Goal: Information Seeking & Learning: Learn about a topic

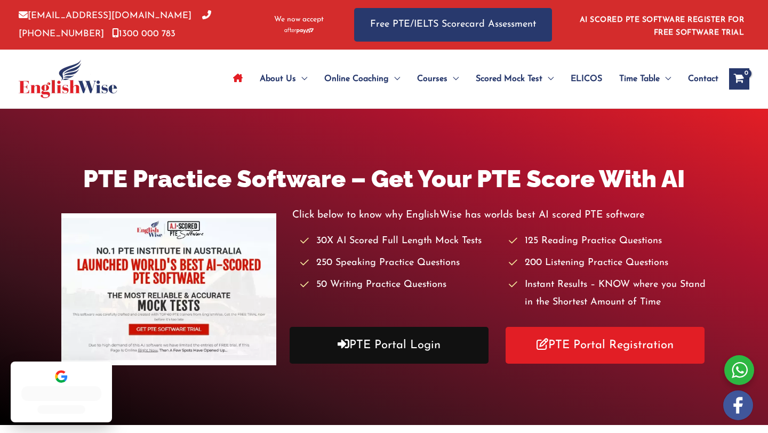
drag, startPoint x: 0, startPoint y: 0, endPoint x: 406, endPoint y: 349, distance: 535.3
click at [406, 349] on link "PTE Portal Login" at bounding box center [389, 345] width 199 height 37
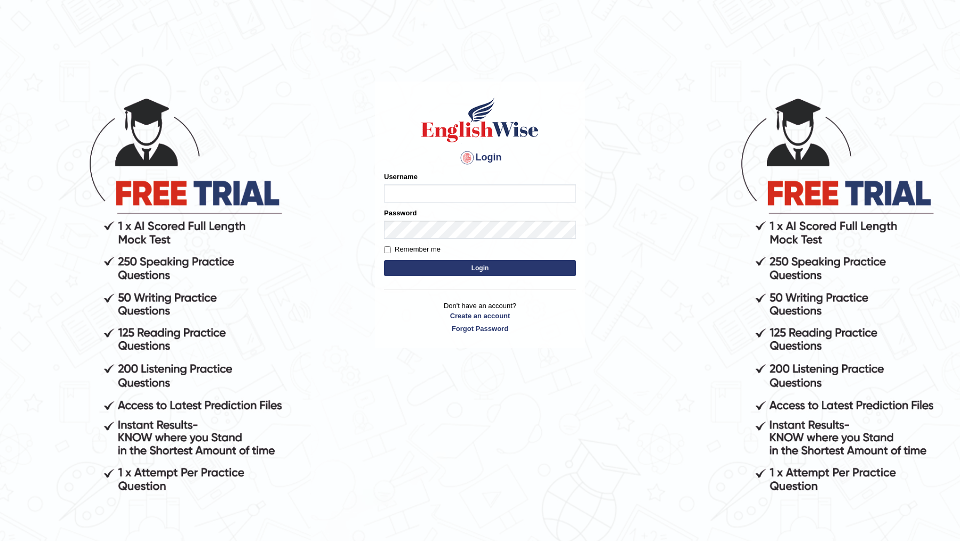
click at [506, 186] on input "Username" at bounding box center [480, 194] width 192 height 18
type input "DR1915"
click at [384, 260] on button "Login" at bounding box center [480, 268] width 192 height 16
click at [489, 268] on button "Login" at bounding box center [480, 268] width 192 height 16
click at [466, 195] on input "Username" at bounding box center [480, 194] width 192 height 18
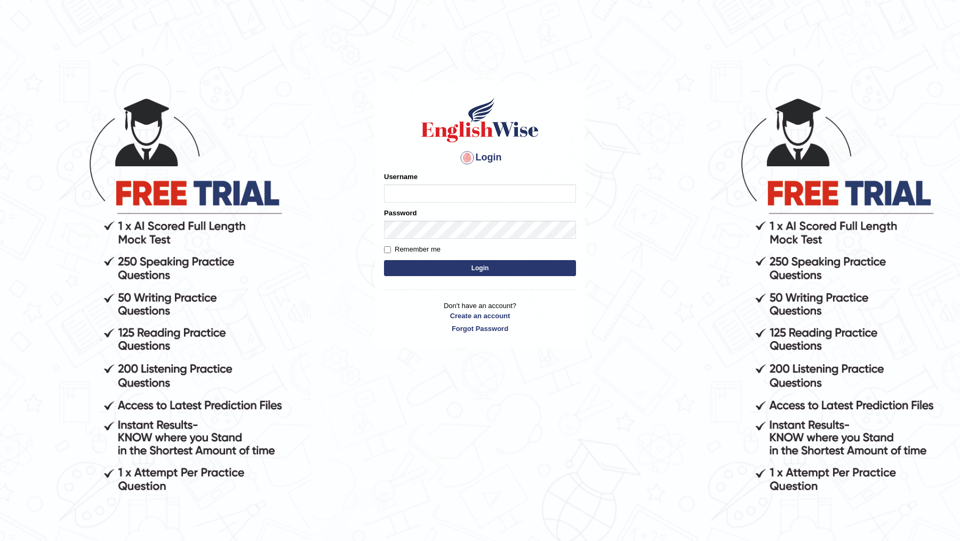
type input "DR1915"
click at [499, 264] on button "Login" at bounding box center [480, 268] width 192 height 16
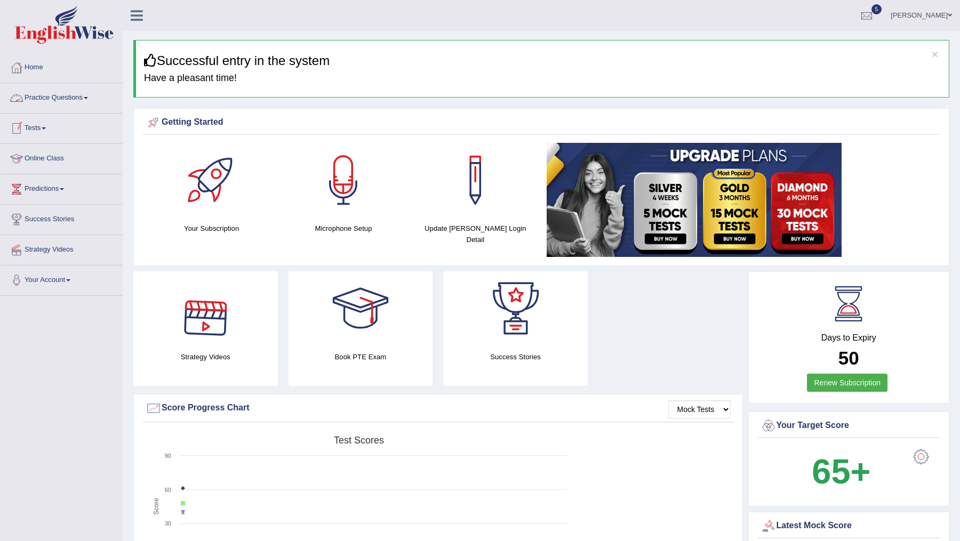
click at [52, 101] on link "Practice Questions" at bounding box center [62, 96] width 122 height 27
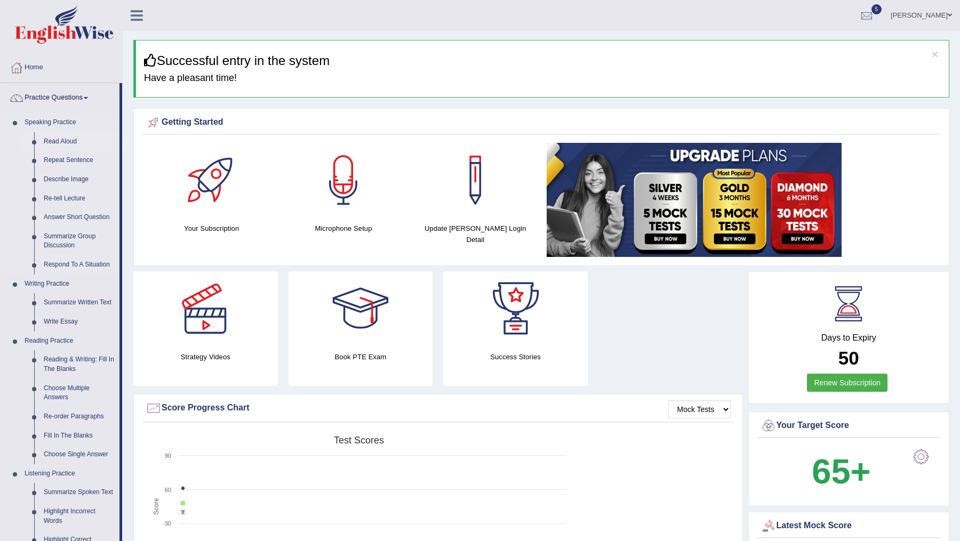
click at [67, 139] on link "Read Aloud" at bounding box center [79, 141] width 81 height 19
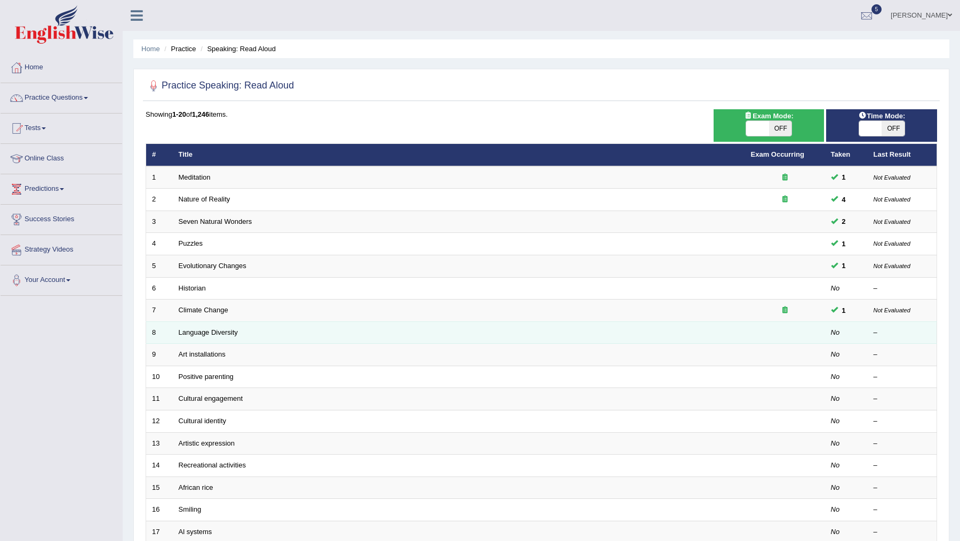
click at [206, 323] on td "Language Diversity" at bounding box center [459, 333] width 572 height 22
click at [207, 329] on link "Language Diversity" at bounding box center [208, 333] width 59 height 8
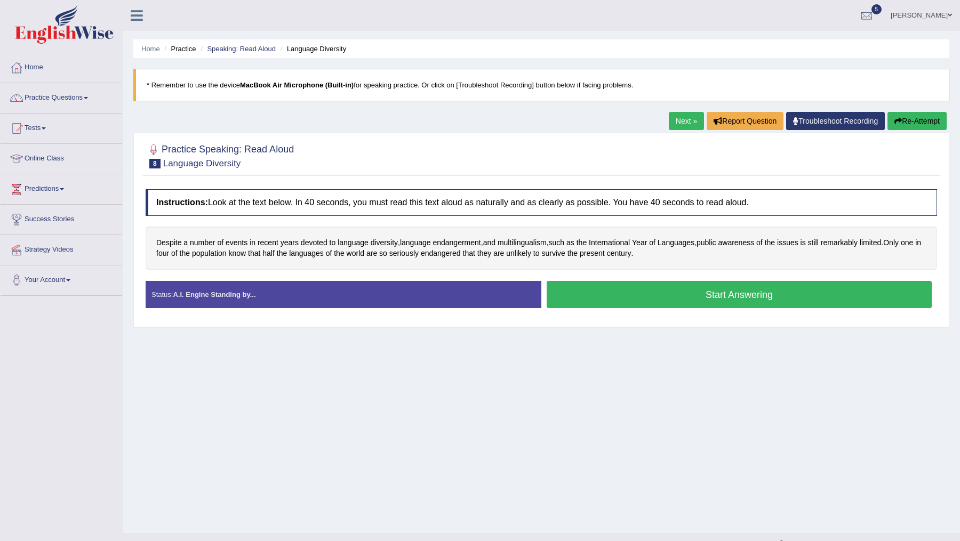
click at [576, 294] on button "Start Answering" at bounding box center [739, 294] width 385 height 27
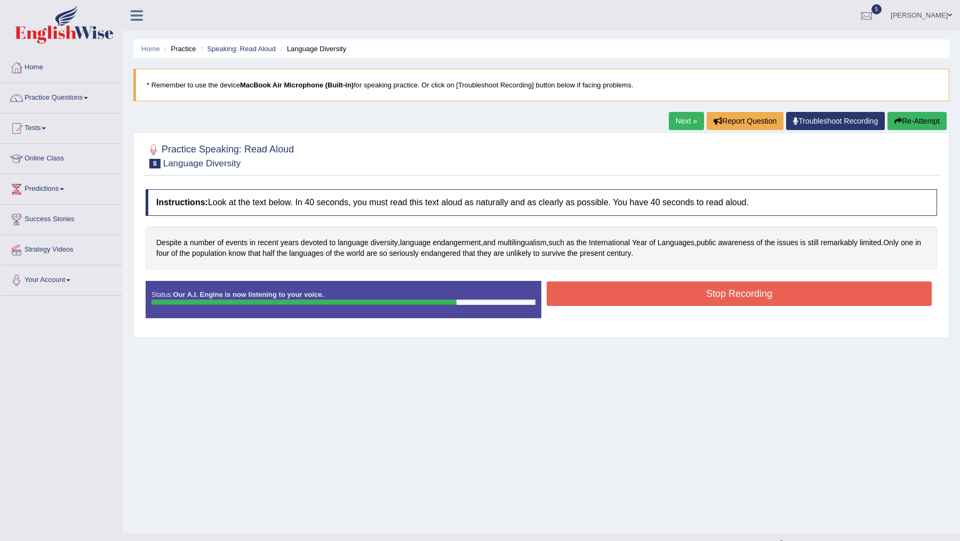
click at [633, 289] on button "Stop Recording" at bounding box center [739, 294] width 385 height 25
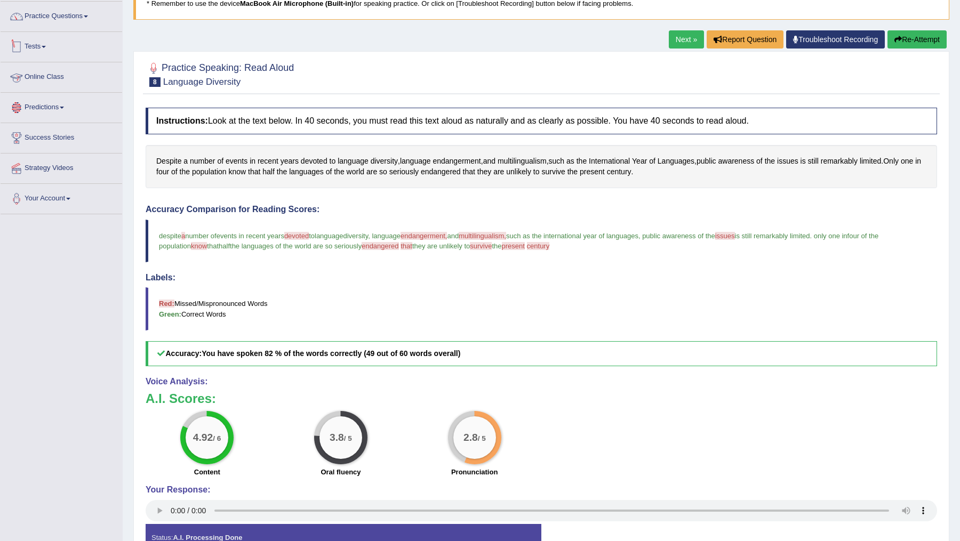
scroll to position [65, 0]
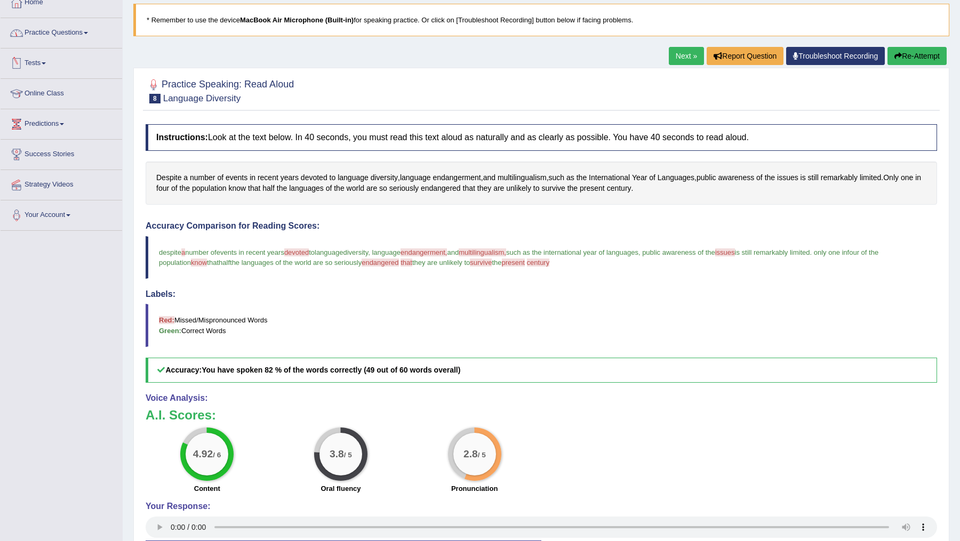
click at [67, 35] on link "Practice Questions" at bounding box center [62, 31] width 122 height 27
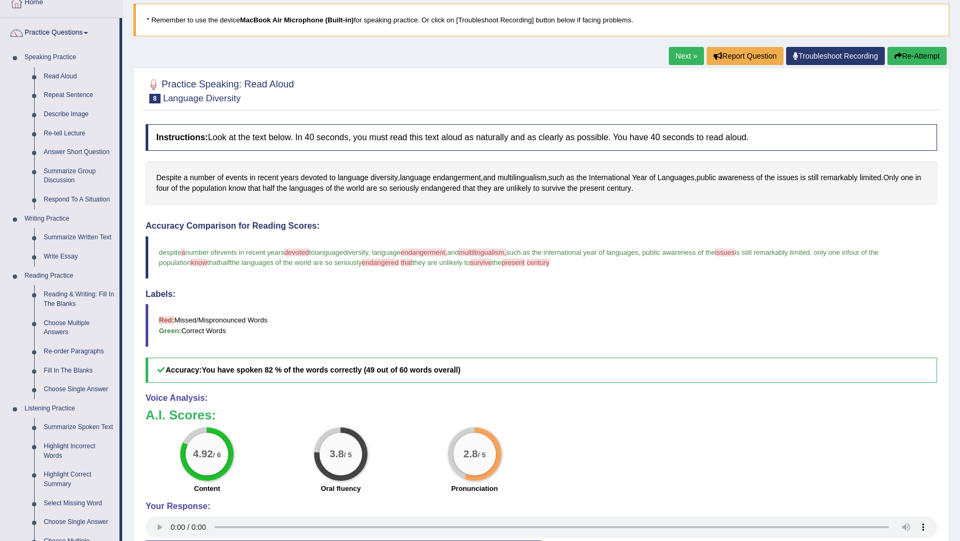
click at [676, 56] on link "Next »" at bounding box center [686, 56] width 35 height 18
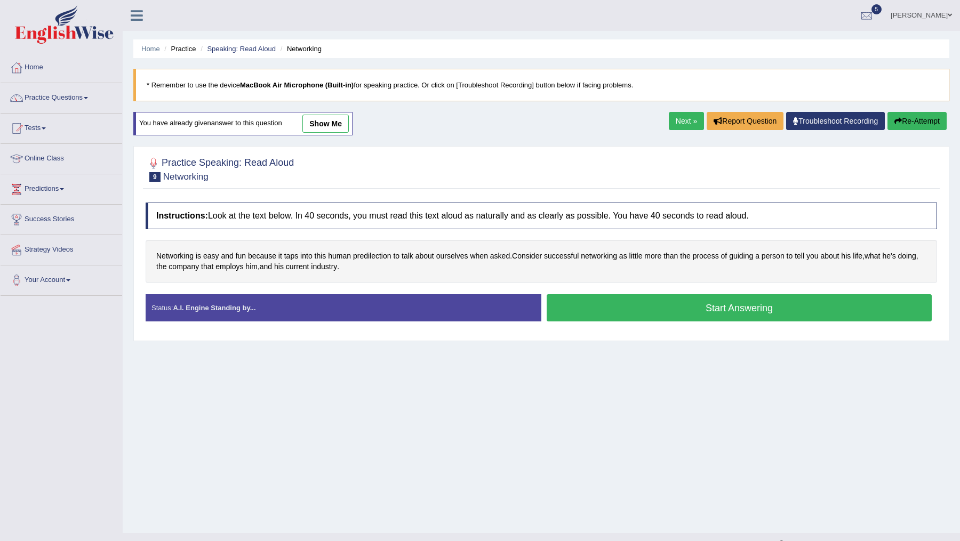
click at [628, 316] on button "Start Answering" at bounding box center [739, 307] width 385 height 27
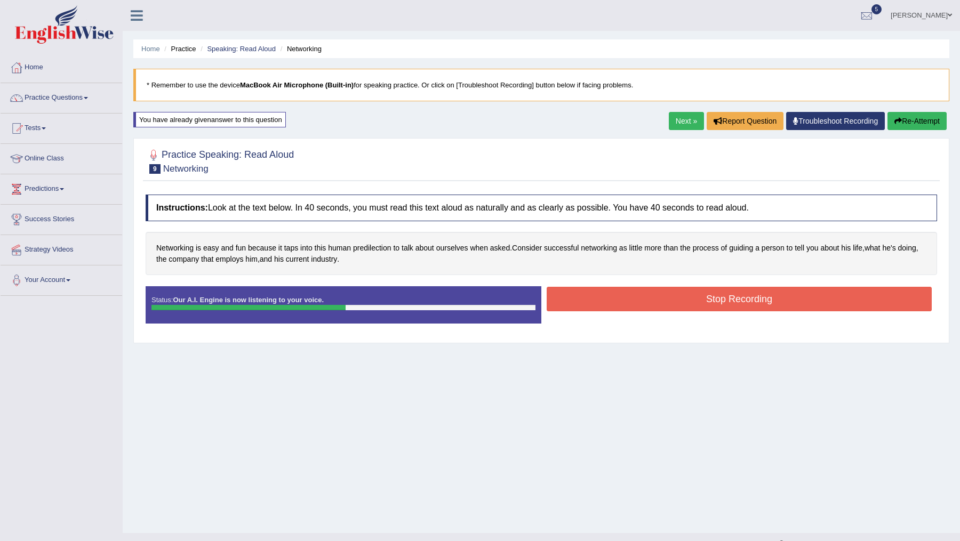
click at [632, 300] on button "Stop Recording" at bounding box center [739, 299] width 385 height 25
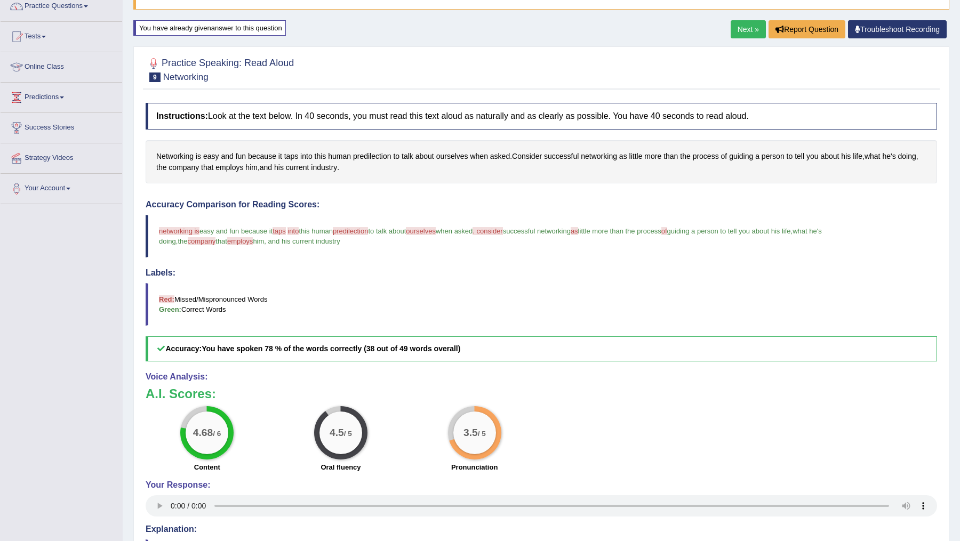
scroll to position [55, 0]
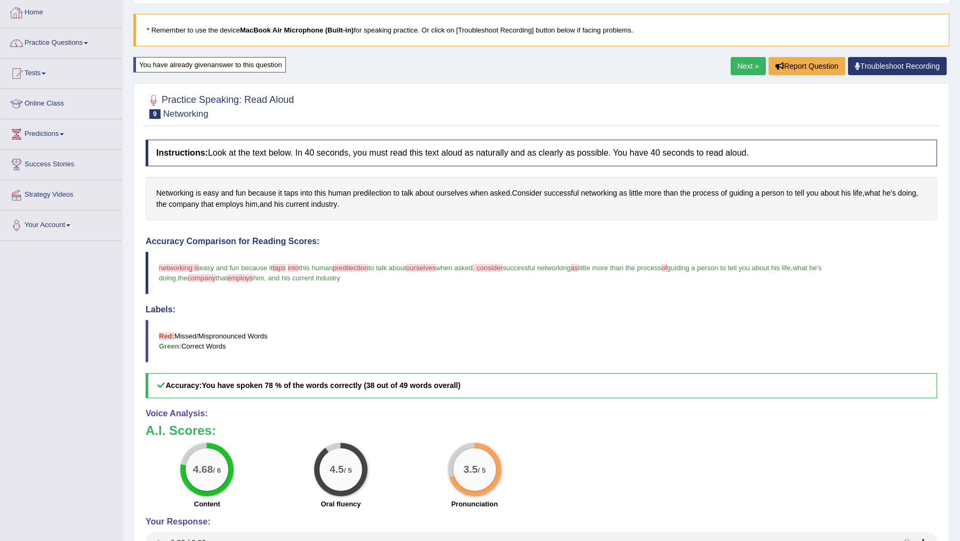
click at [75, 42] on link "Practice Questions" at bounding box center [62, 41] width 122 height 27
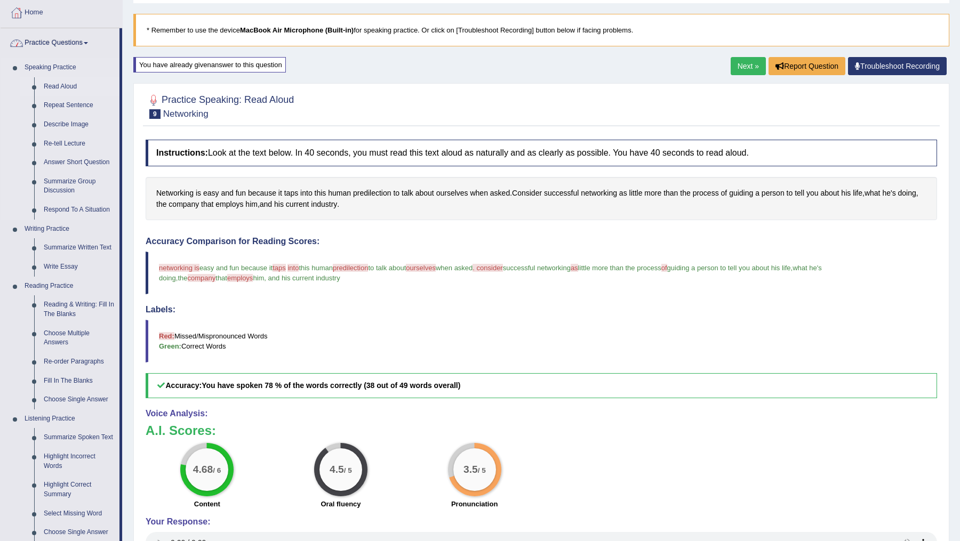
click at [63, 83] on link "Read Aloud" at bounding box center [79, 86] width 81 height 19
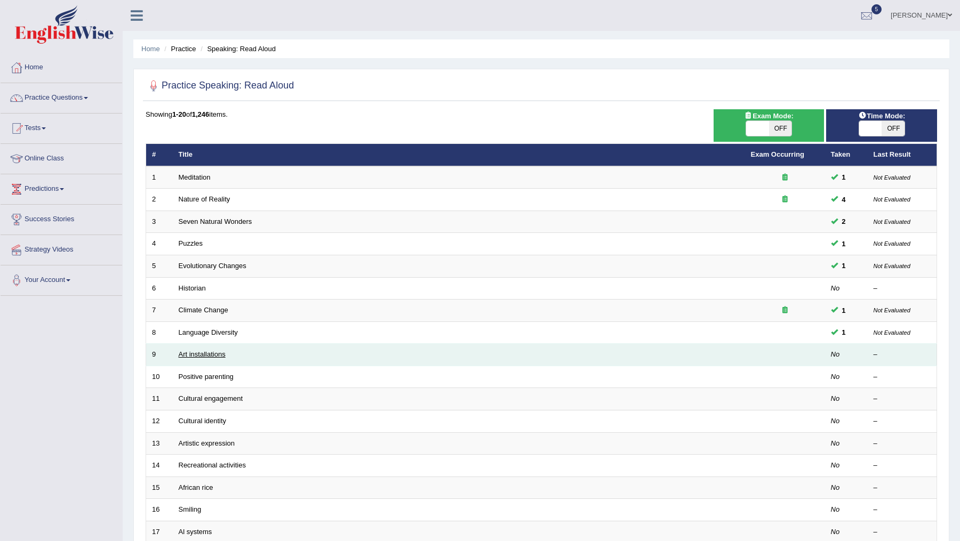
click at [208, 350] on link "Art installations" at bounding box center [202, 354] width 47 height 8
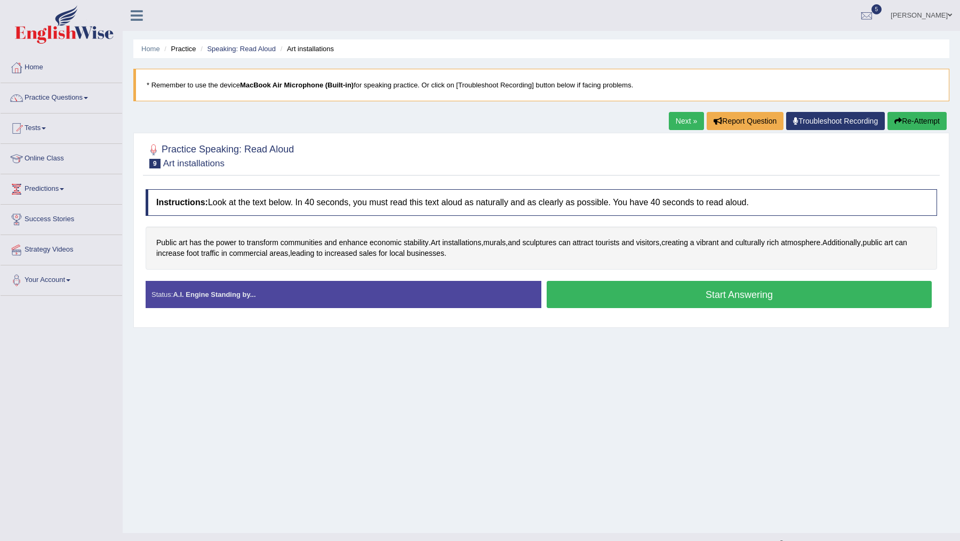
click at [604, 289] on button "Start Answering" at bounding box center [739, 294] width 385 height 27
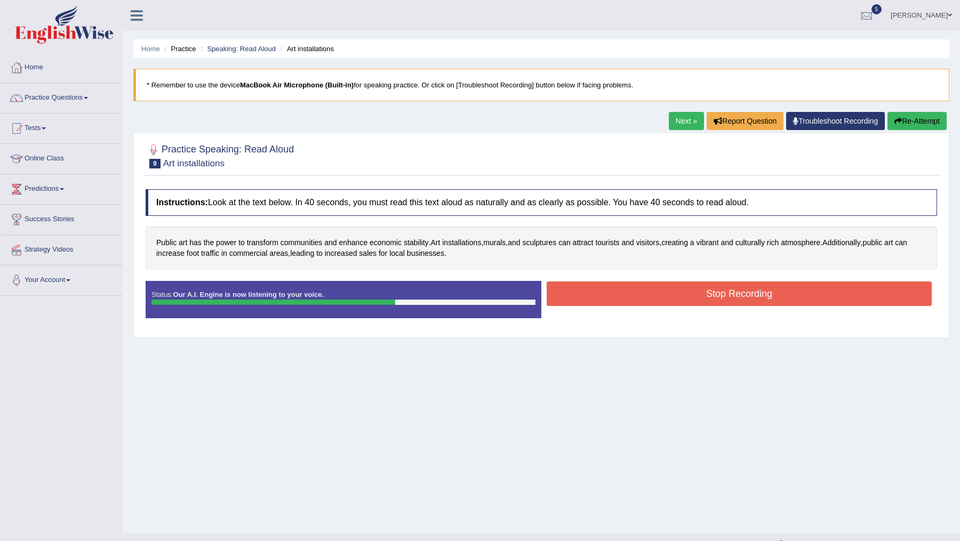
click at [604, 289] on button "Stop Recording" at bounding box center [739, 294] width 385 height 25
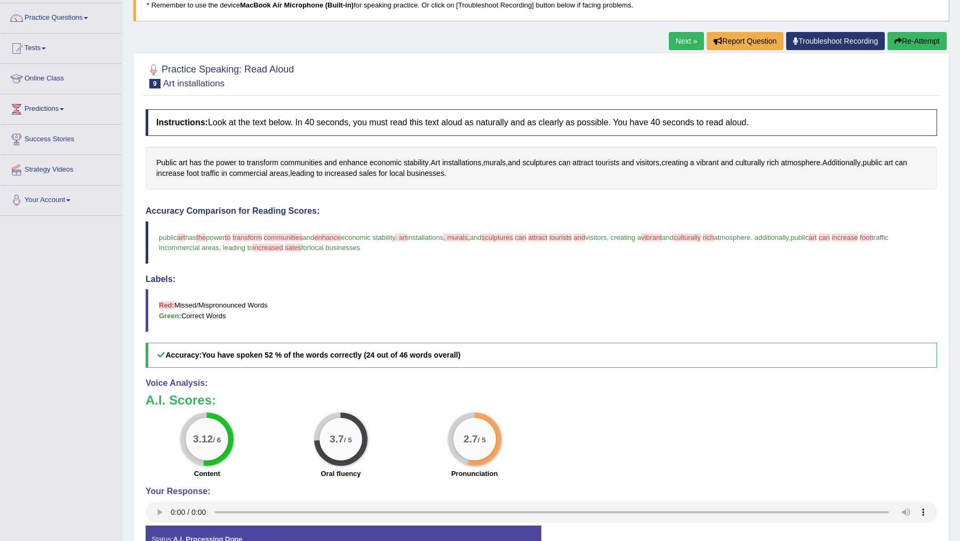
scroll to position [83, 0]
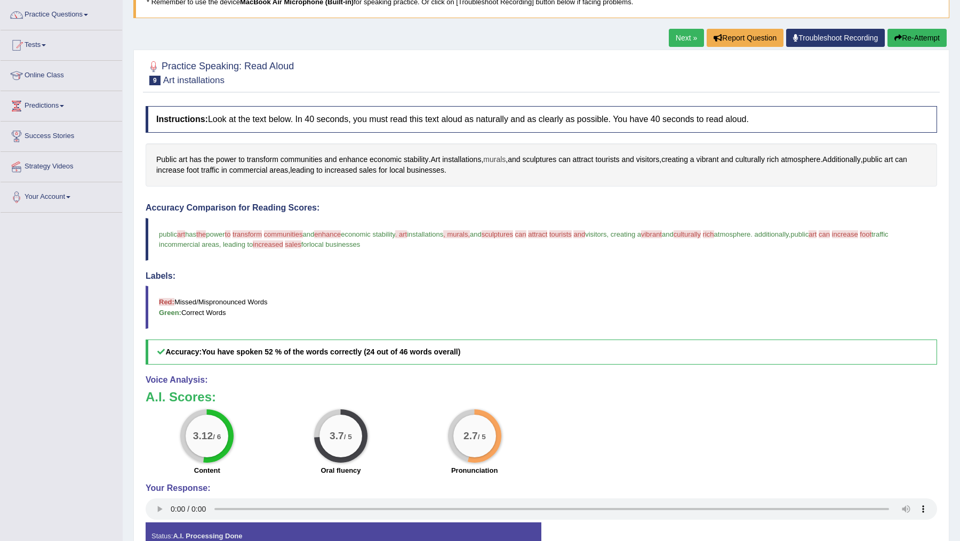
click at [500, 155] on span "murals" at bounding box center [494, 159] width 22 height 11
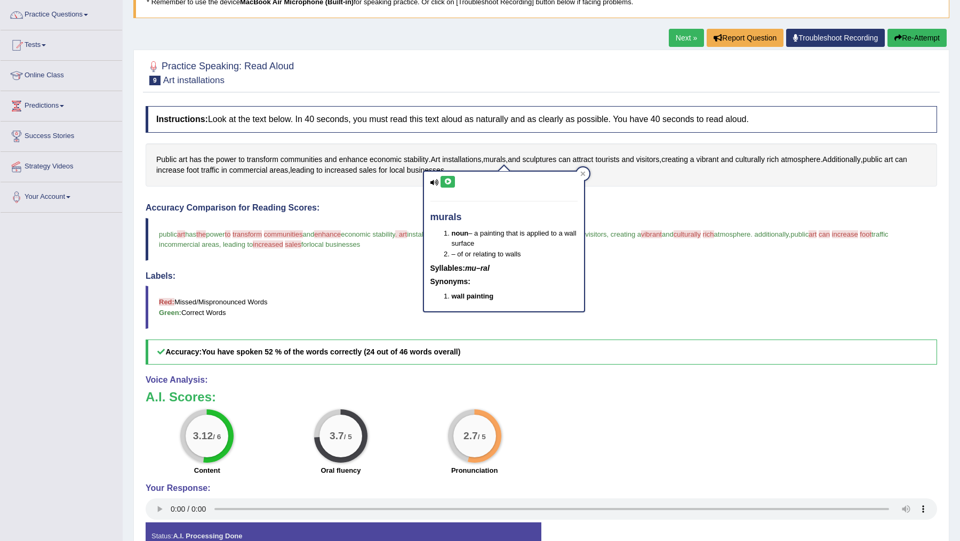
click at [445, 180] on icon at bounding box center [448, 182] width 8 height 6
click at [449, 181] on icon at bounding box center [448, 182] width 8 height 6
click at [582, 172] on icon at bounding box center [582, 173] width 5 height 5
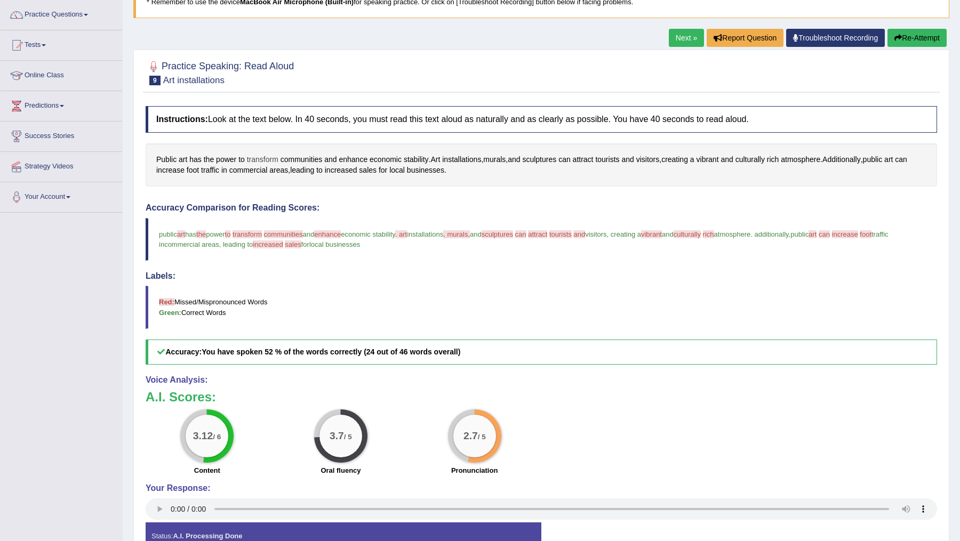
click at [268, 157] on span "transform" at bounding box center [262, 159] width 31 height 11
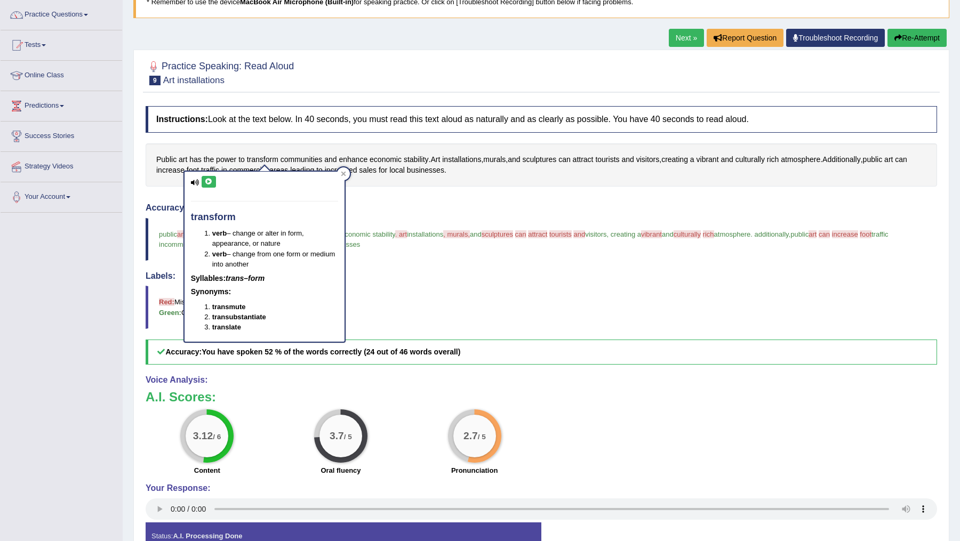
click at [208, 180] on icon at bounding box center [209, 182] width 8 height 6
click at [210, 183] on icon at bounding box center [209, 182] width 8 height 6
click at [345, 176] on icon at bounding box center [343, 174] width 5 height 5
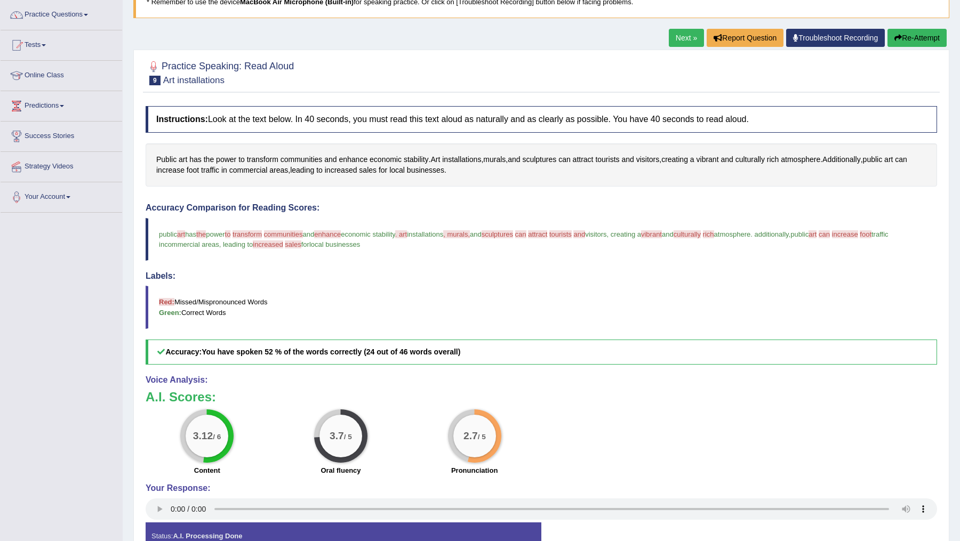
click at [289, 232] on span "communities" at bounding box center [283, 234] width 39 height 8
click at [306, 155] on span "communities" at bounding box center [302, 159] width 42 height 11
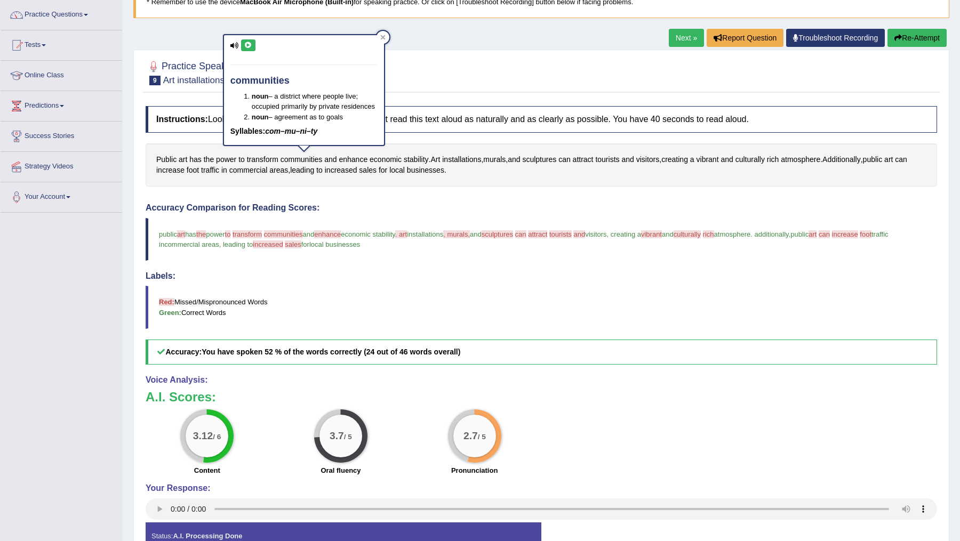
click at [249, 42] on icon at bounding box center [248, 45] width 8 height 6
click at [242, 41] on button at bounding box center [248, 45] width 14 height 12
click at [382, 36] on icon at bounding box center [382, 37] width 5 height 5
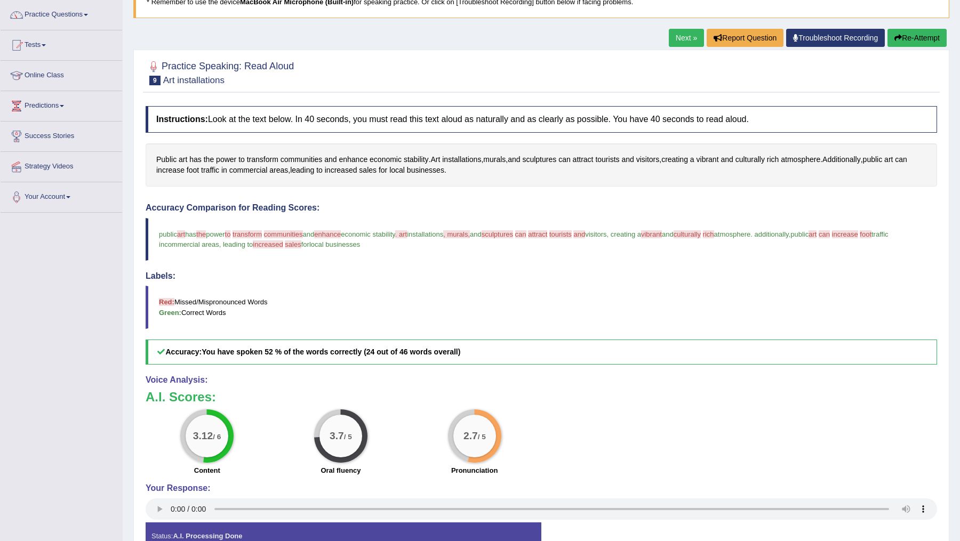
click at [341, 232] on span "enhance" at bounding box center [327, 234] width 27 height 8
click at [352, 157] on span "enhance" at bounding box center [353, 159] width 29 height 11
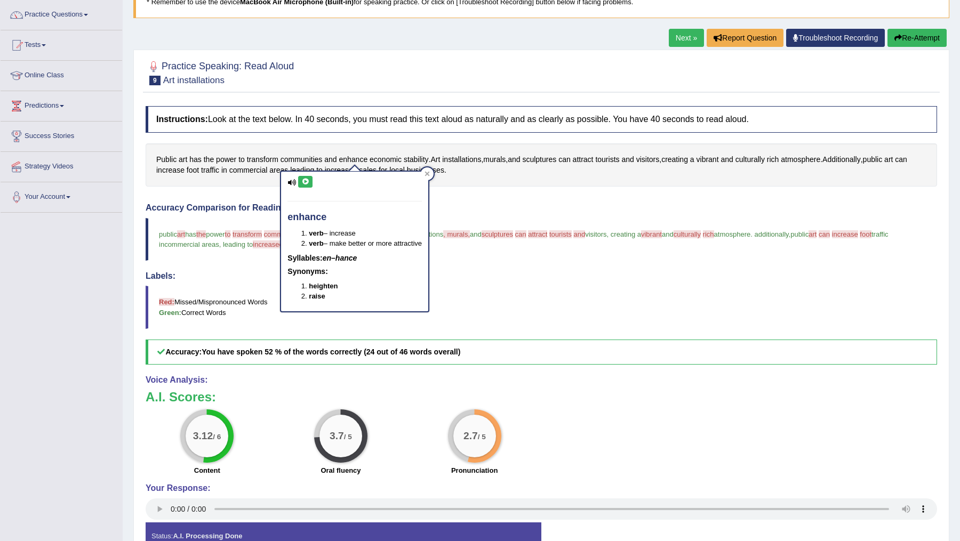
click at [304, 179] on icon at bounding box center [305, 182] width 8 height 6
click at [433, 172] on div at bounding box center [427, 174] width 13 height 13
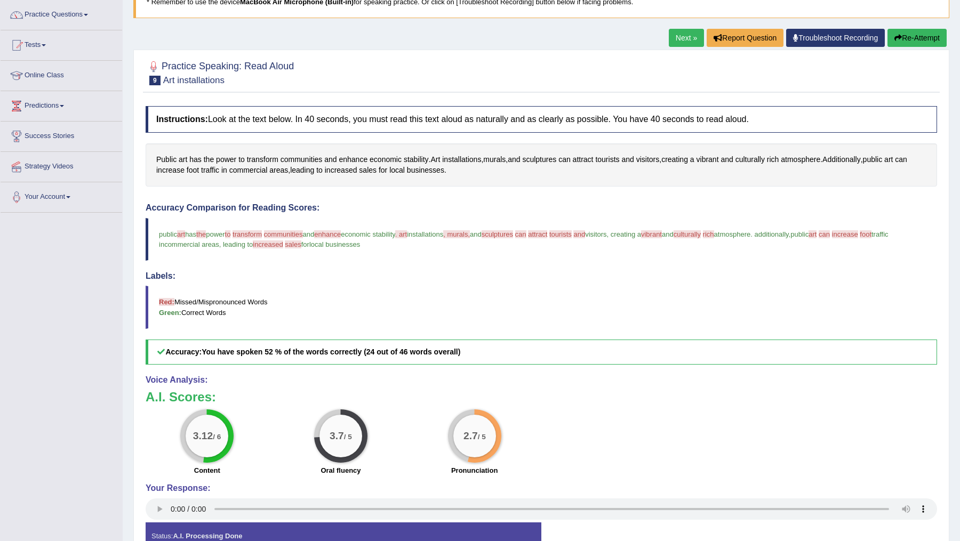
click at [341, 236] on span "enhance" at bounding box center [327, 234] width 27 height 8
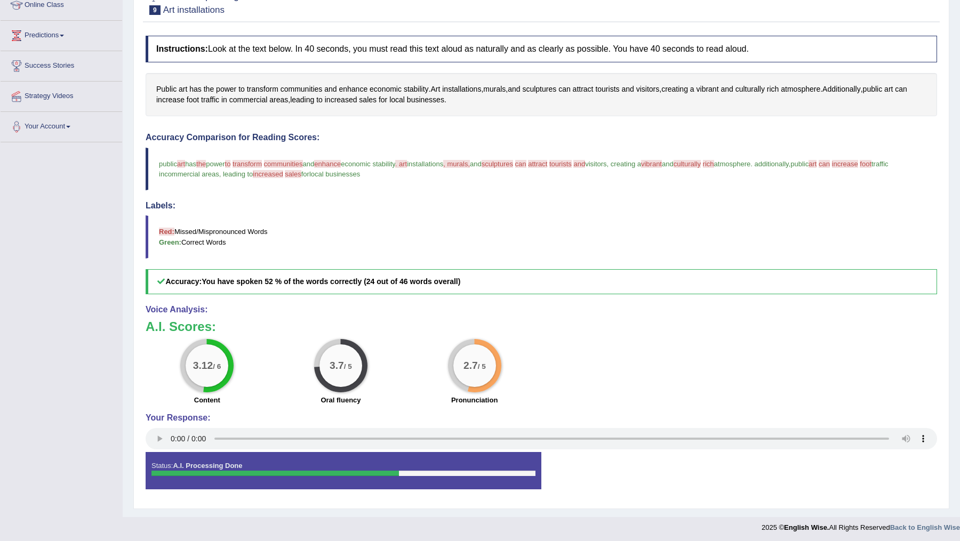
scroll to position [126, 0]
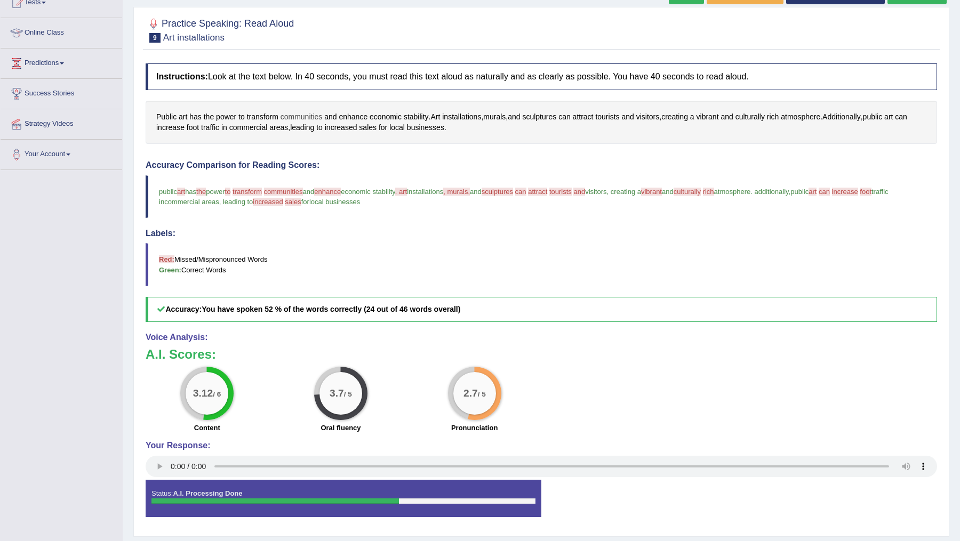
click at [308, 117] on span "communities" at bounding box center [302, 116] width 42 height 11
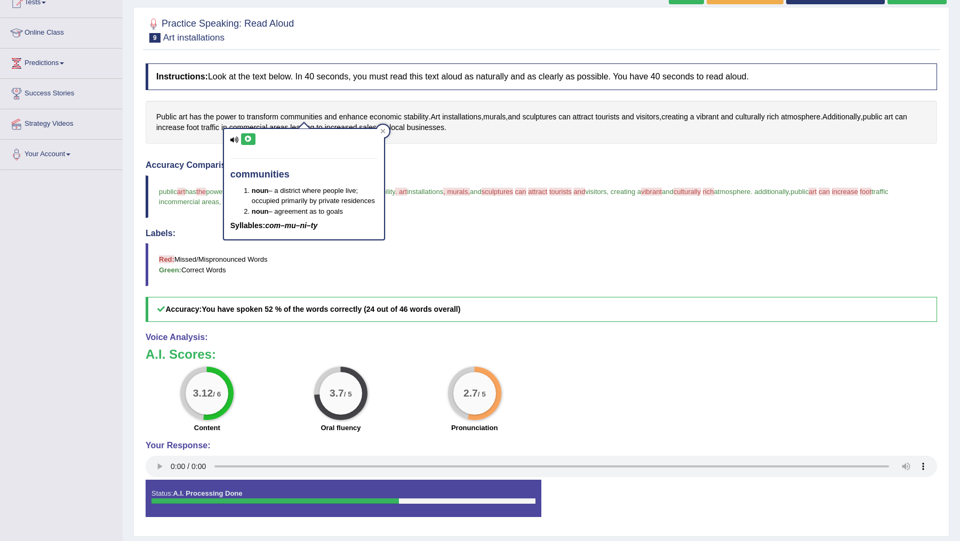
click at [249, 139] on icon at bounding box center [248, 139] width 8 height 6
click at [463, 157] on div "Instructions: Look at the text below. In 40 seconds, you must read this text al…" at bounding box center [541, 294] width 797 height 473
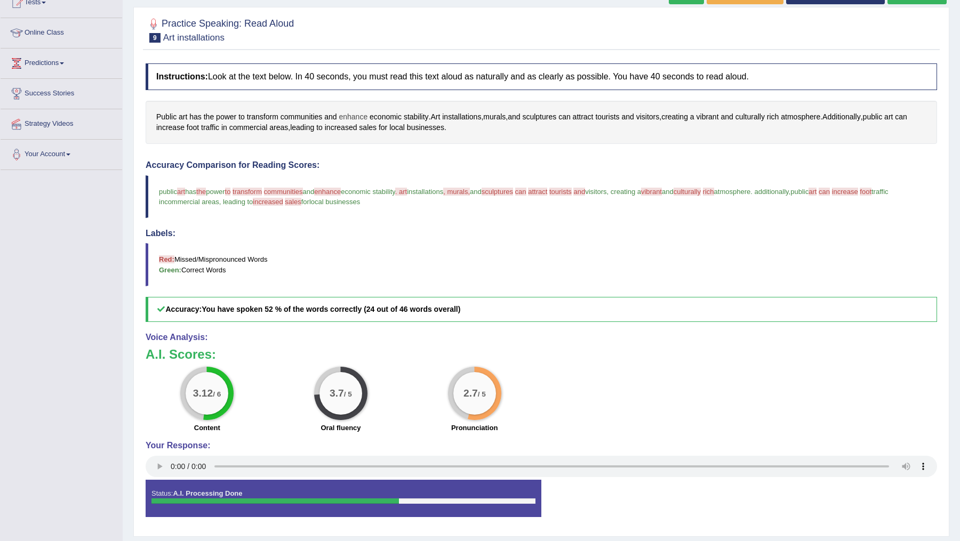
click at [349, 116] on span "enhance" at bounding box center [353, 116] width 29 height 11
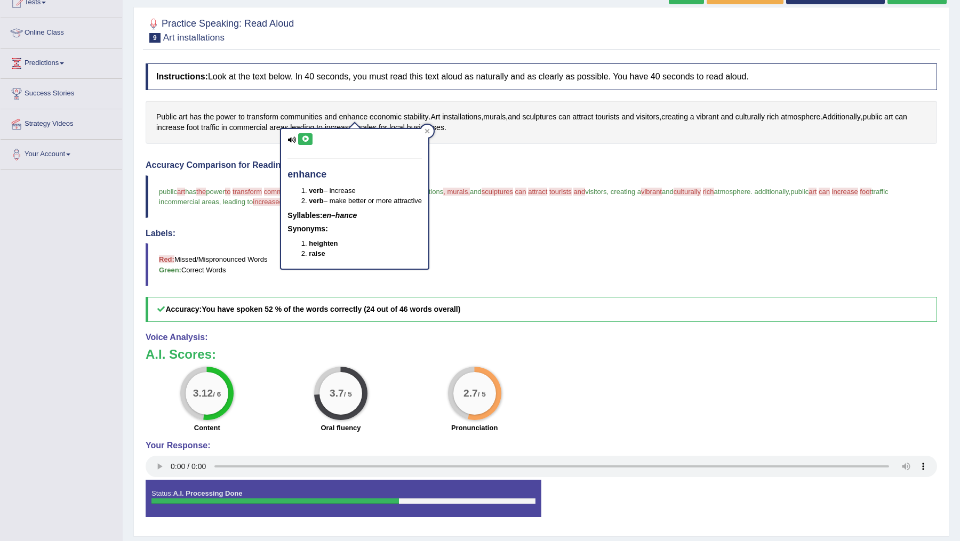
click at [304, 140] on icon at bounding box center [305, 139] width 8 height 6
click at [508, 161] on h4 "Accuracy Comparison for Reading Scores:" at bounding box center [542, 166] width 792 height 10
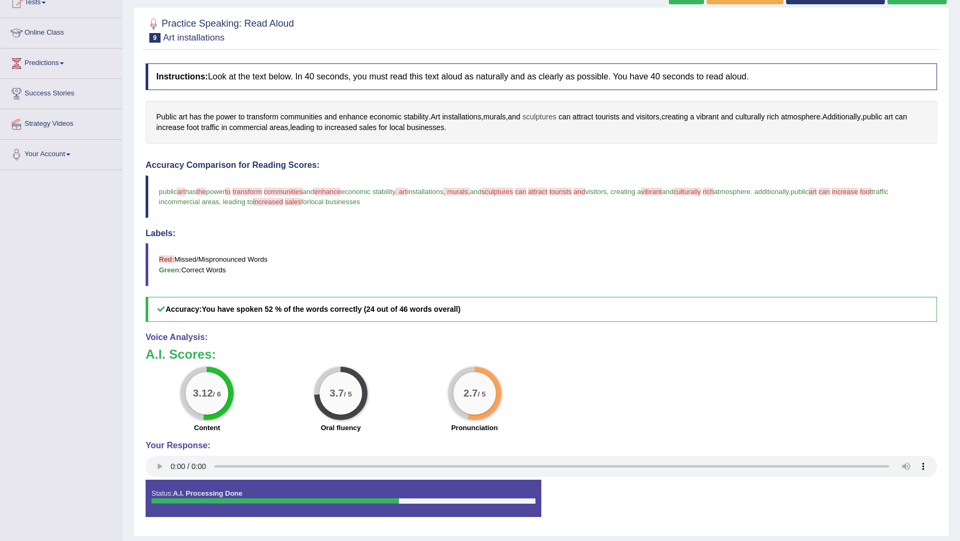
click at [547, 111] on span "sculptures" at bounding box center [539, 116] width 34 height 11
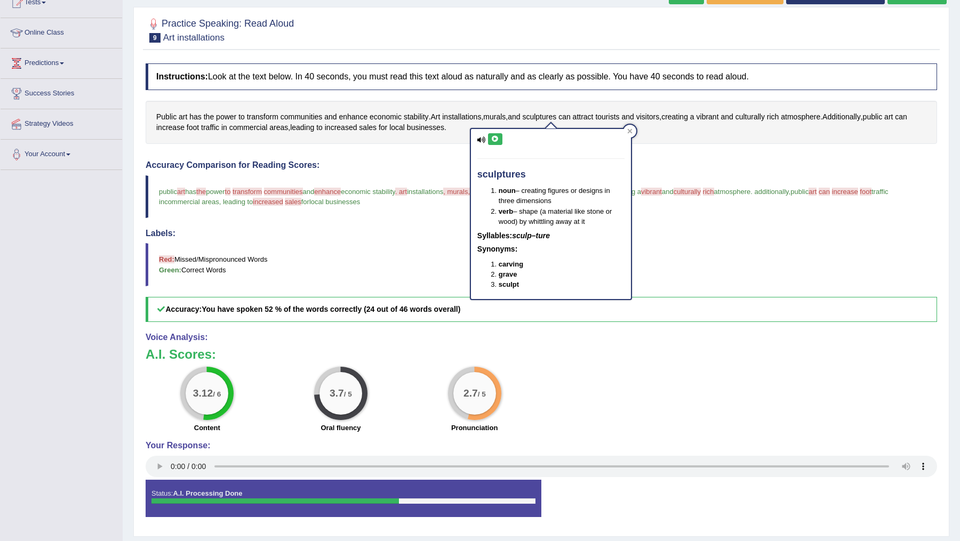
click at [496, 138] on icon at bounding box center [495, 139] width 8 height 6
click at [689, 151] on div "Instructions: Look at the text below. In 40 seconds, you must read this text al…" at bounding box center [541, 294] width 797 height 473
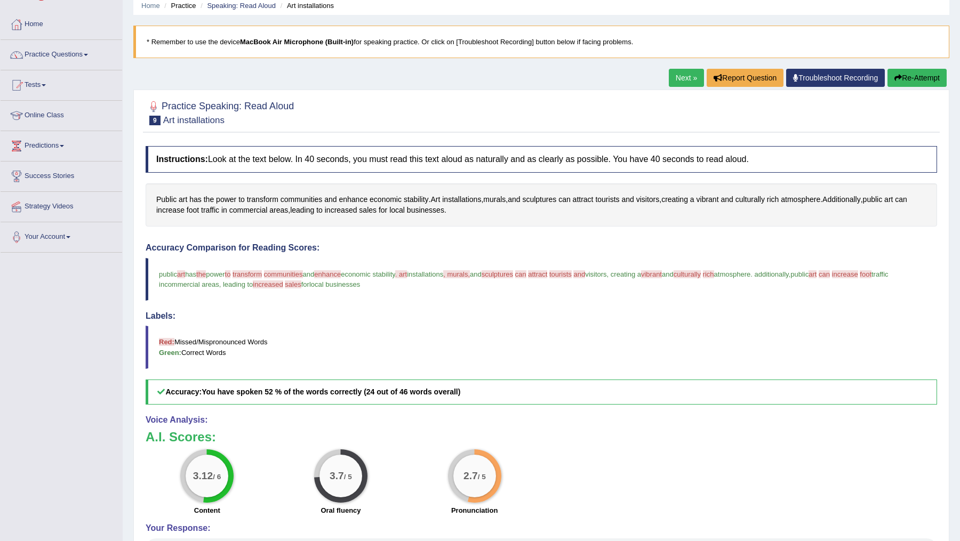
scroll to position [0, 0]
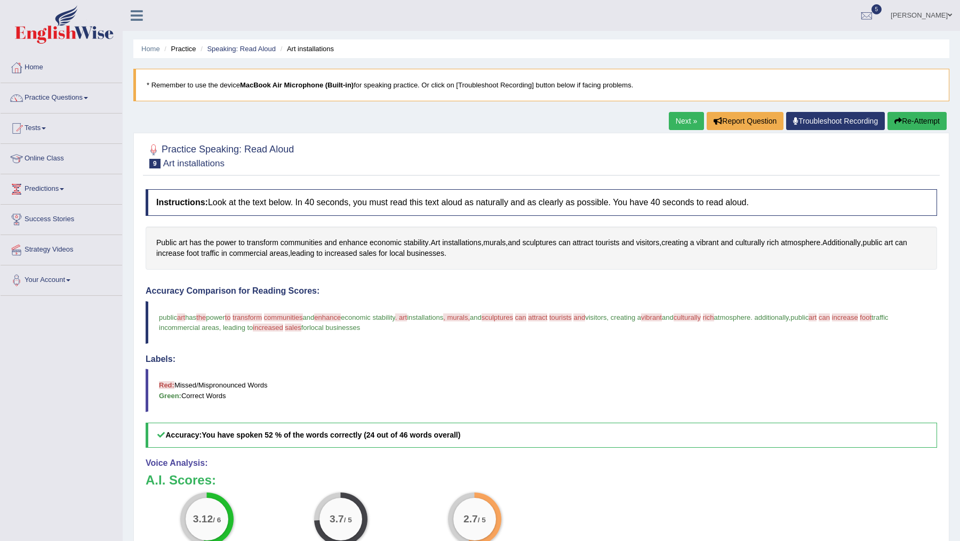
click at [895, 117] on icon "button" at bounding box center [898, 120] width 7 height 7
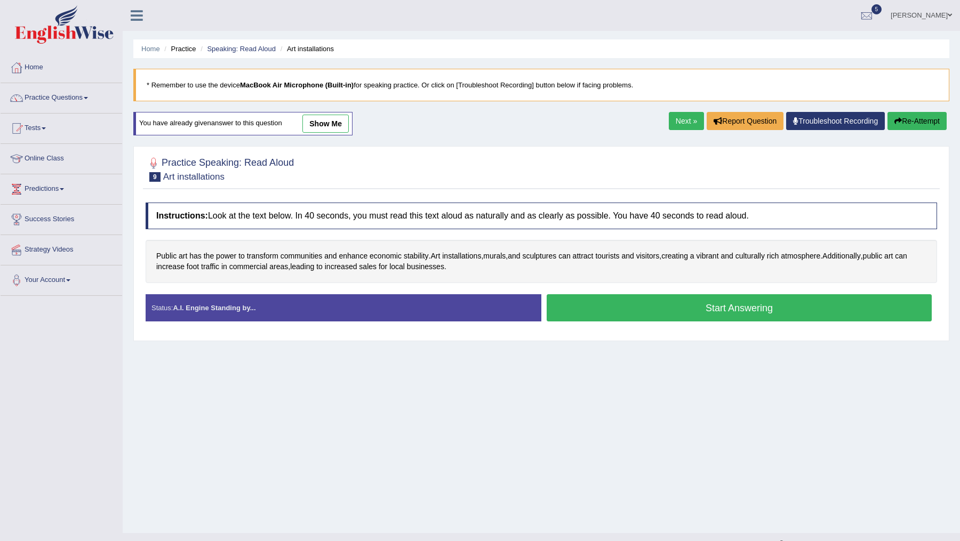
click at [674, 307] on button "Start Answering" at bounding box center [739, 307] width 385 height 27
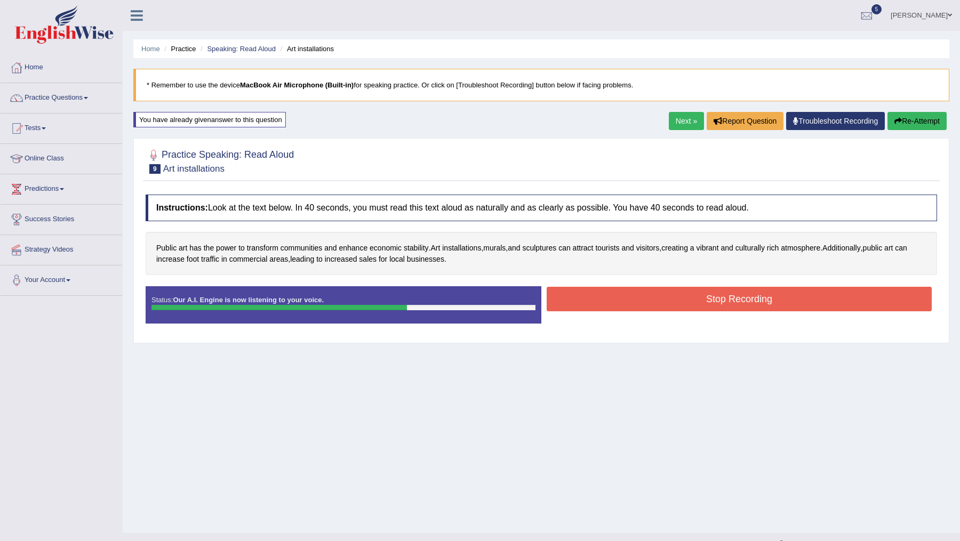
click at [674, 307] on button "Stop Recording" at bounding box center [739, 299] width 385 height 25
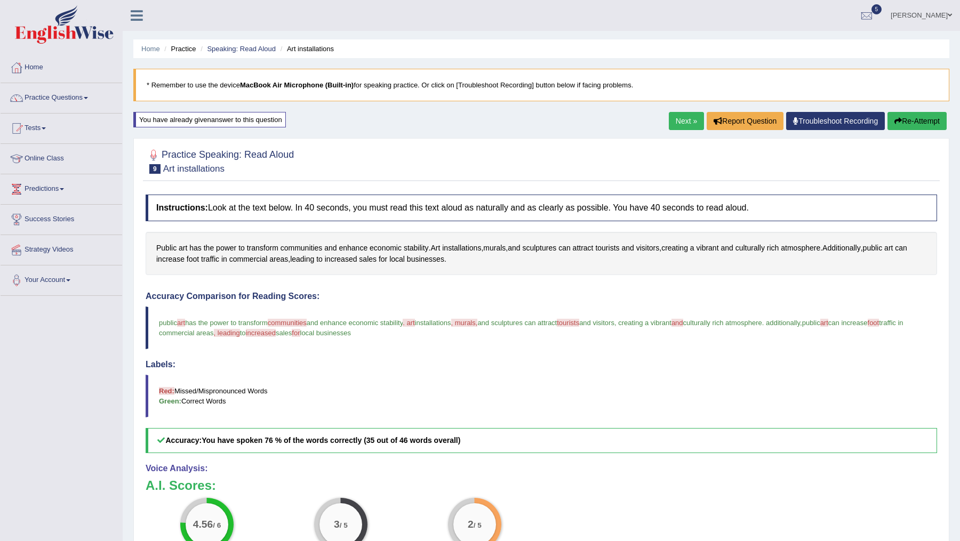
click at [672, 123] on link "Next »" at bounding box center [686, 121] width 35 height 18
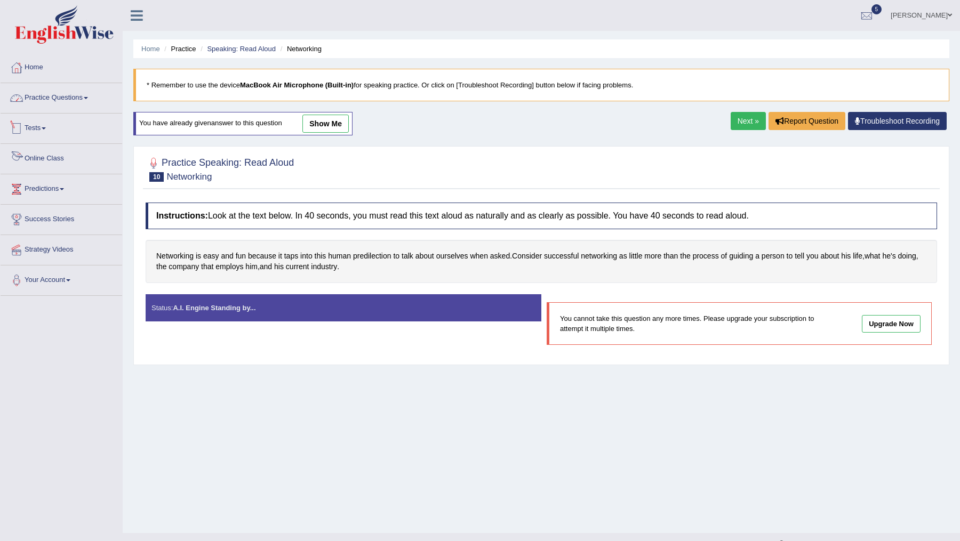
click at [81, 95] on link "Practice Questions" at bounding box center [62, 96] width 122 height 27
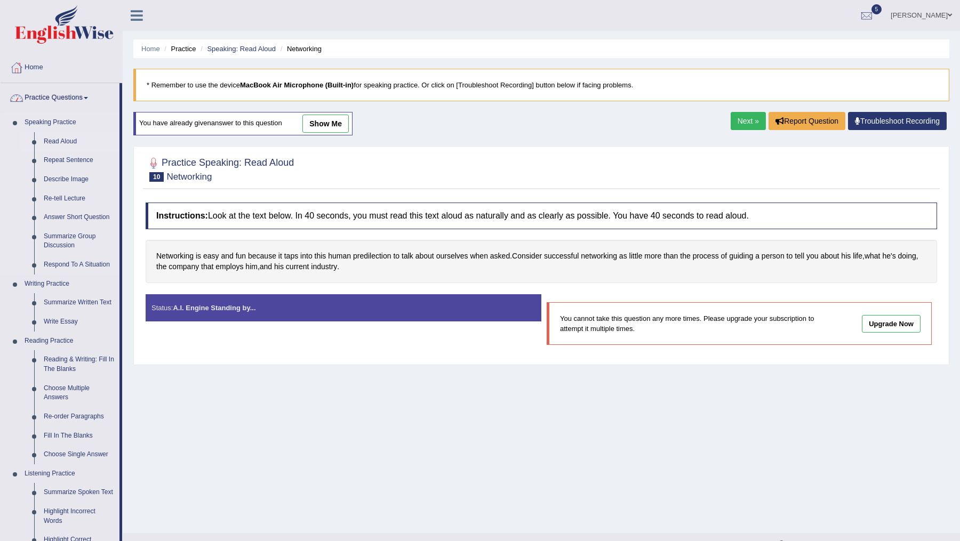
click at [66, 138] on link "Read Aloud" at bounding box center [79, 141] width 81 height 19
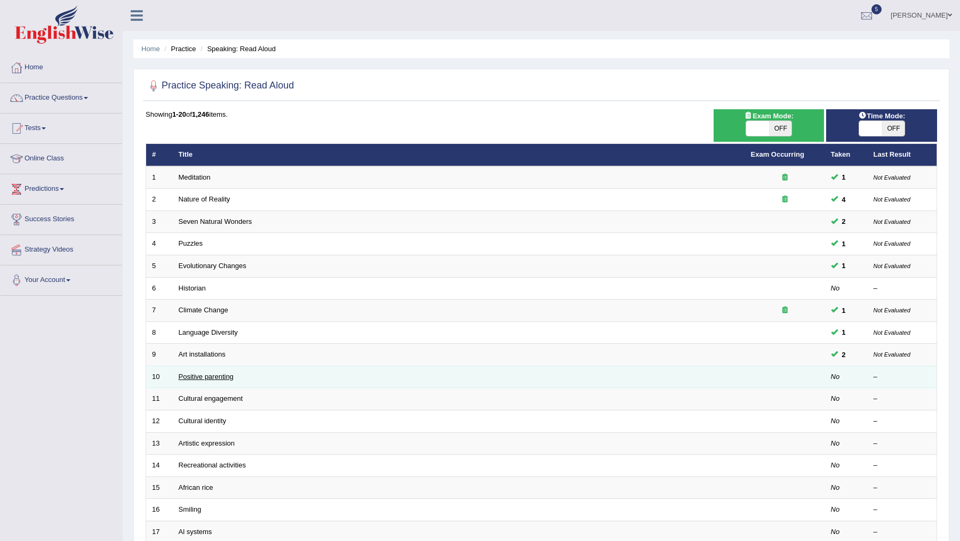
click at [196, 374] on link "Positive parenting" at bounding box center [206, 377] width 55 height 8
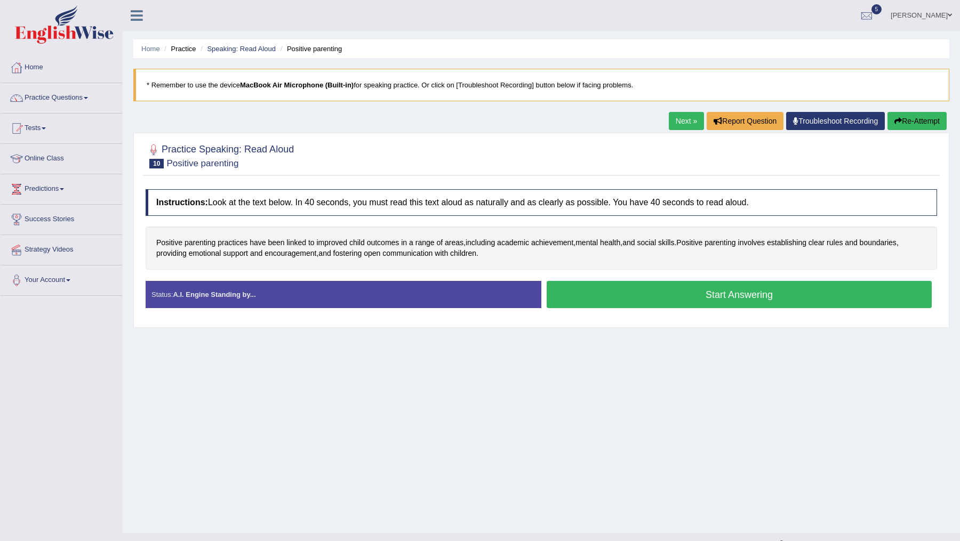
click at [711, 296] on button "Start Answering" at bounding box center [739, 294] width 385 height 27
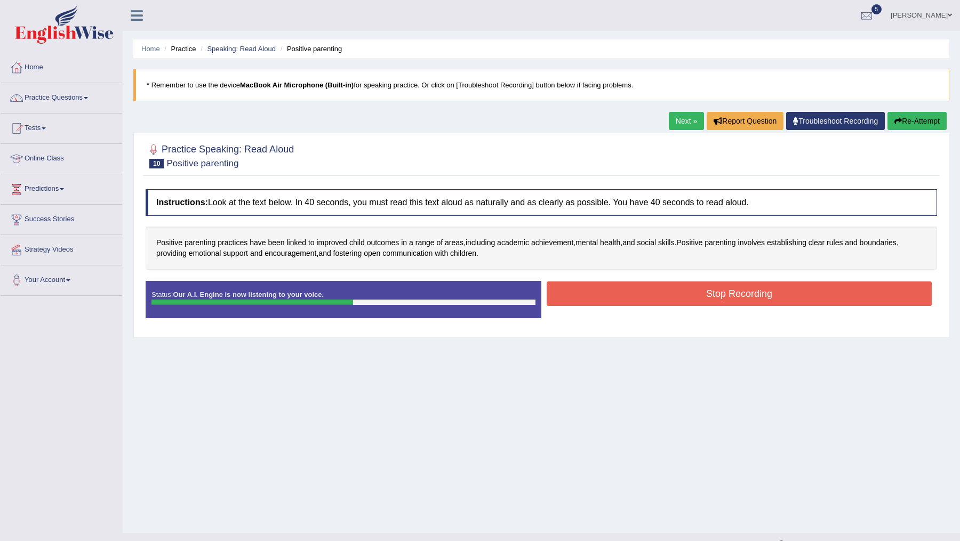
click at [711, 296] on button "Stop Recording" at bounding box center [739, 294] width 385 height 25
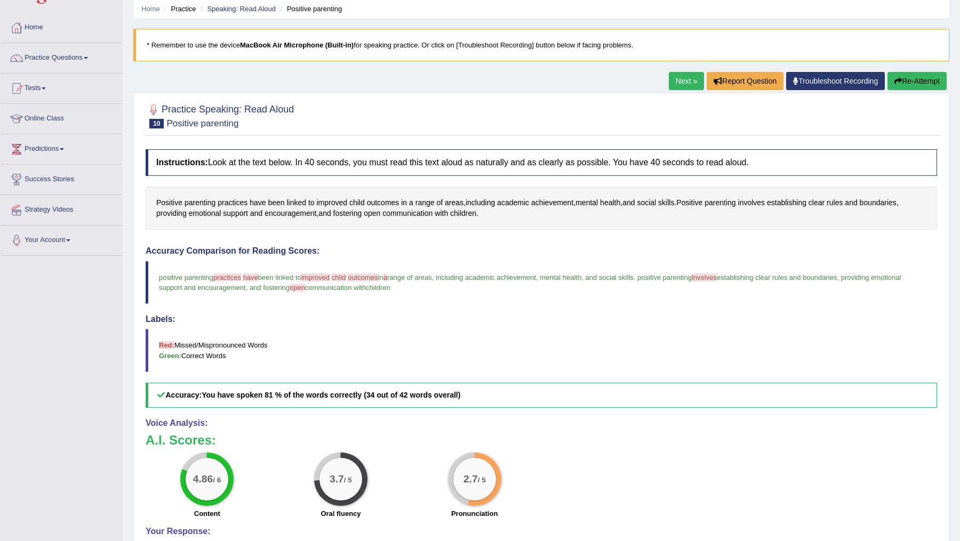
scroll to position [43, 0]
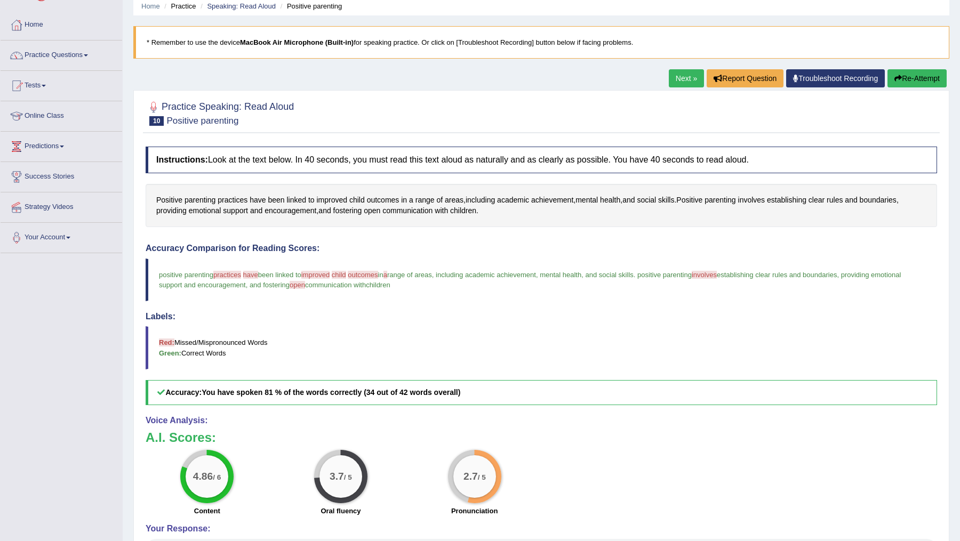
click at [671, 78] on link "Next »" at bounding box center [686, 78] width 35 height 18
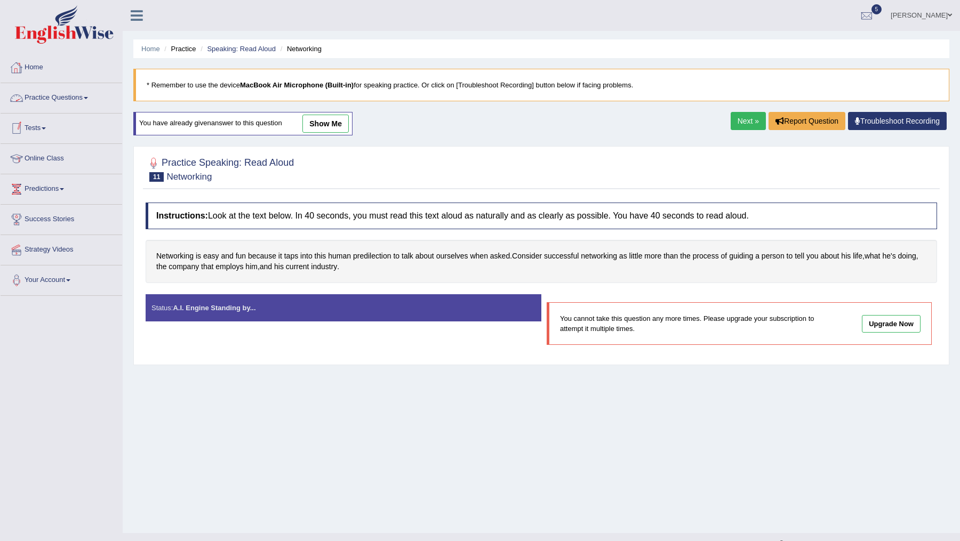
click at [61, 93] on link "Practice Questions" at bounding box center [62, 96] width 122 height 27
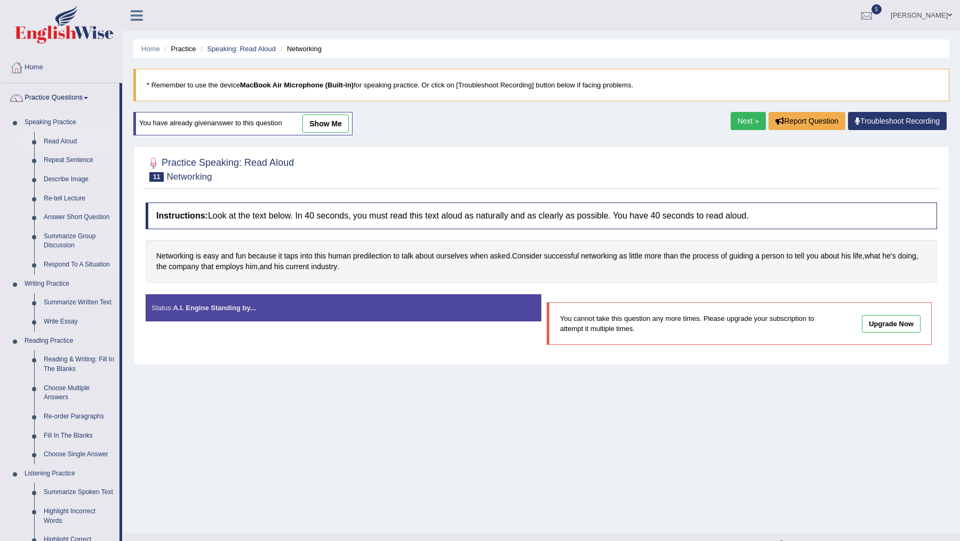
click at [61, 143] on link "Read Aloud" at bounding box center [79, 141] width 81 height 19
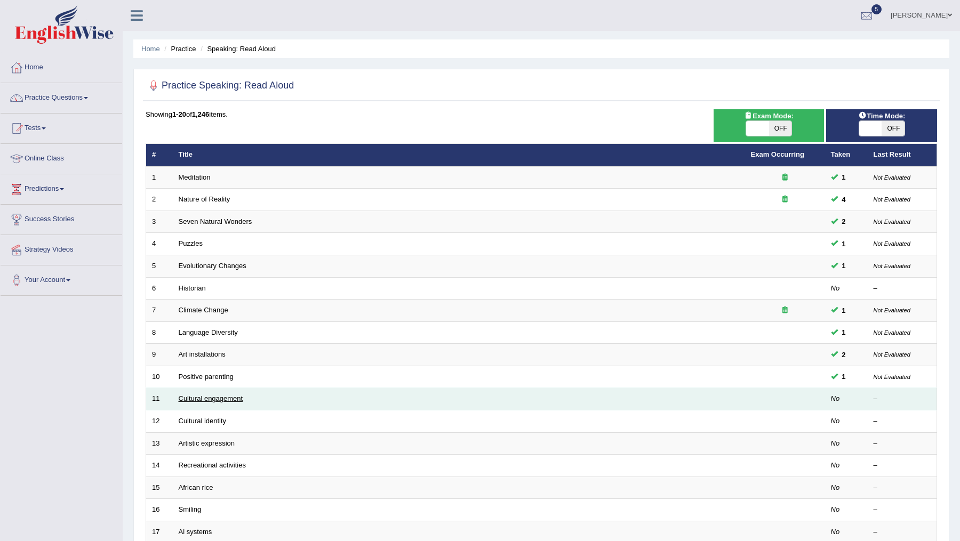
click at [210, 395] on link "Cultural engagement" at bounding box center [211, 399] width 65 height 8
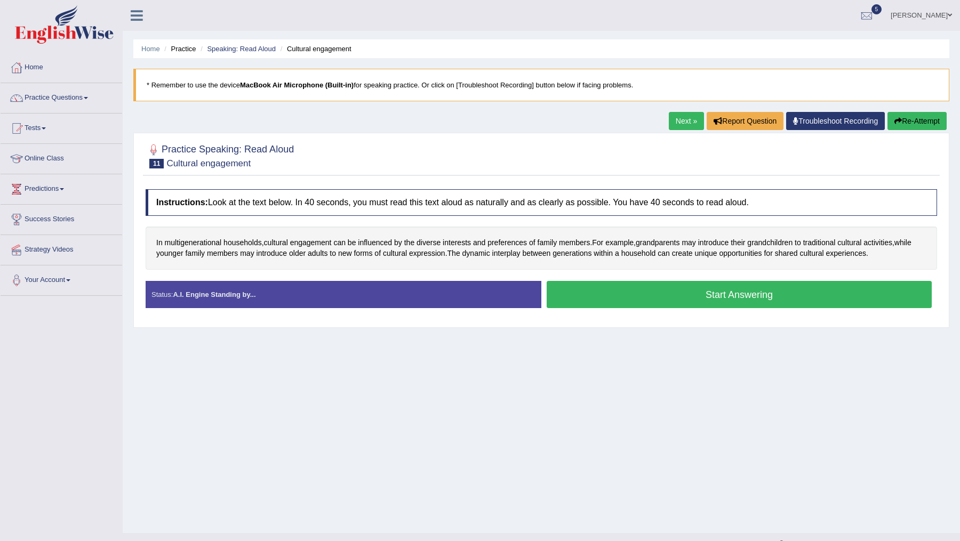
click at [658, 291] on button "Start Answering" at bounding box center [739, 294] width 385 height 27
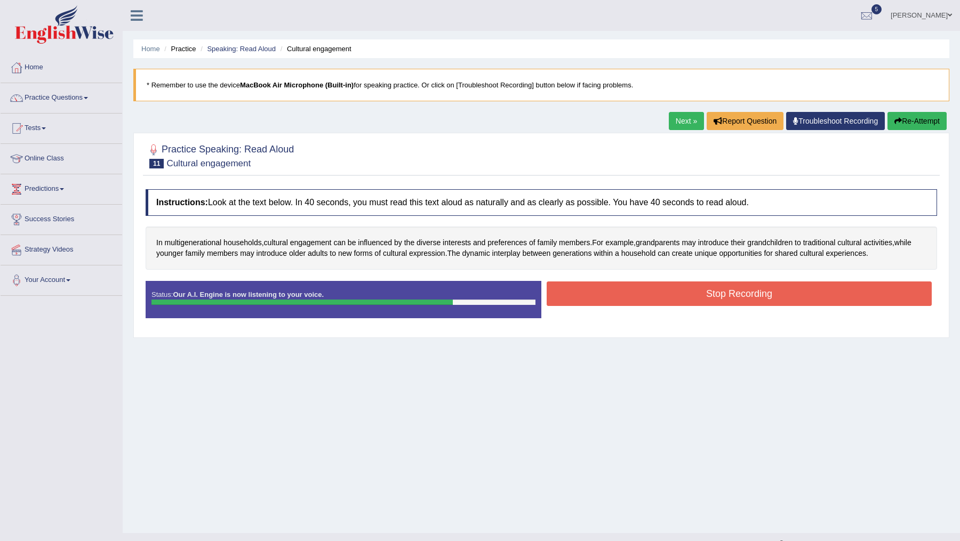
click at [658, 291] on button "Stop Recording" at bounding box center [739, 294] width 385 height 25
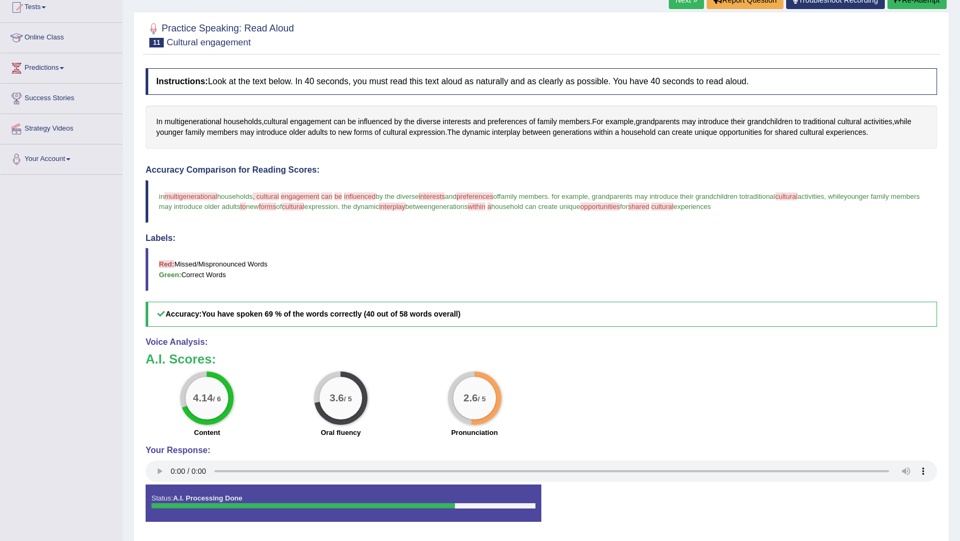
scroll to position [126, 0]
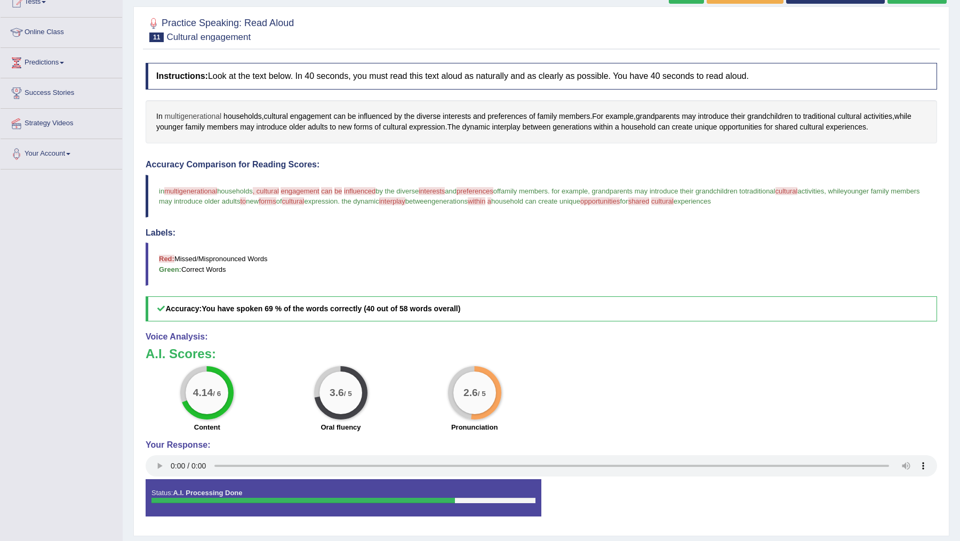
click at [202, 113] on span "multigenerational" at bounding box center [193, 116] width 57 height 11
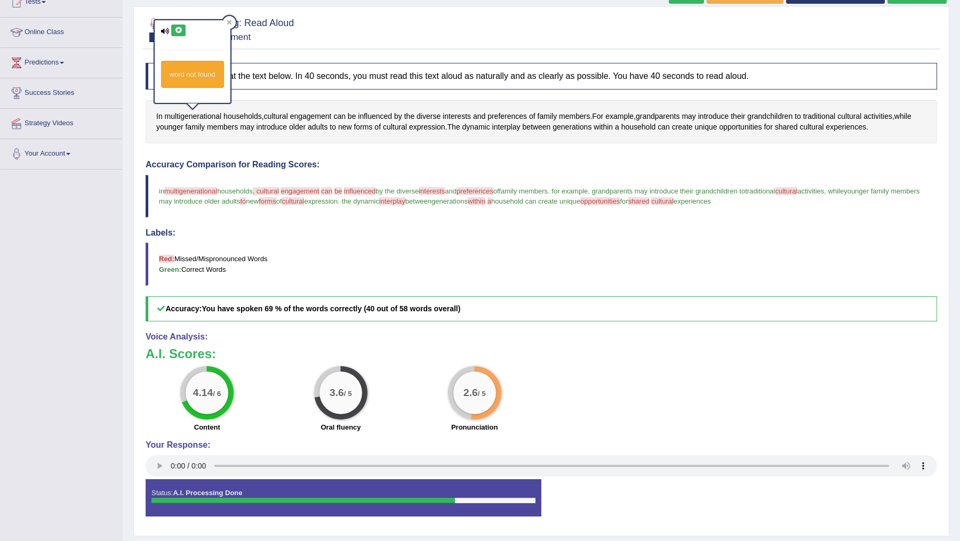
click at [179, 29] on icon at bounding box center [178, 30] width 8 height 6
click at [222, 19] on div "word not found" at bounding box center [193, 61] width 78 height 85
click at [178, 27] on icon at bounding box center [178, 30] width 8 height 6
click at [225, 20] on div at bounding box center [229, 22] width 13 height 13
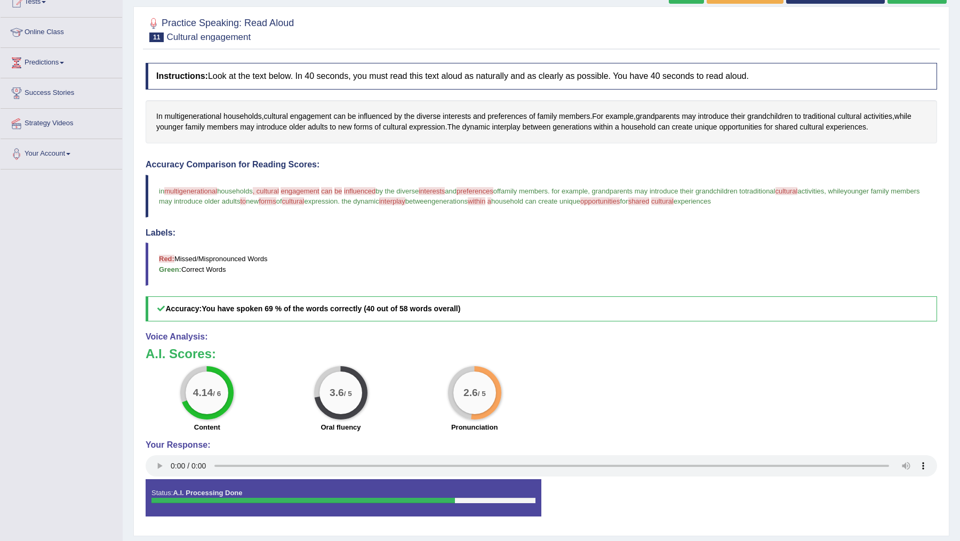
click at [268, 190] on span ", cultural" at bounding box center [266, 191] width 26 height 8
click at [281, 114] on span "cultural" at bounding box center [276, 116] width 24 height 11
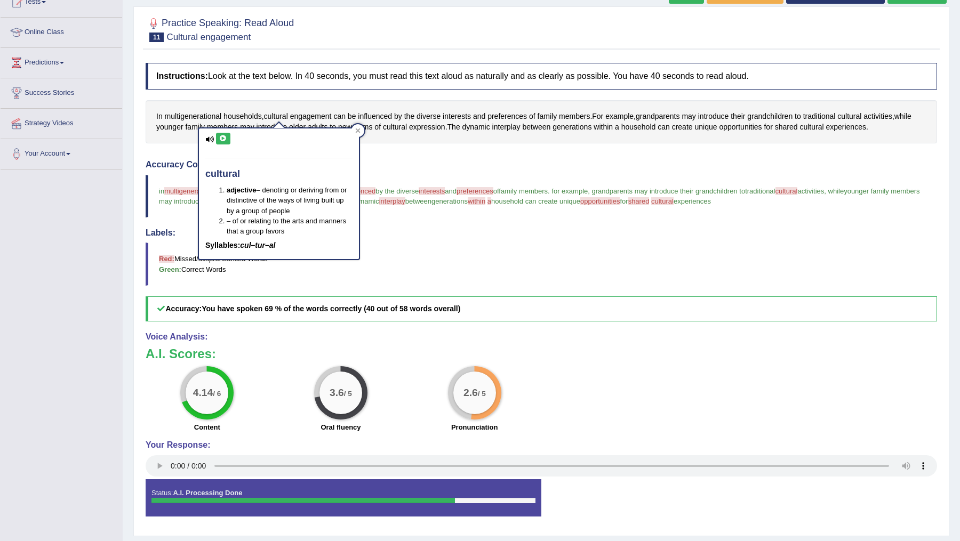
click at [220, 137] on icon at bounding box center [223, 138] width 8 height 6
click at [355, 129] on icon at bounding box center [357, 130] width 5 height 5
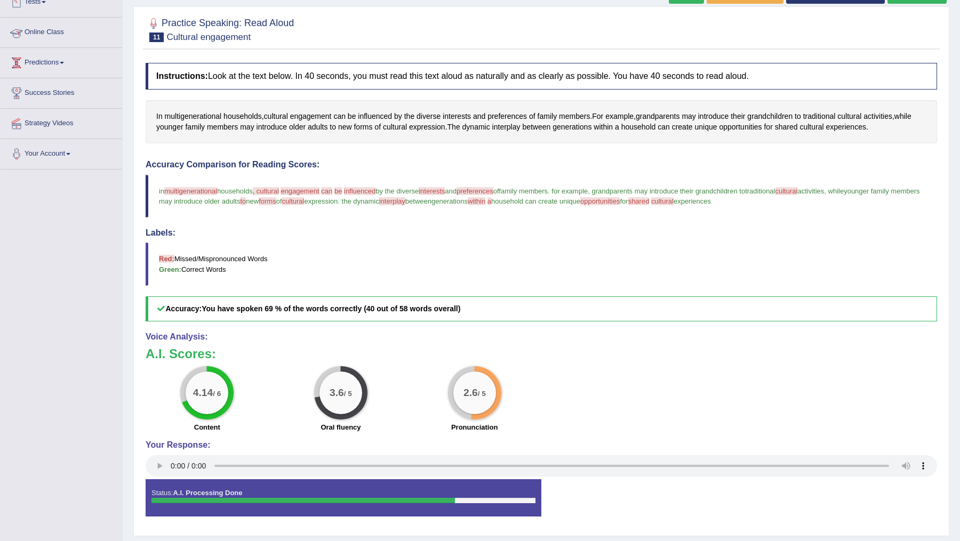
click at [60, 29] on link "Online Class" at bounding box center [62, 31] width 122 height 27
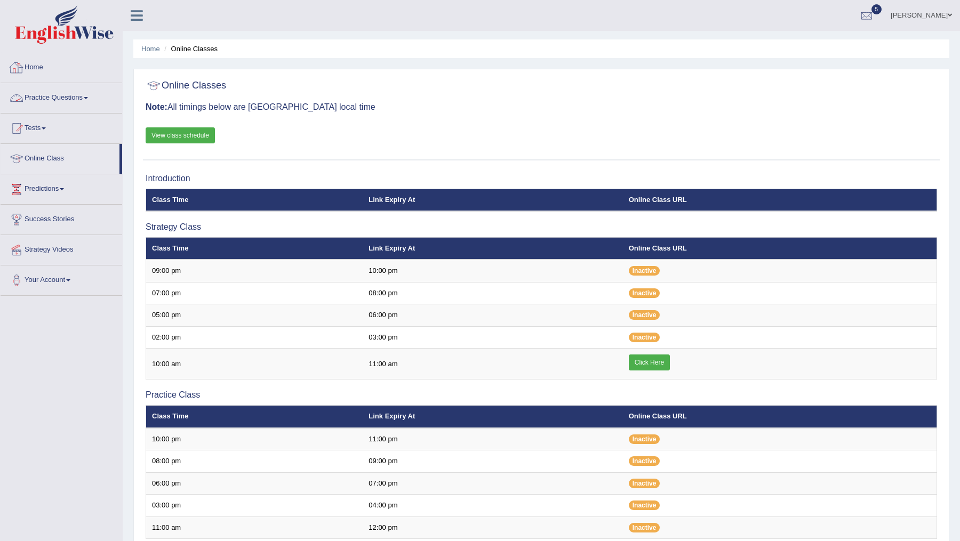
click at [55, 93] on link "Practice Questions" at bounding box center [62, 96] width 122 height 27
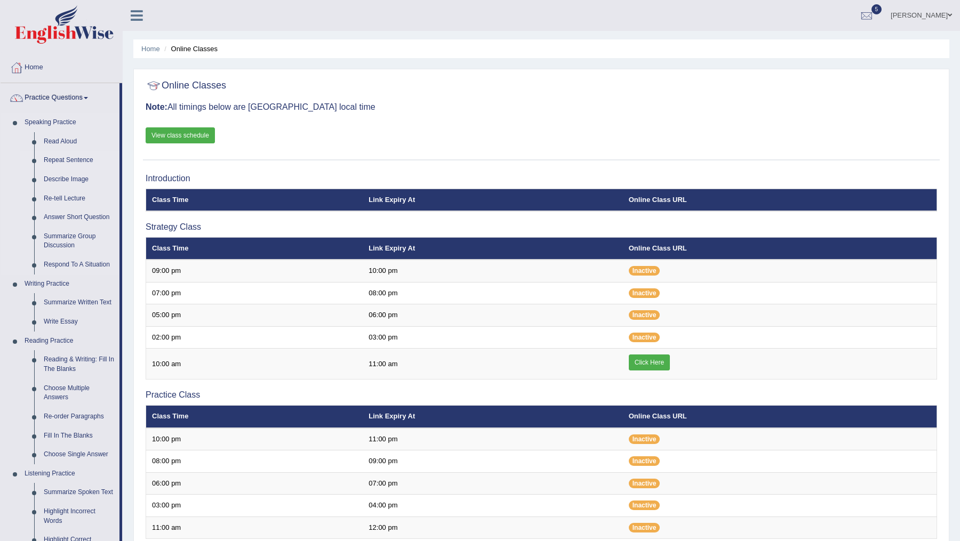
click at [67, 161] on link "Repeat Sentence" at bounding box center [79, 160] width 81 height 19
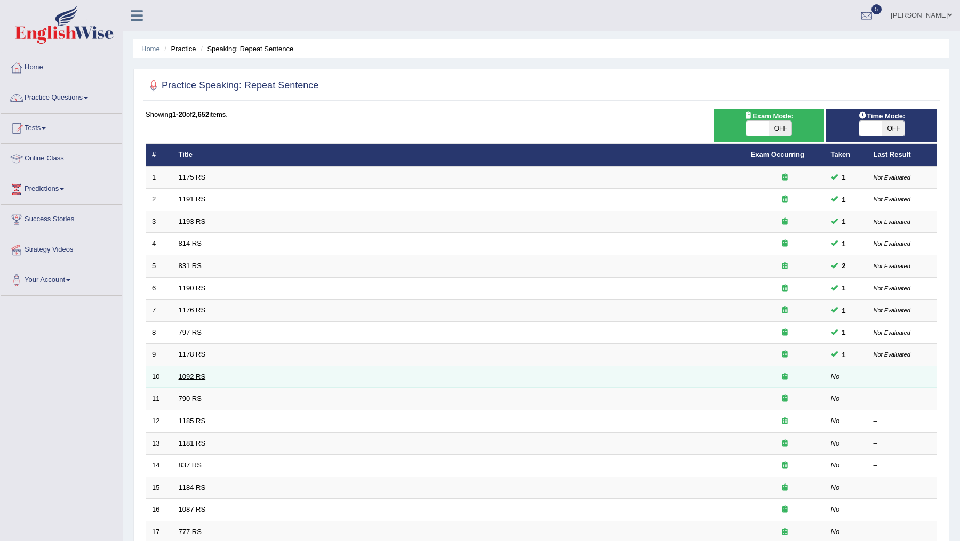
click at [188, 376] on link "1092 RS" at bounding box center [192, 377] width 27 height 8
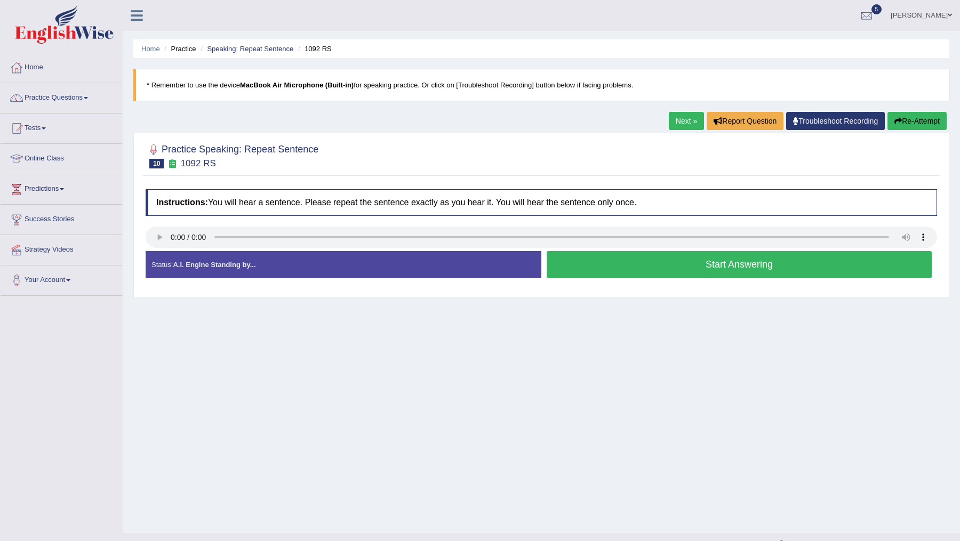
click at [637, 265] on button "Start Answering" at bounding box center [739, 264] width 385 height 27
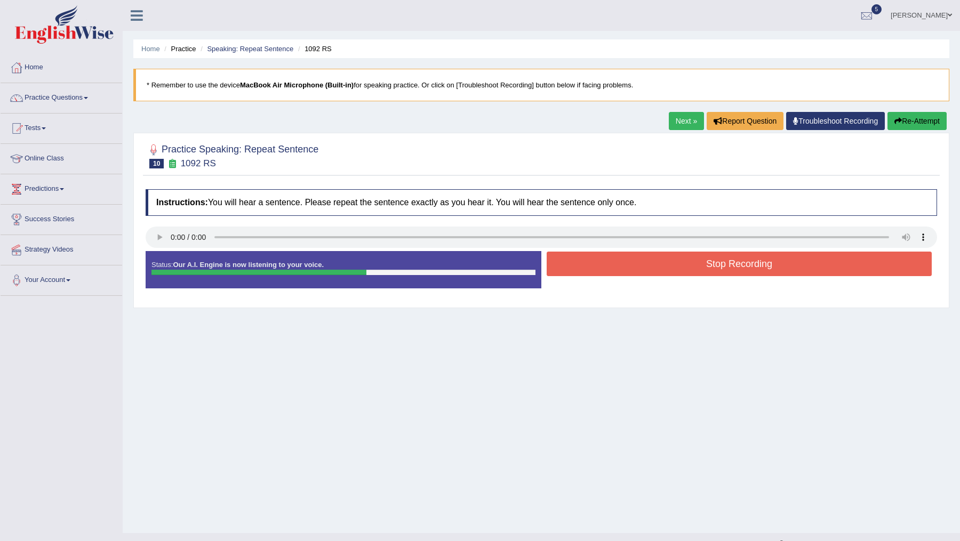
click at [637, 265] on button "Stop Recording" at bounding box center [739, 264] width 385 height 25
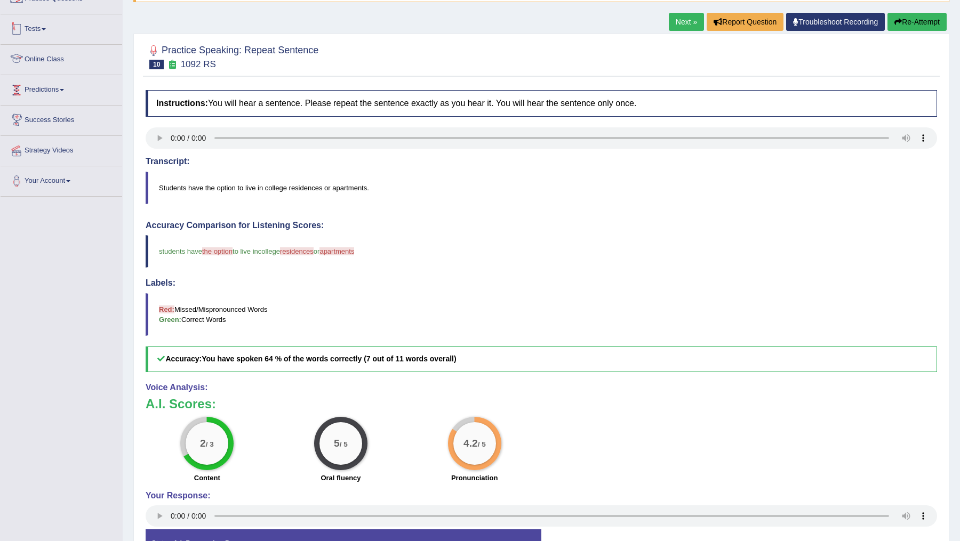
scroll to position [51, 0]
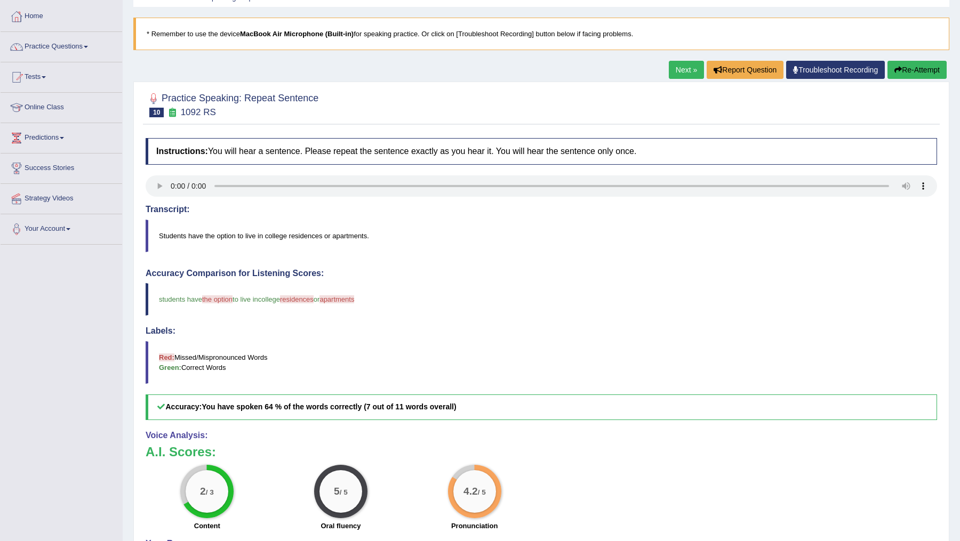
click at [914, 69] on button "Re-Attempt" at bounding box center [917, 70] width 59 height 18
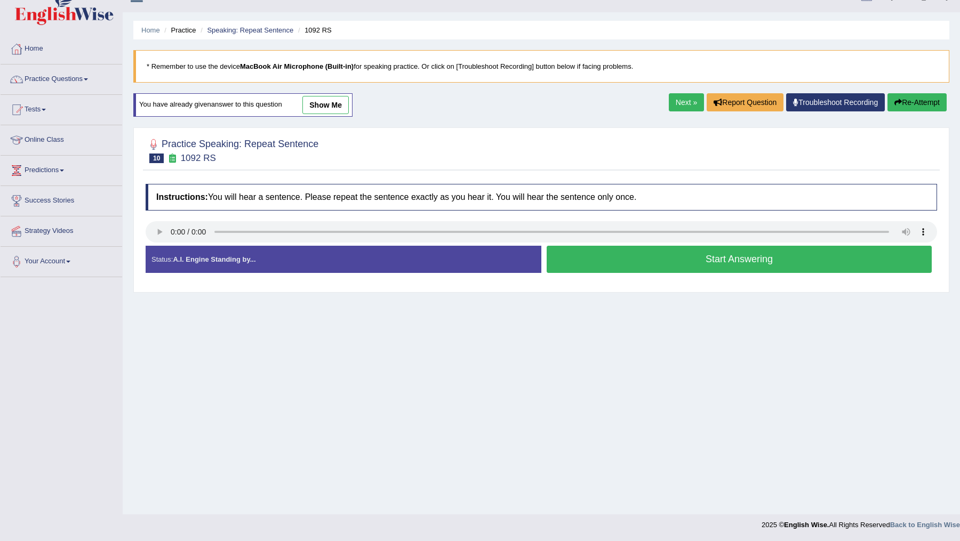
click at [675, 262] on button "Start Answering" at bounding box center [739, 259] width 385 height 27
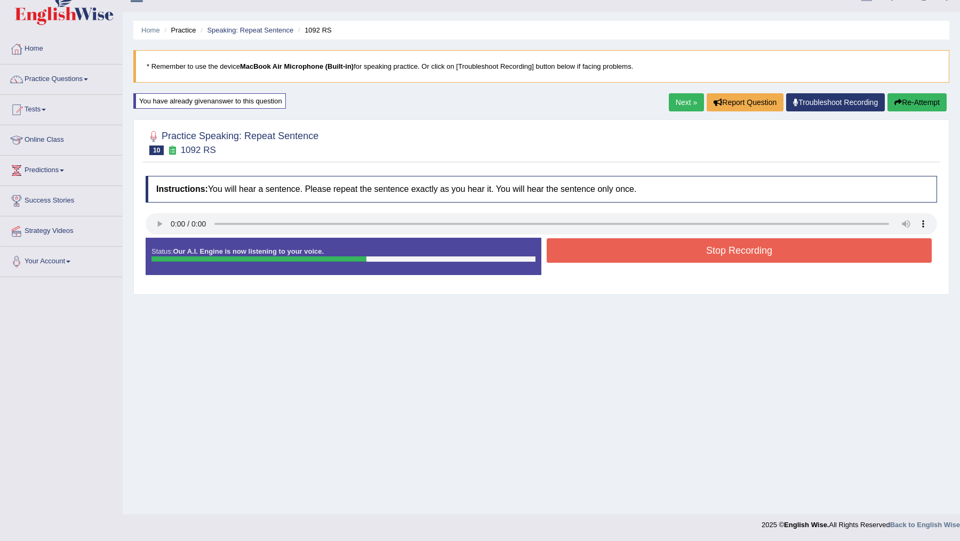
click at [675, 259] on button "Stop Recording" at bounding box center [739, 250] width 385 height 25
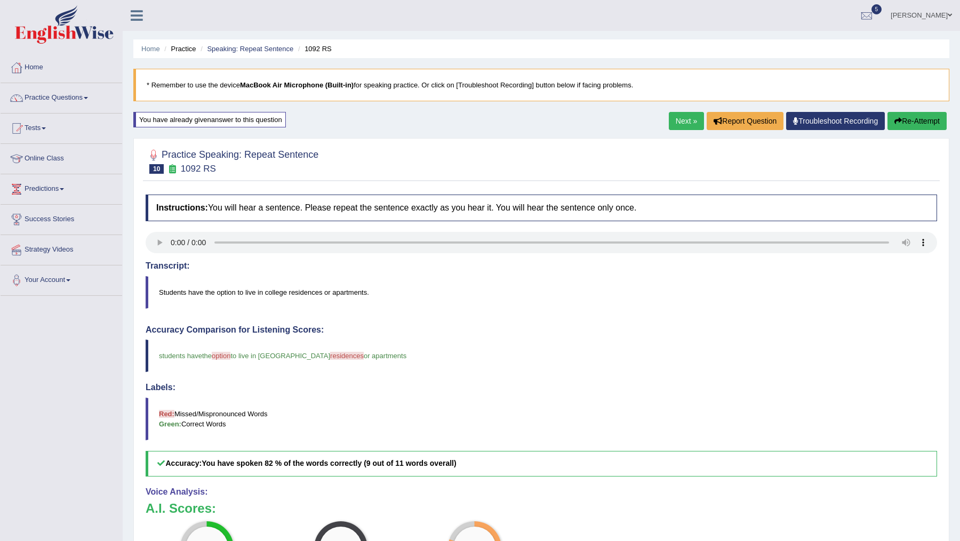
click at [680, 122] on link "Next »" at bounding box center [686, 121] width 35 height 18
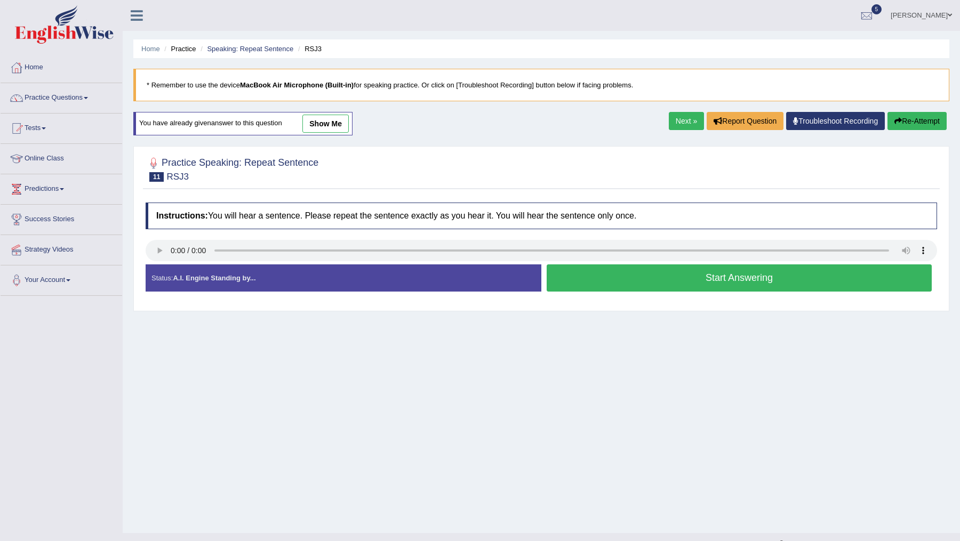
click at [593, 281] on button "Start Answering" at bounding box center [739, 278] width 385 height 27
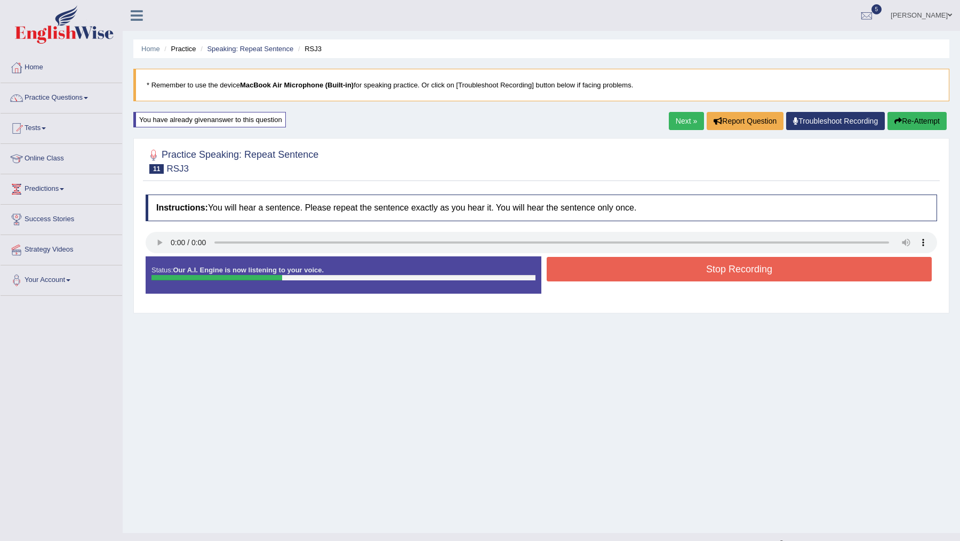
click at [604, 270] on button "Stop Recording" at bounding box center [739, 269] width 385 height 25
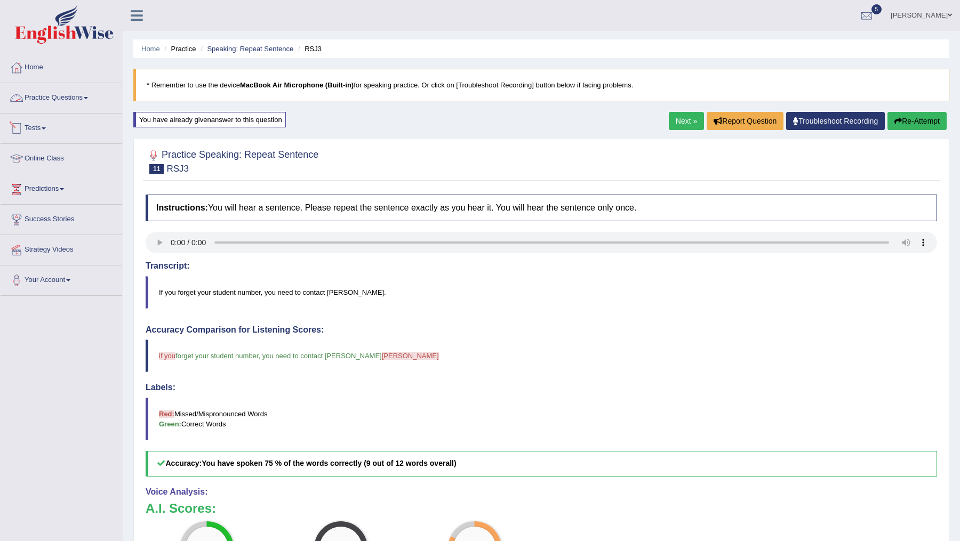
click at [54, 98] on link "Practice Questions" at bounding box center [62, 96] width 122 height 27
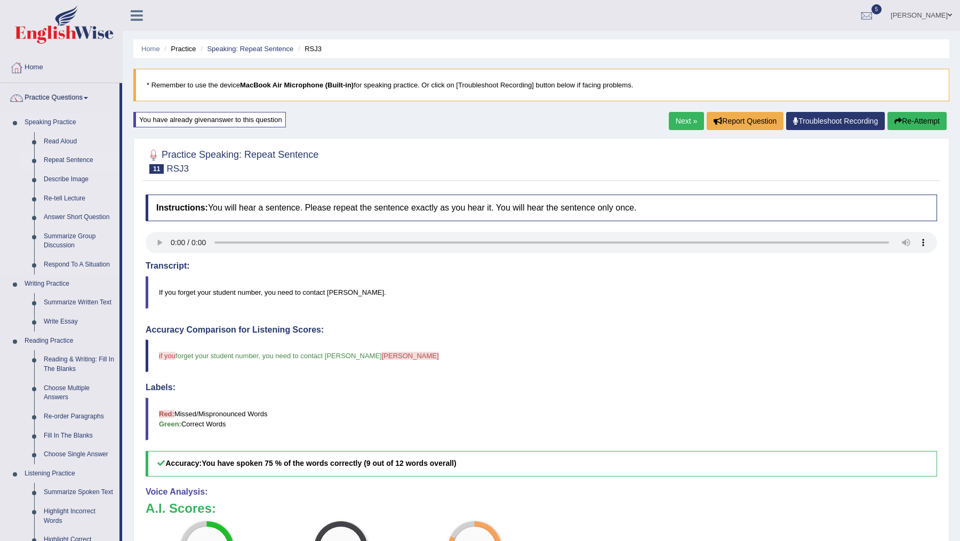
click at [61, 158] on link "Repeat Sentence" at bounding box center [79, 160] width 81 height 19
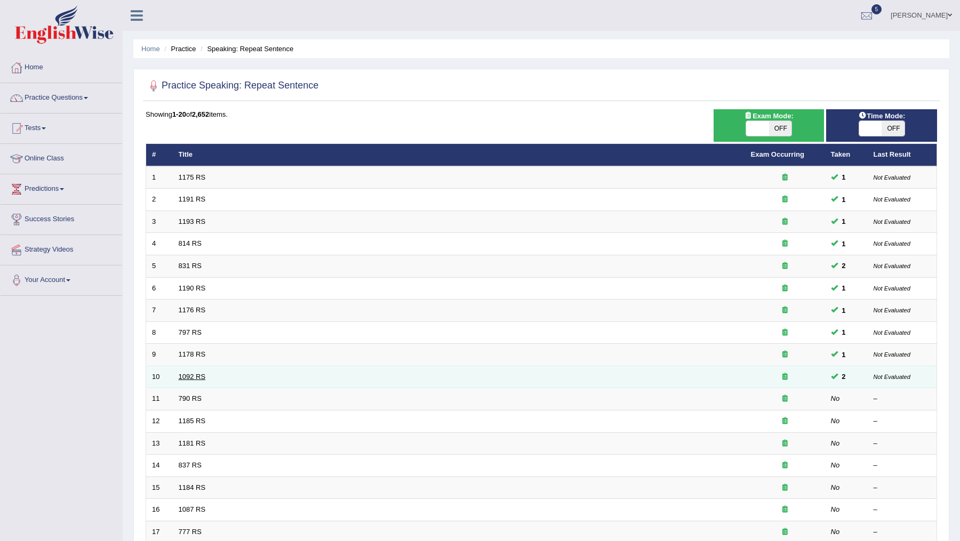
click at [190, 373] on link "1092 RS" at bounding box center [192, 377] width 27 height 8
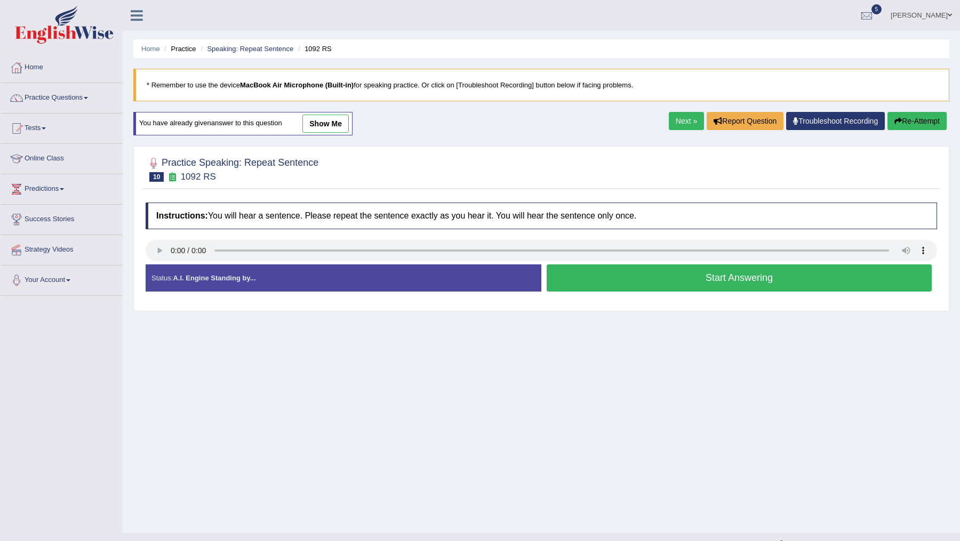
click at [604, 276] on button "Start Answering" at bounding box center [739, 278] width 385 height 27
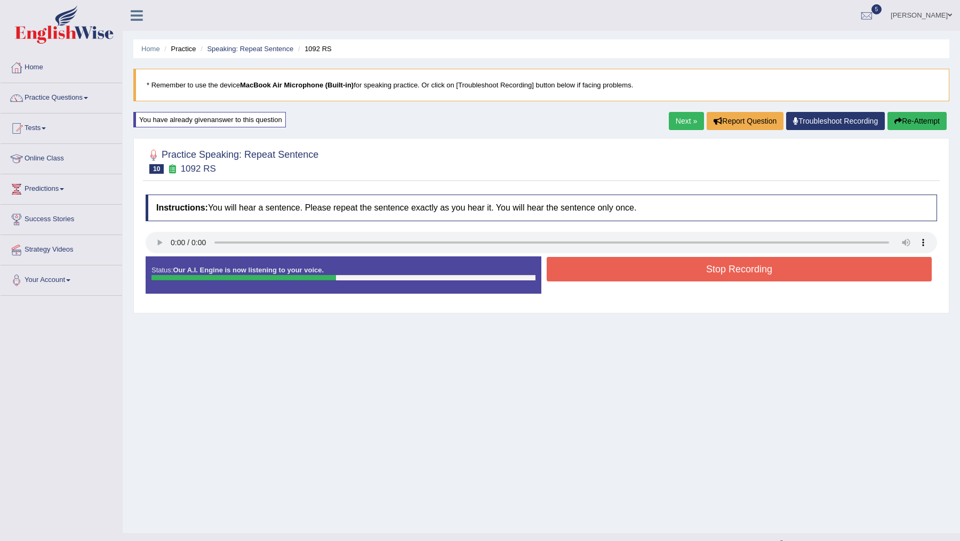
click at [610, 272] on button "Stop Recording" at bounding box center [739, 269] width 385 height 25
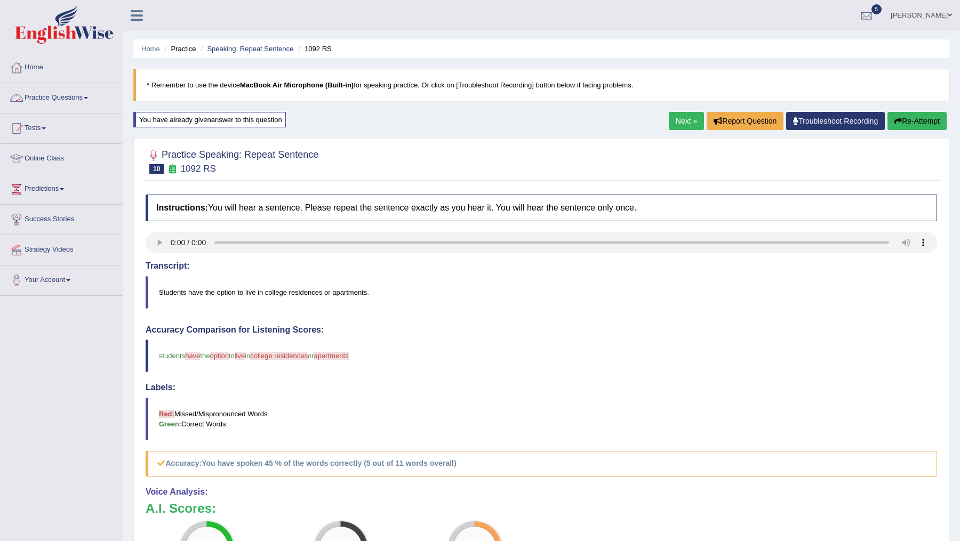
click at [52, 93] on link "Practice Questions" at bounding box center [62, 96] width 122 height 27
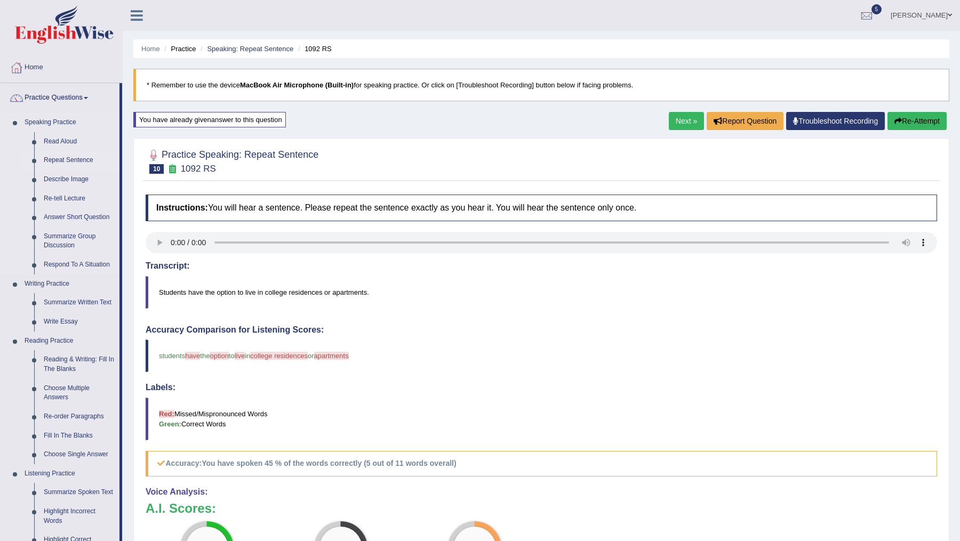
click at [63, 162] on link "Repeat Sentence" at bounding box center [79, 160] width 81 height 19
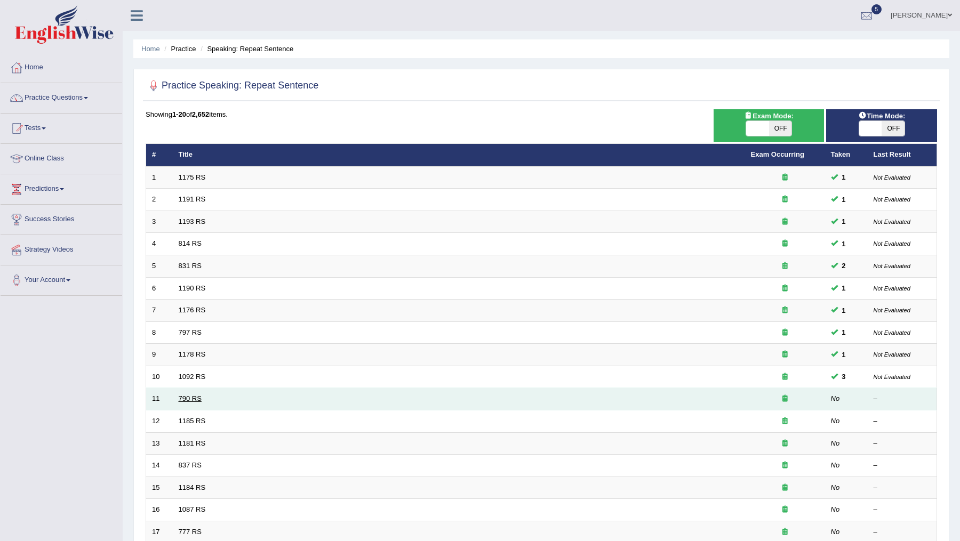
click at [194, 395] on link "790 RS" at bounding box center [190, 399] width 23 height 8
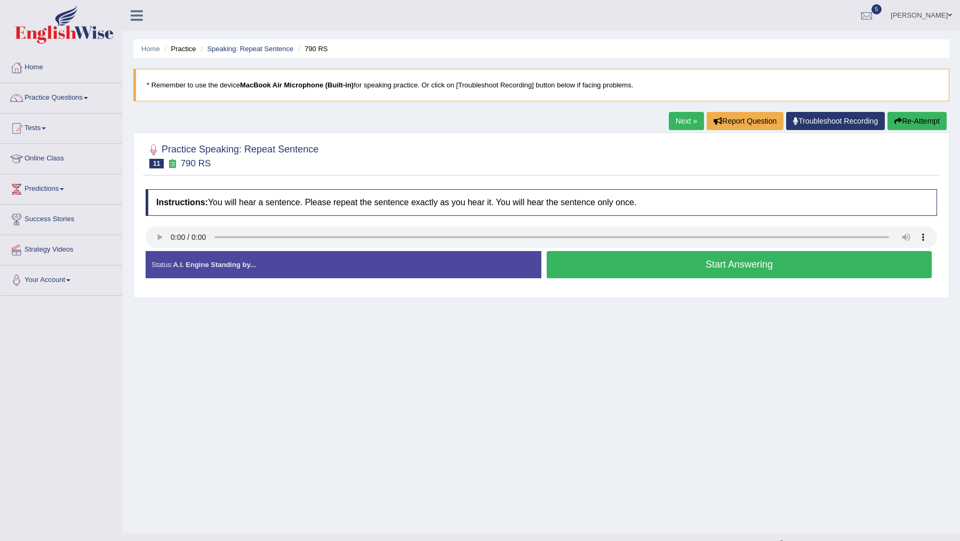
click at [636, 262] on button "Start Answering" at bounding box center [739, 264] width 385 height 27
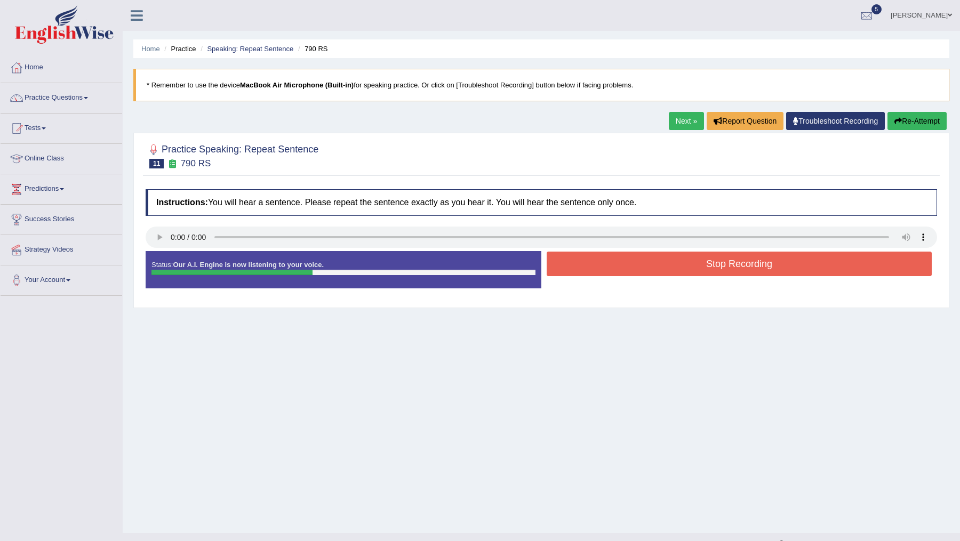
click at [636, 262] on button "Stop Recording" at bounding box center [739, 264] width 385 height 25
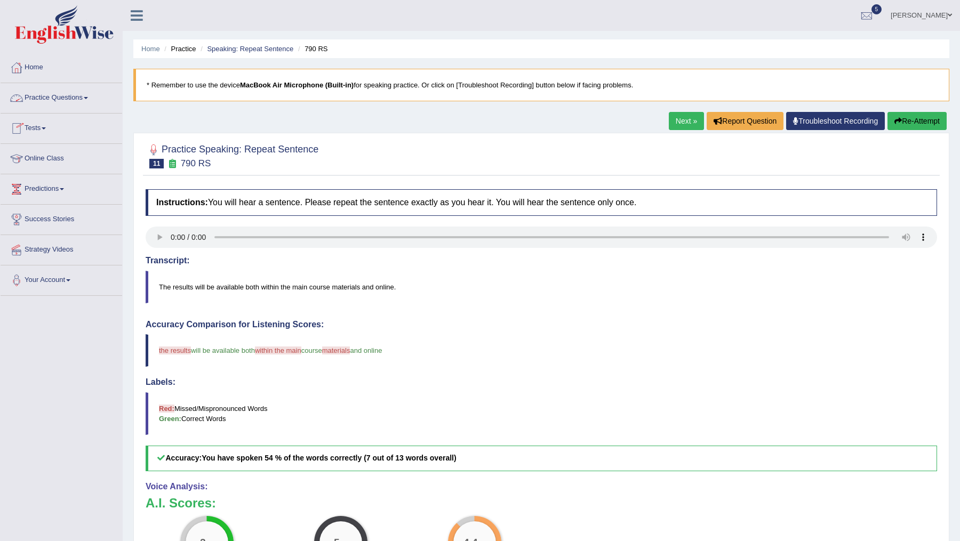
click at [75, 91] on link "Practice Questions" at bounding box center [62, 96] width 122 height 27
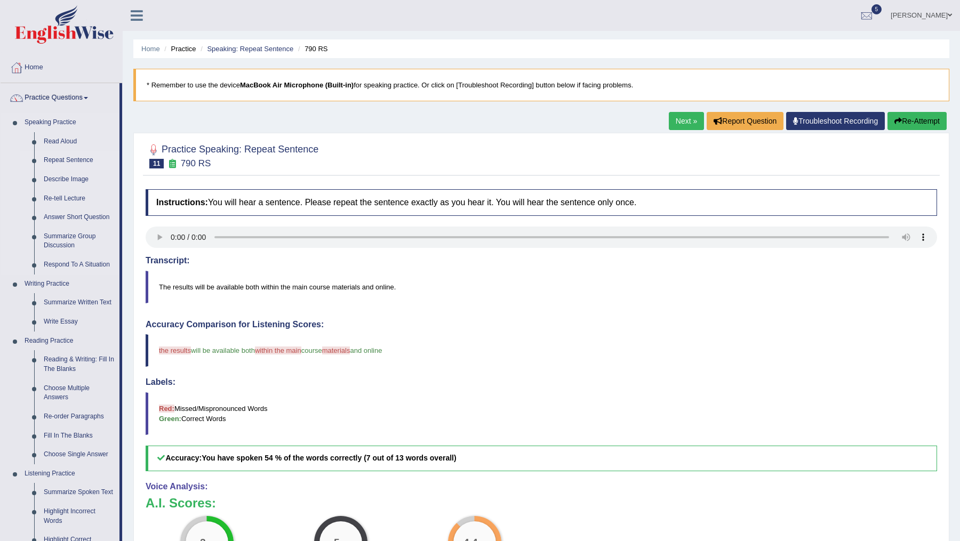
click at [65, 158] on link "Repeat Sentence" at bounding box center [79, 160] width 81 height 19
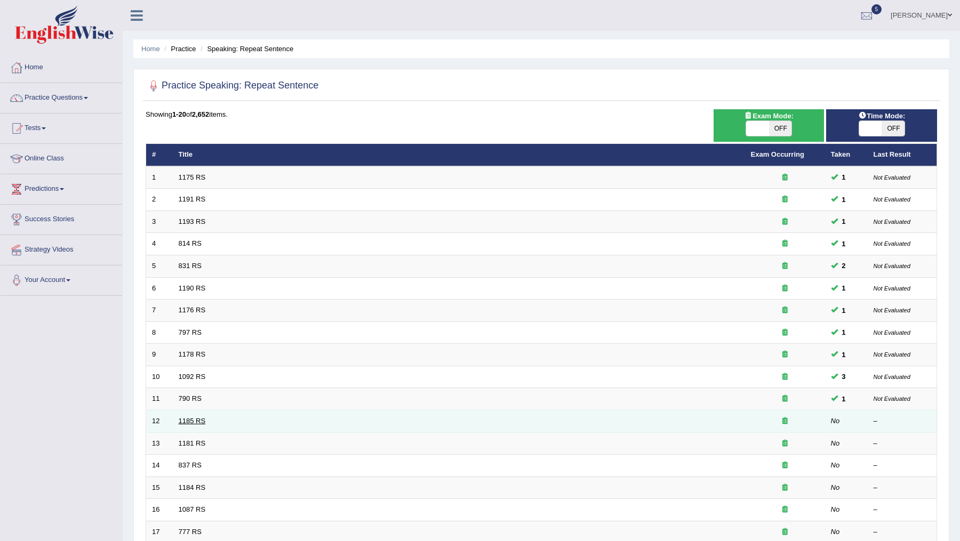
click at [185, 417] on link "1185 RS" at bounding box center [192, 421] width 27 height 8
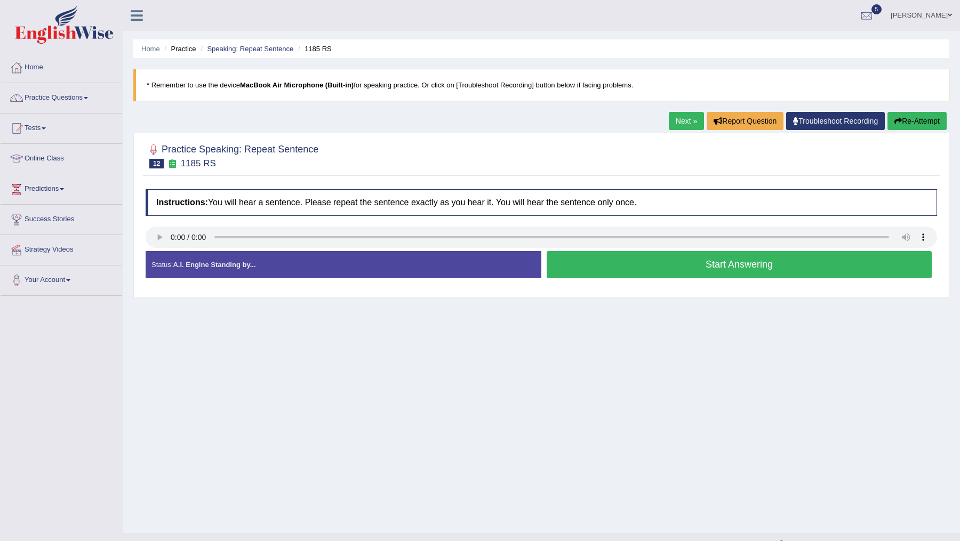
click at [643, 263] on button "Start Answering" at bounding box center [739, 264] width 385 height 27
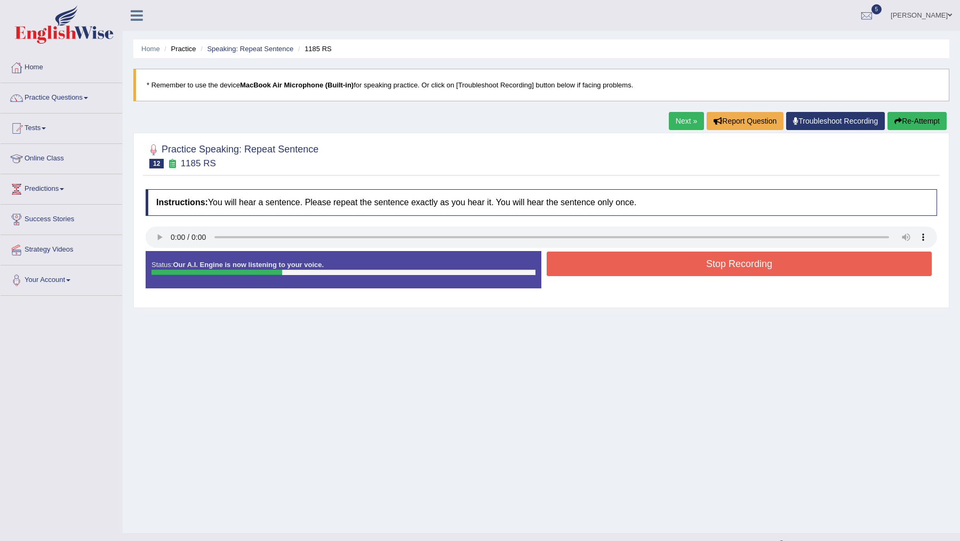
click at [643, 263] on button "Stop Recording" at bounding box center [739, 264] width 385 height 25
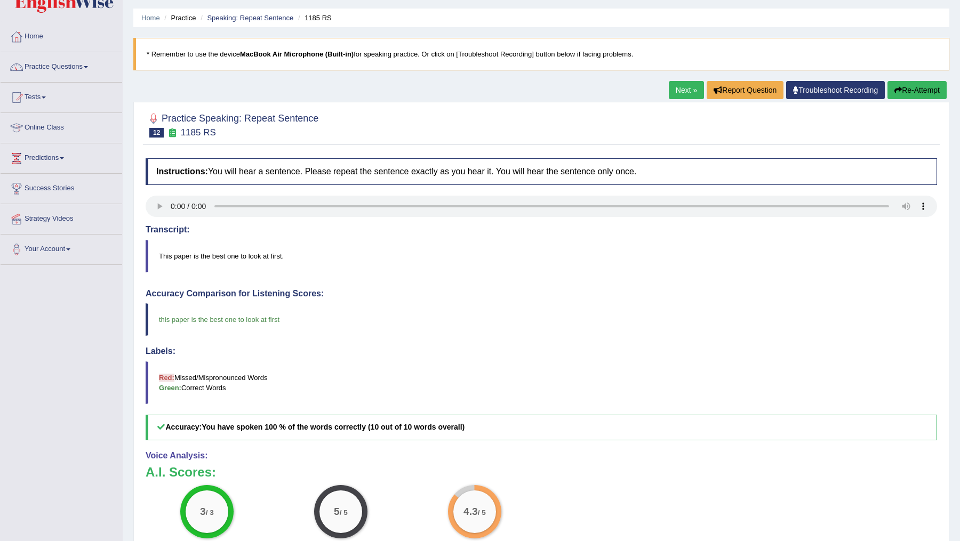
scroll to position [33, 0]
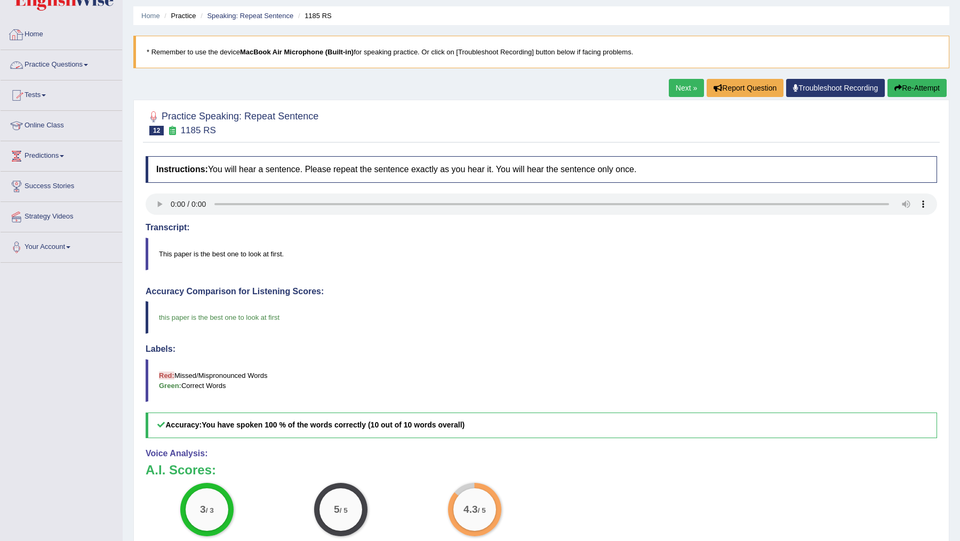
click at [37, 32] on link "Home" at bounding box center [62, 33] width 122 height 27
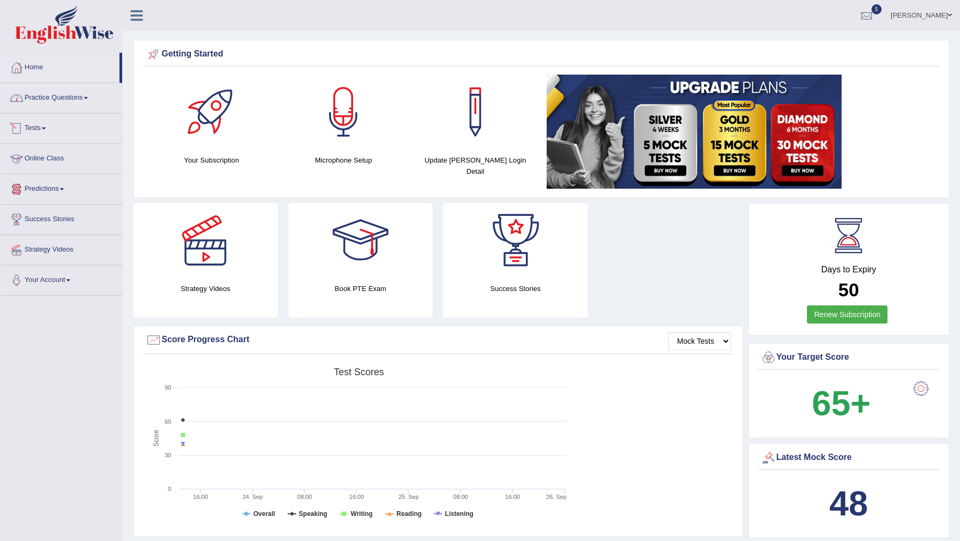
click at [62, 96] on link "Practice Questions" at bounding box center [62, 96] width 122 height 27
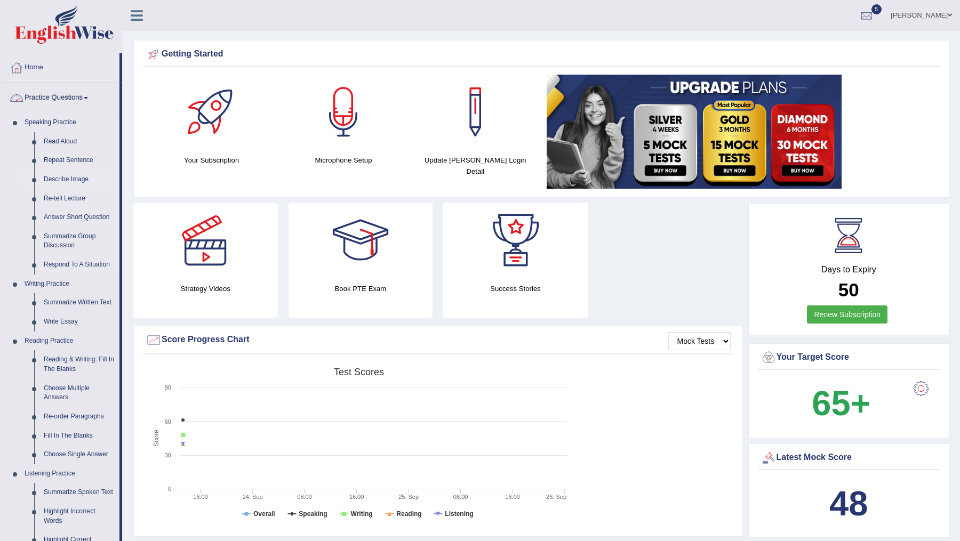
click at [62, 179] on link "Describe Image" at bounding box center [79, 179] width 81 height 19
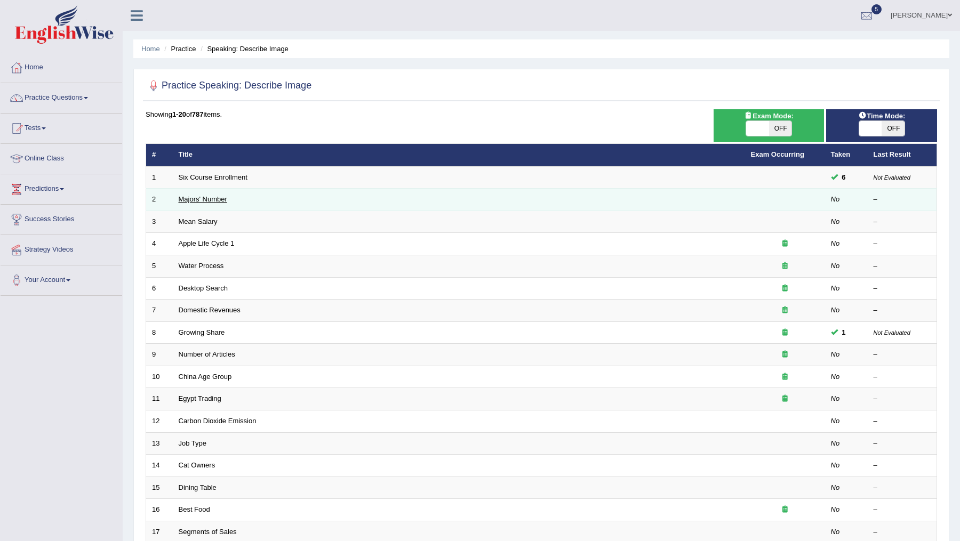
click at [187, 197] on link "Majors' Number" at bounding box center [203, 199] width 49 height 8
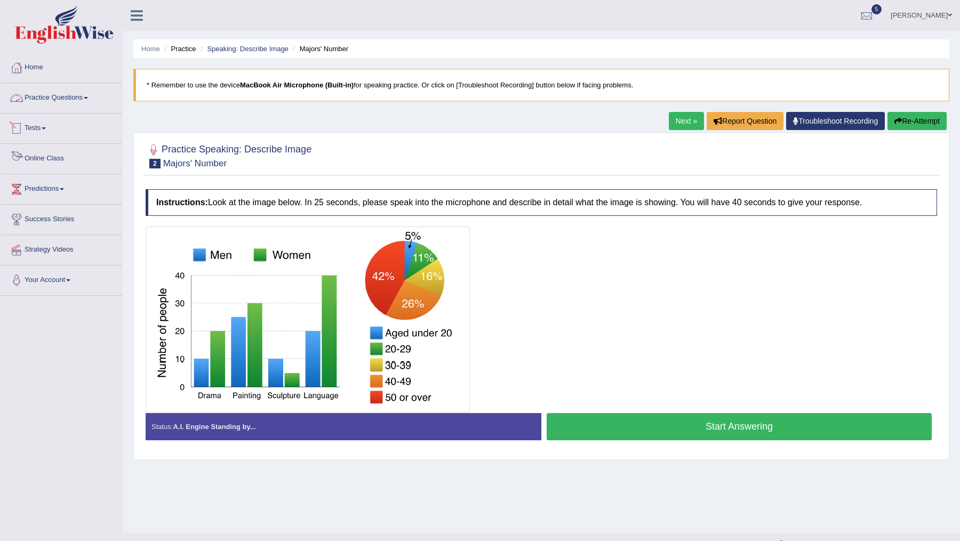
click at [82, 93] on link "Practice Questions" at bounding box center [62, 96] width 122 height 27
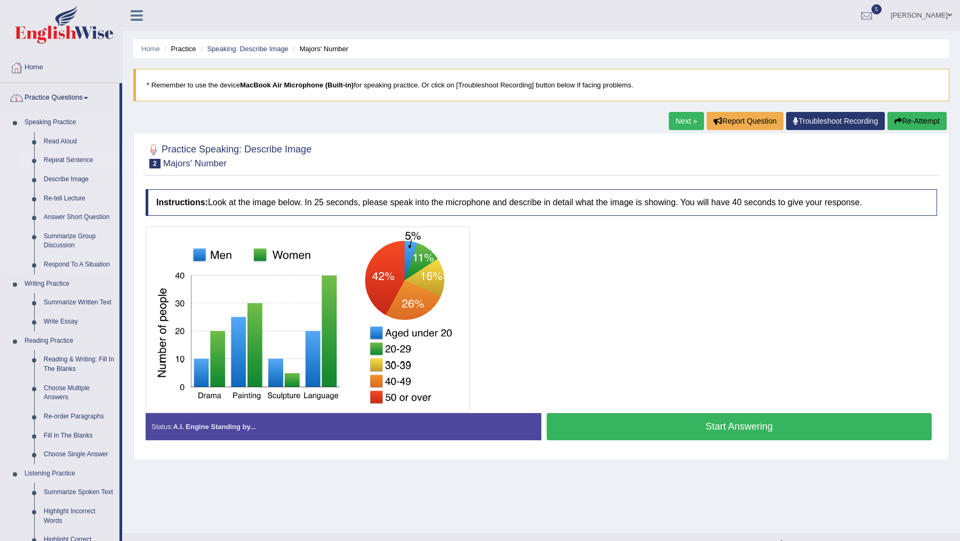
click at [54, 161] on link "Repeat Sentence" at bounding box center [79, 160] width 81 height 19
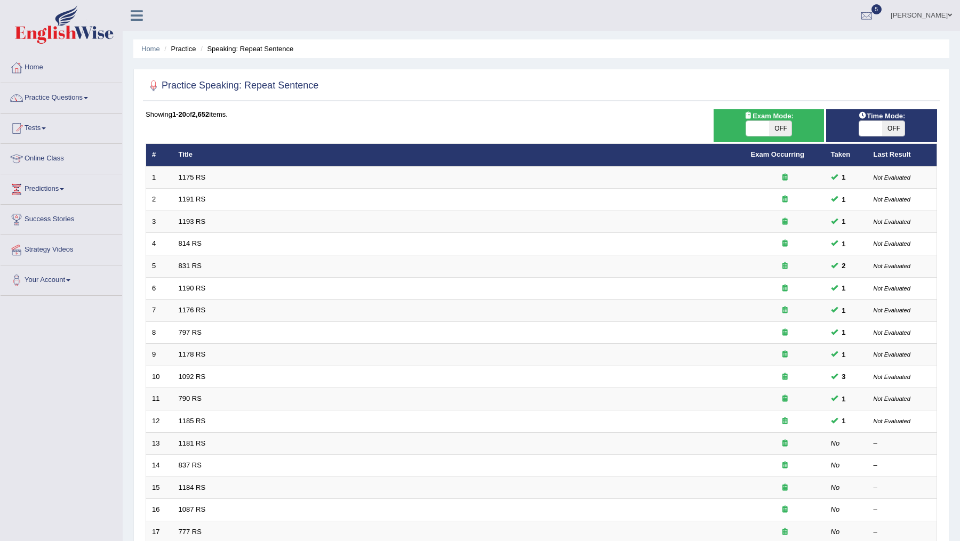
click at [76, 91] on link "Practice Questions" at bounding box center [62, 96] width 122 height 27
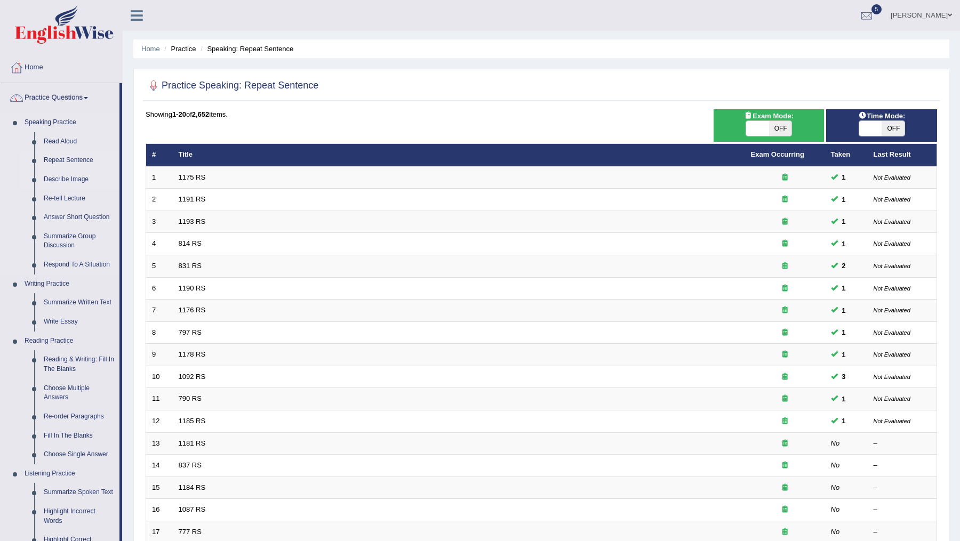
click at [71, 180] on link "Describe Image" at bounding box center [79, 179] width 81 height 19
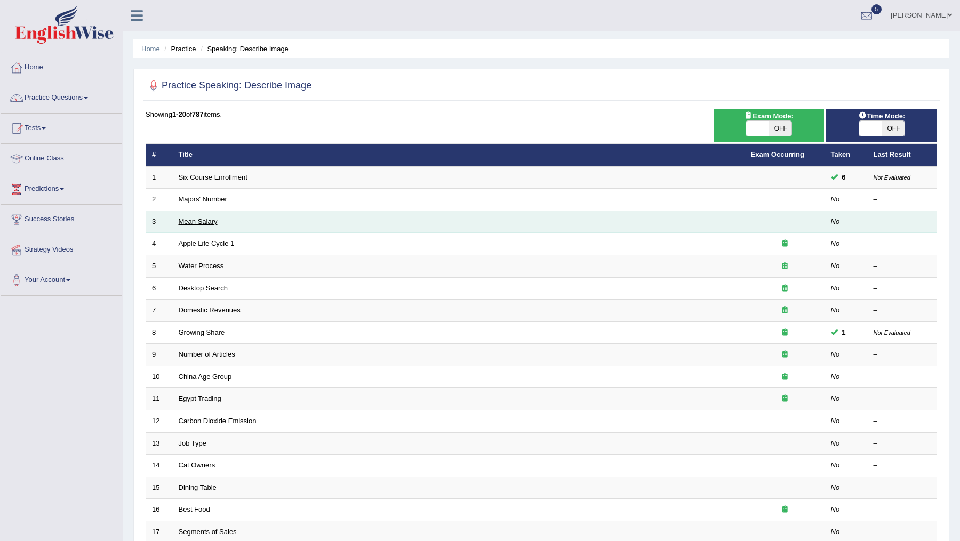
click at [203, 220] on link "Mean Salary" at bounding box center [198, 222] width 39 height 8
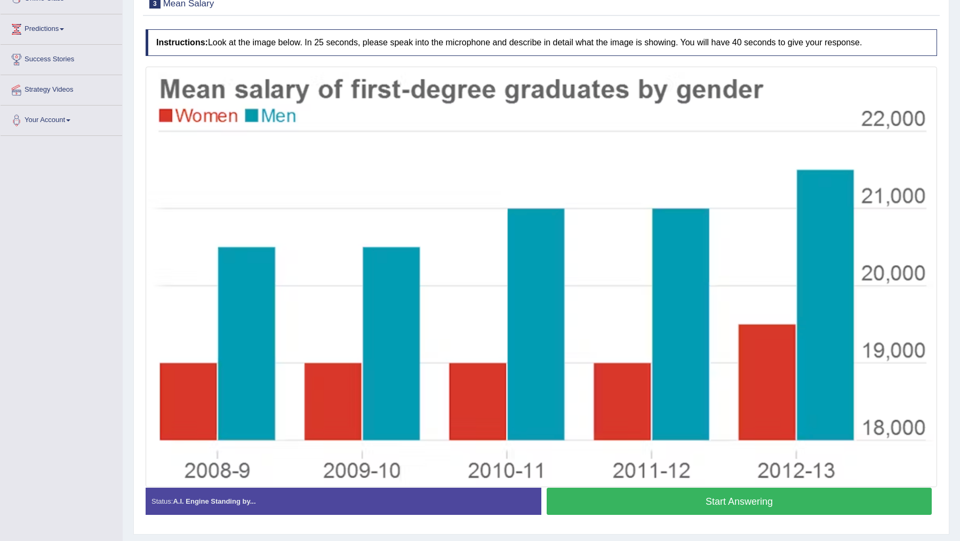
scroll to position [161, 0]
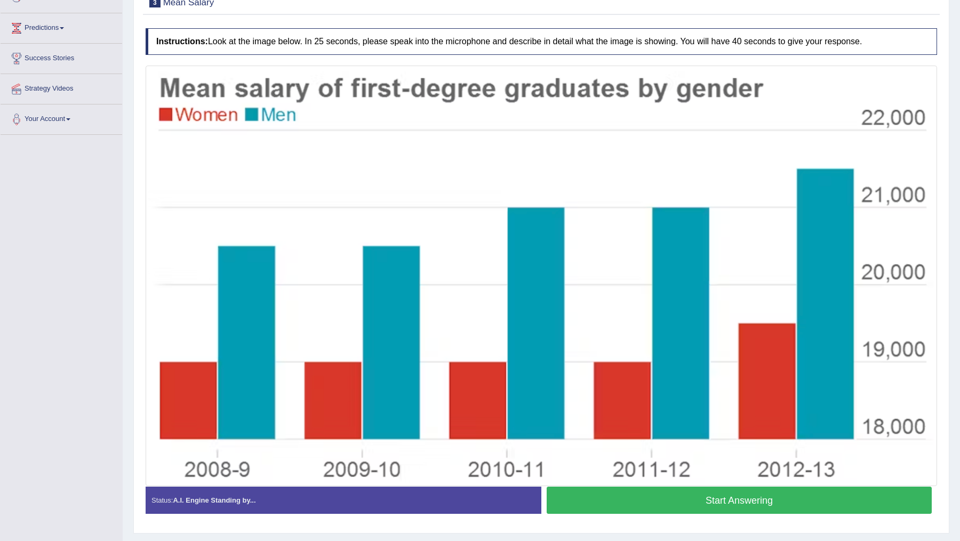
click at [709, 504] on button "Start Answering" at bounding box center [739, 500] width 385 height 27
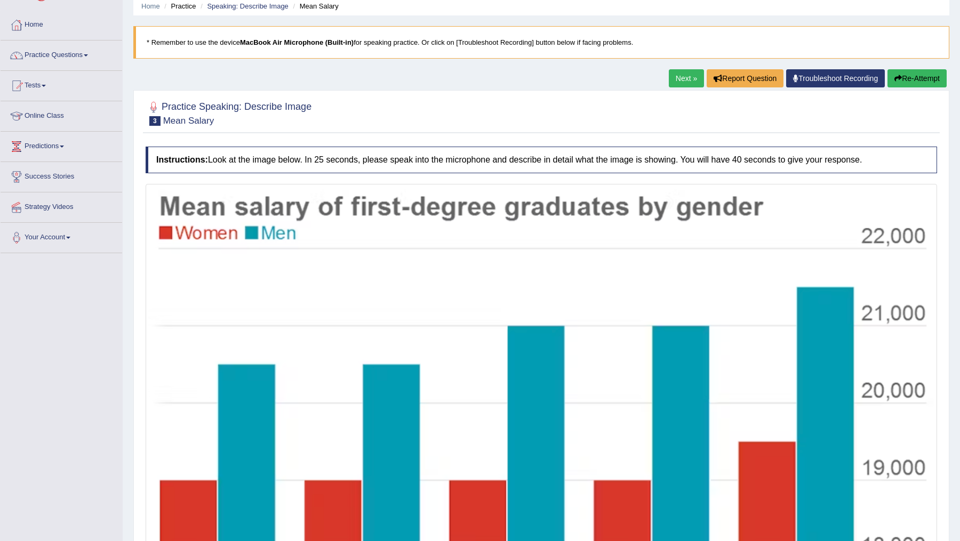
scroll to position [31, 0]
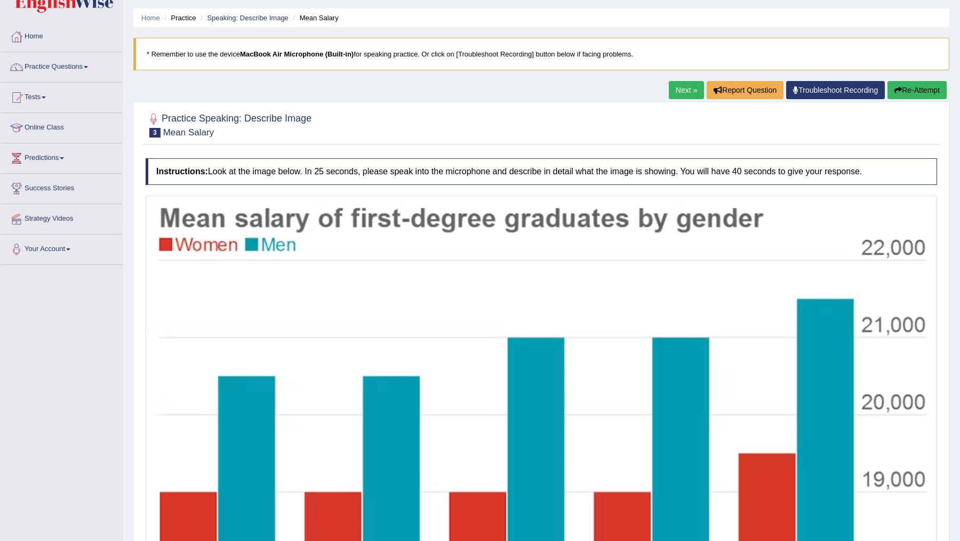
click at [904, 93] on button "Re-Attempt" at bounding box center [917, 90] width 59 height 18
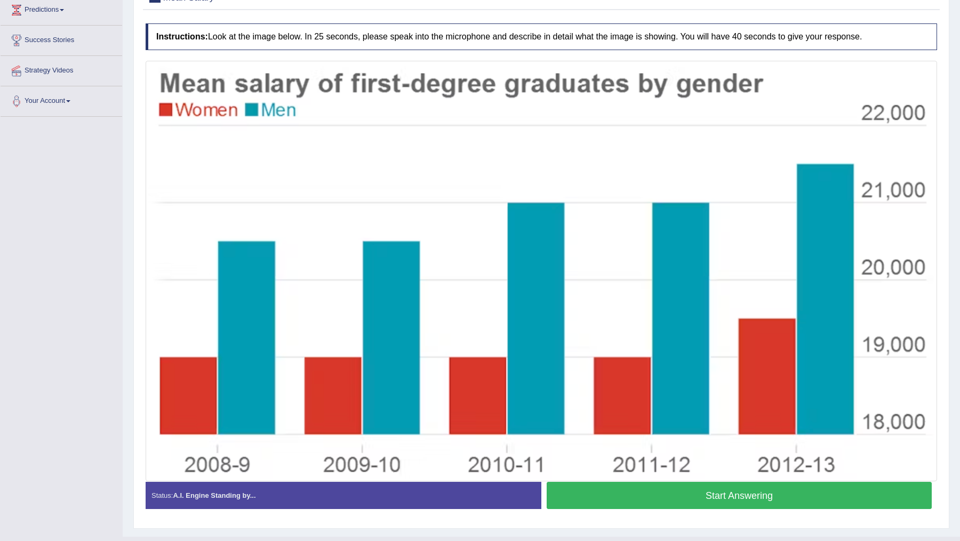
scroll to position [179, 0]
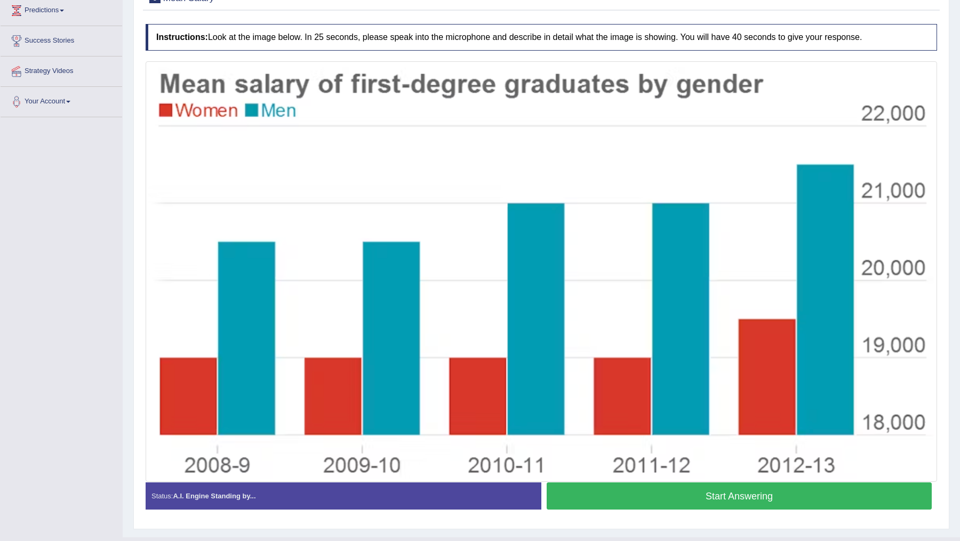
click at [653, 493] on button "Start Answering" at bounding box center [739, 496] width 385 height 27
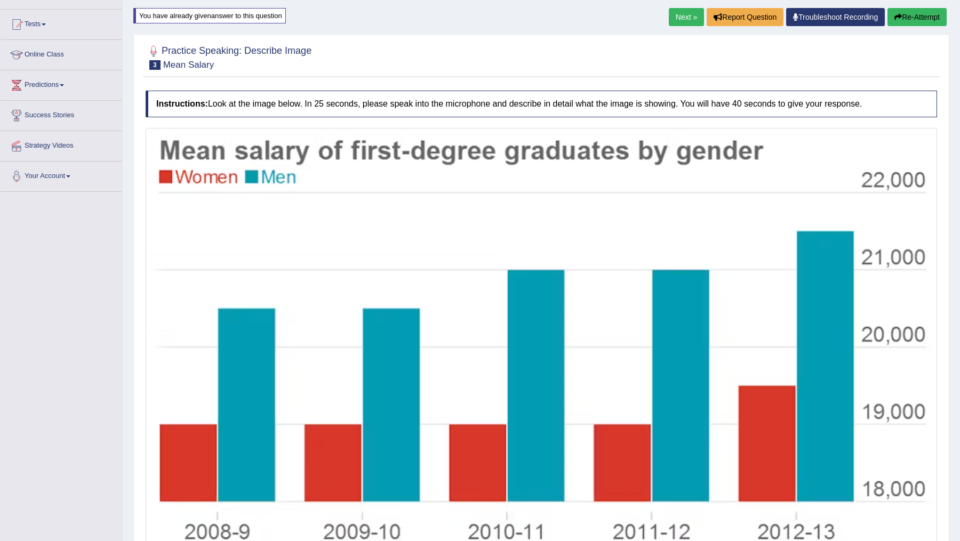
scroll to position [103, 0]
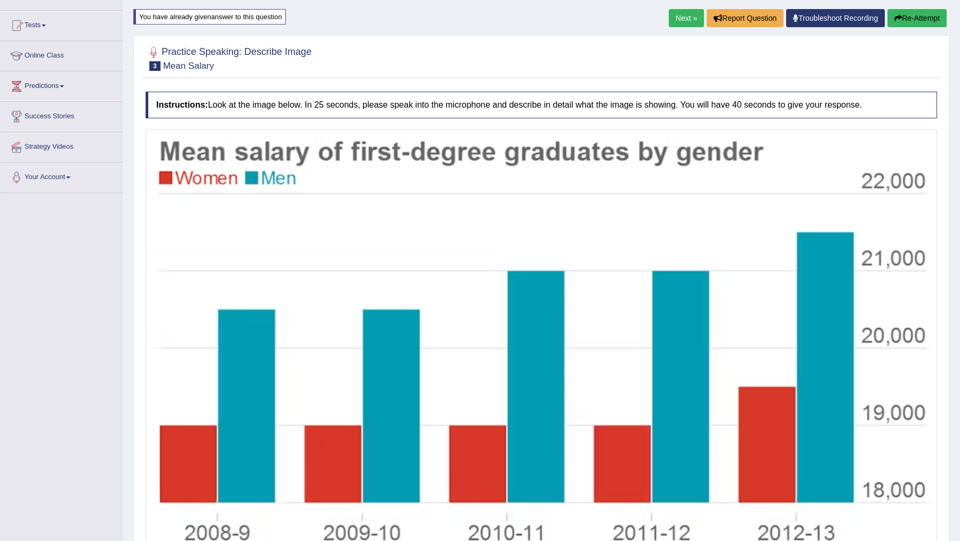
click at [899, 18] on button "Re-Attempt" at bounding box center [917, 18] width 59 height 18
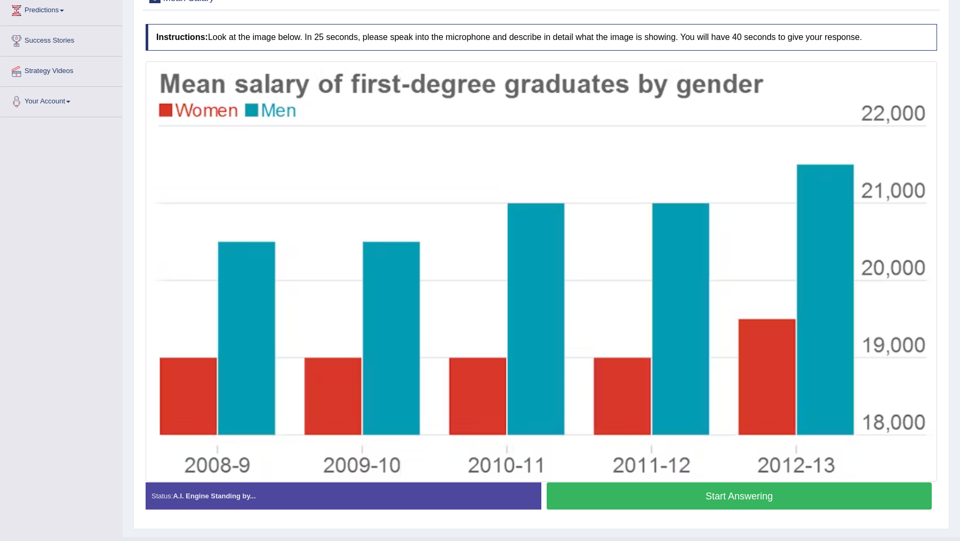
scroll to position [176, 0]
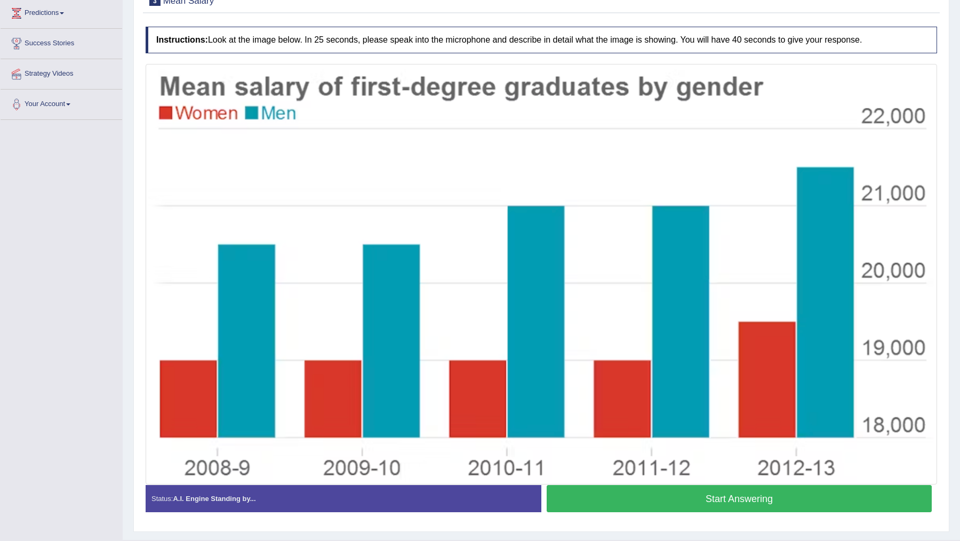
click at [741, 499] on button "Start Answering" at bounding box center [739, 498] width 385 height 27
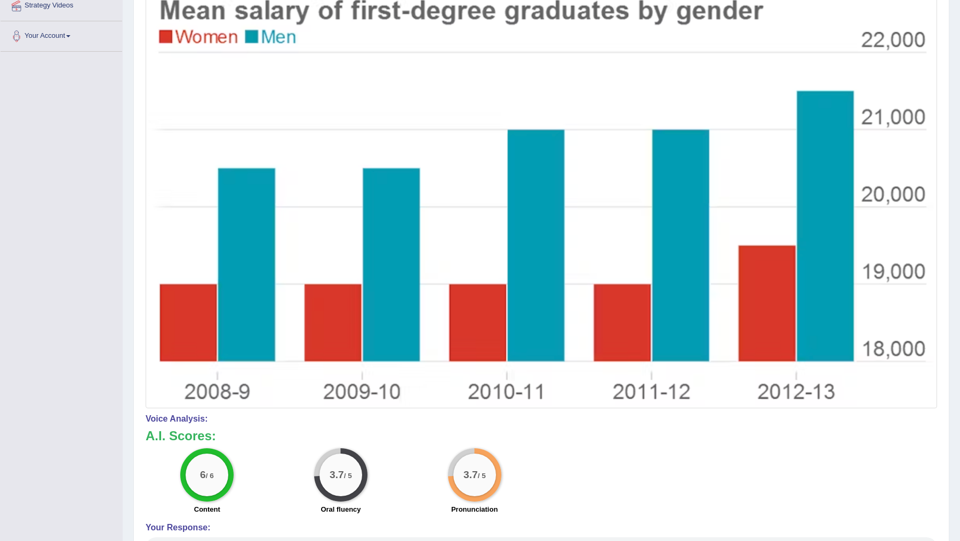
scroll to position [0, 0]
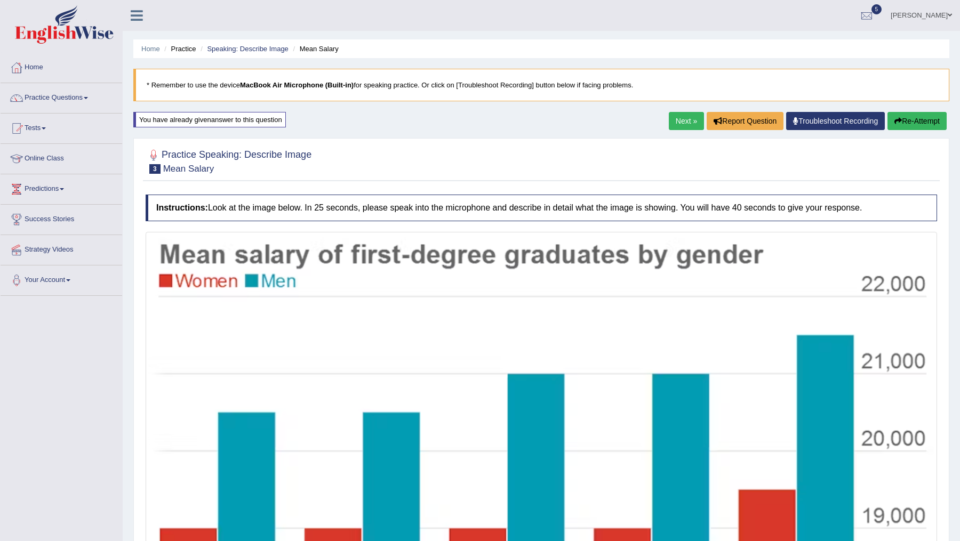
click at [912, 122] on button "Re-Attempt" at bounding box center [917, 121] width 59 height 18
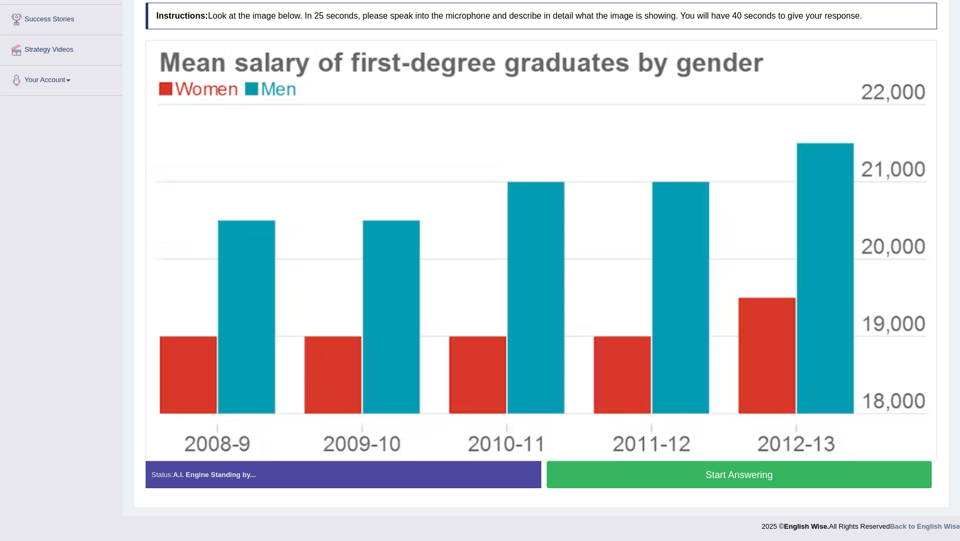
scroll to position [192, 0]
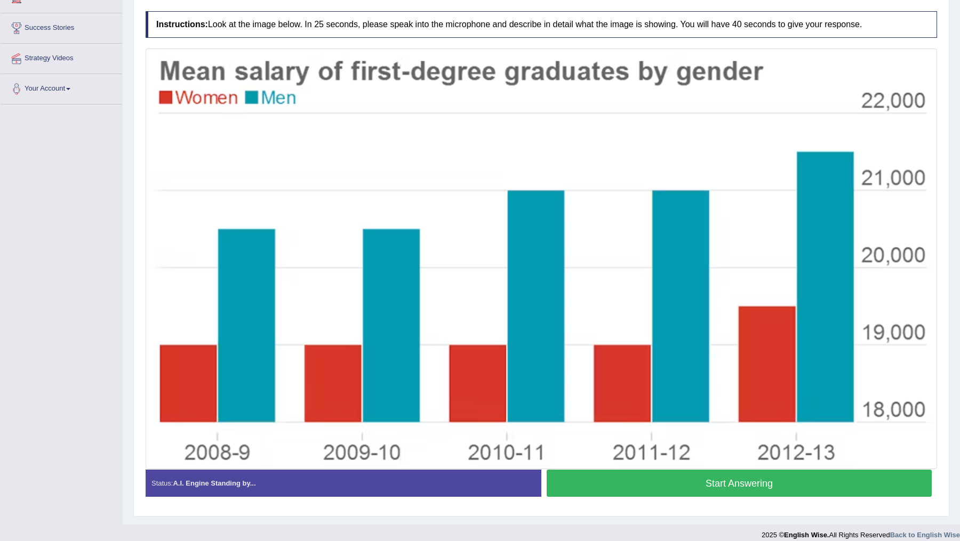
click at [731, 483] on button "Start Answering" at bounding box center [739, 483] width 385 height 27
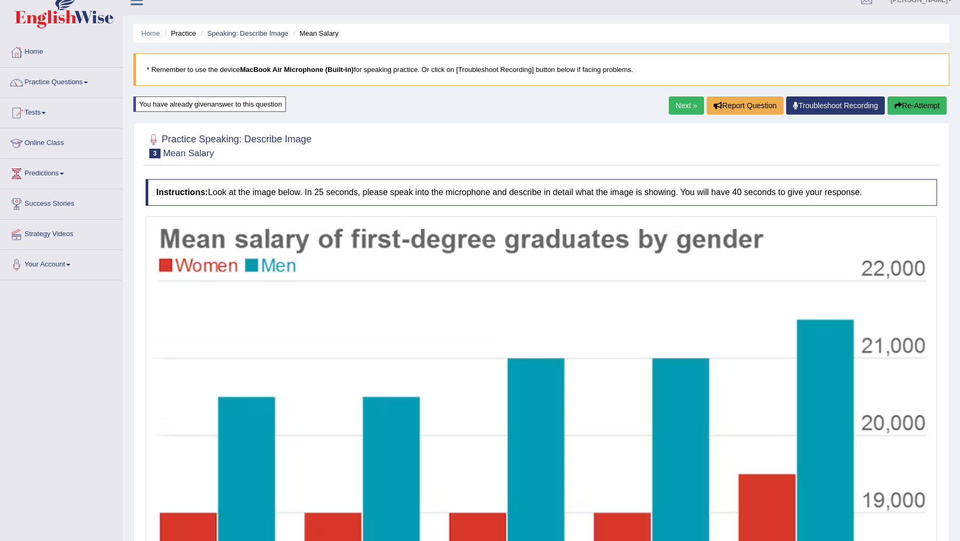
scroll to position [0, 0]
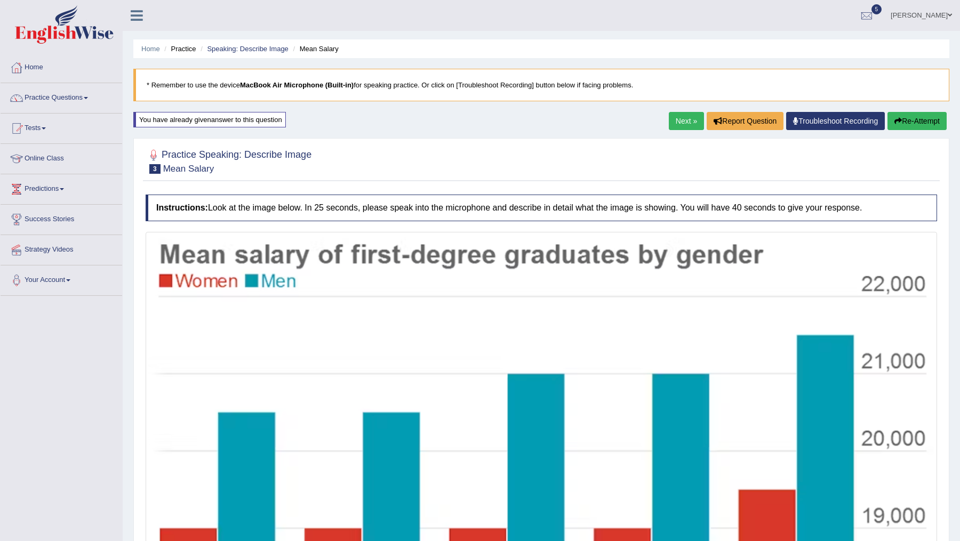
click at [682, 118] on link "Next »" at bounding box center [686, 121] width 35 height 18
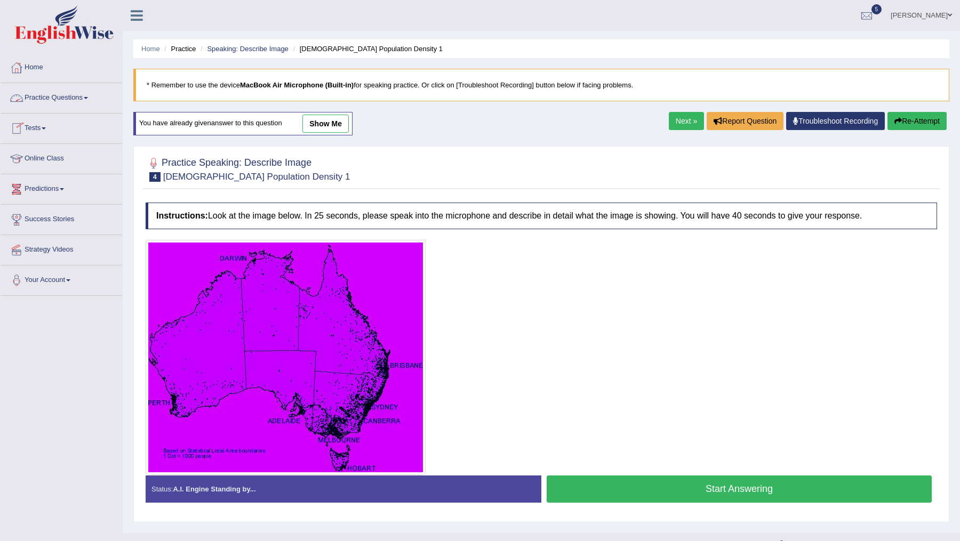
click at [60, 102] on link "Practice Questions" at bounding box center [62, 96] width 122 height 27
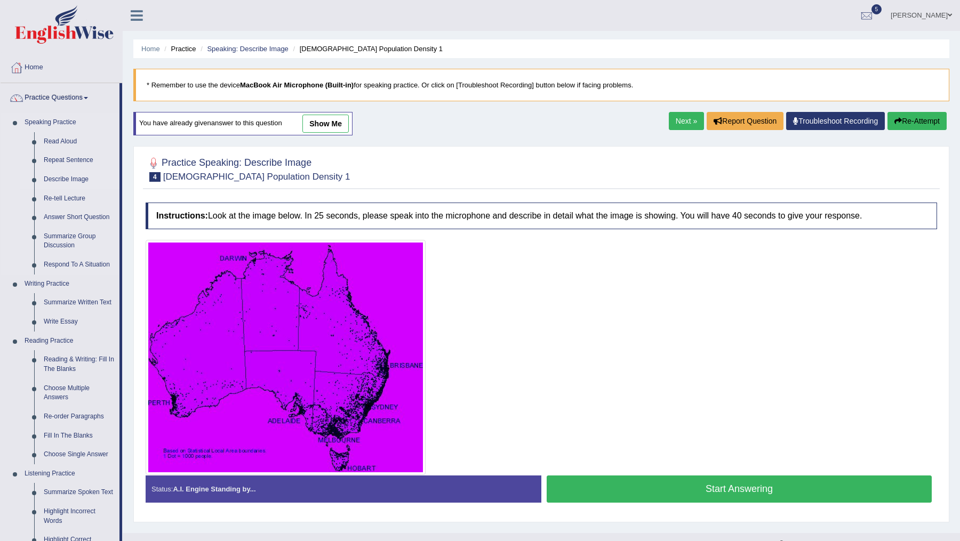
click at [64, 178] on link "Describe Image" at bounding box center [79, 179] width 81 height 19
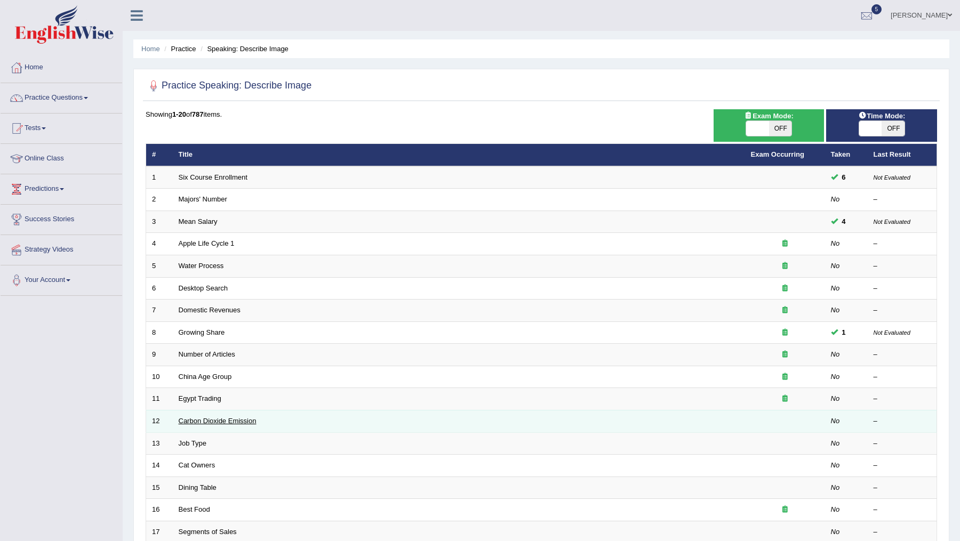
click at [203, 417] on link "Carbon Dioxide Emission" at bounding box center [218, 421] width 78 height 8
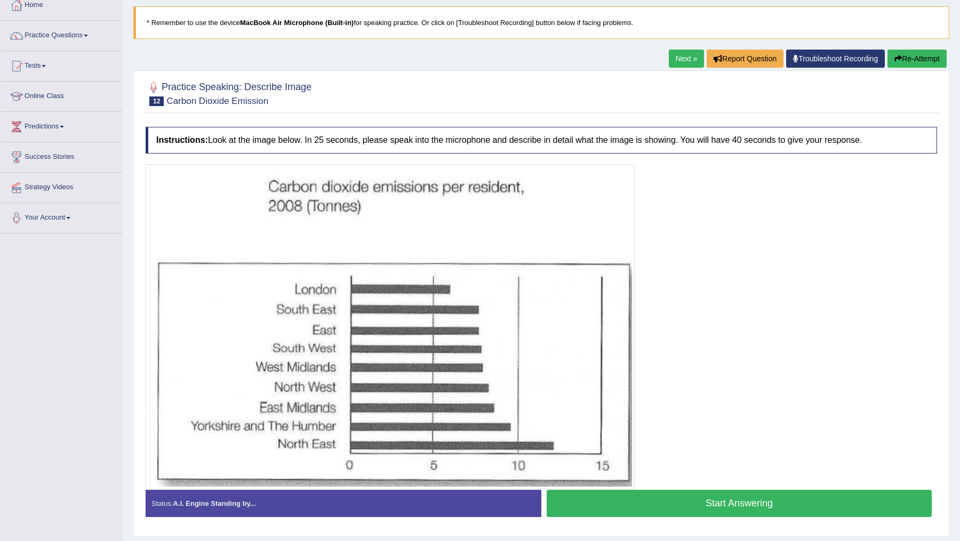
scroll to position [91, 0]
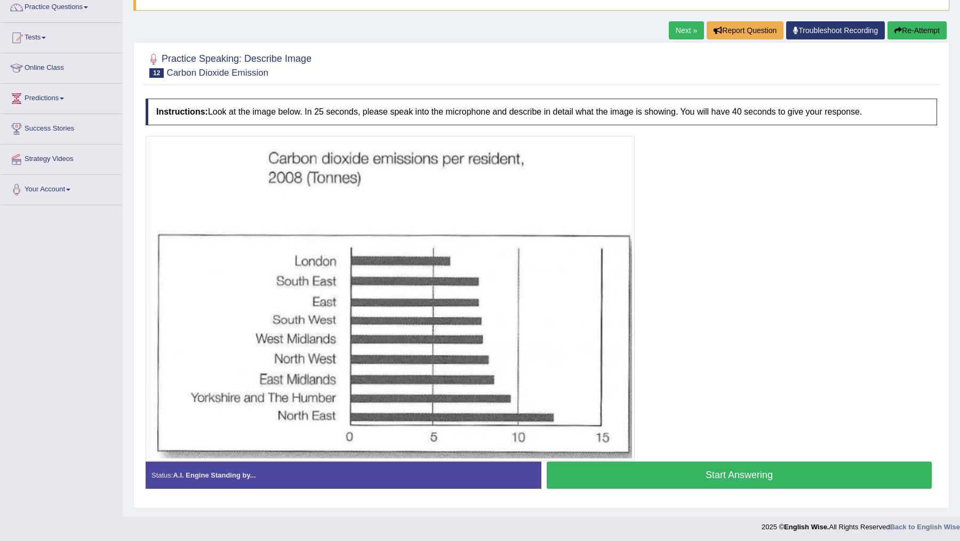
click at [691, 479] on button "Start Answering" at bounding box center [739, 475] width 385 height 27
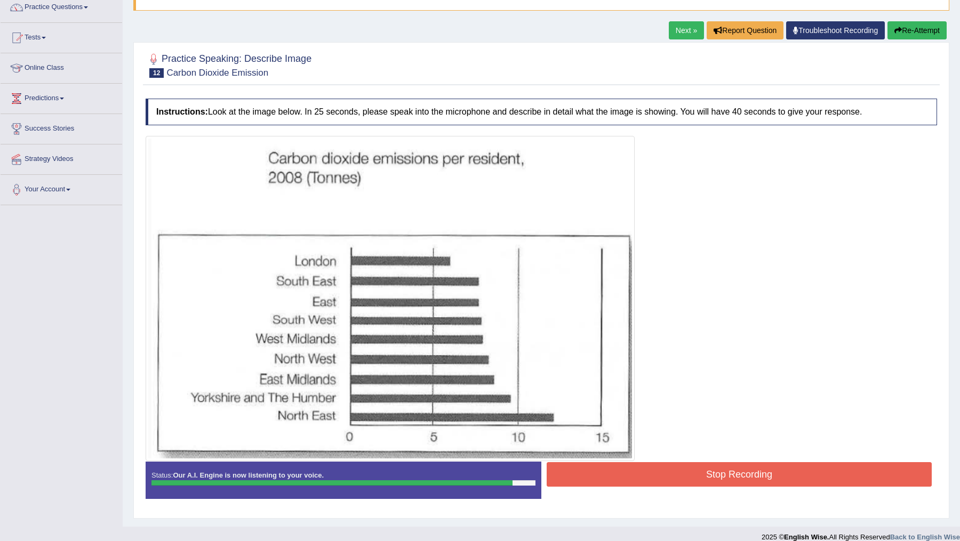
click at [691, 479] on button "Stop Recording" at bounding box center [739, 475] width 385 height 25
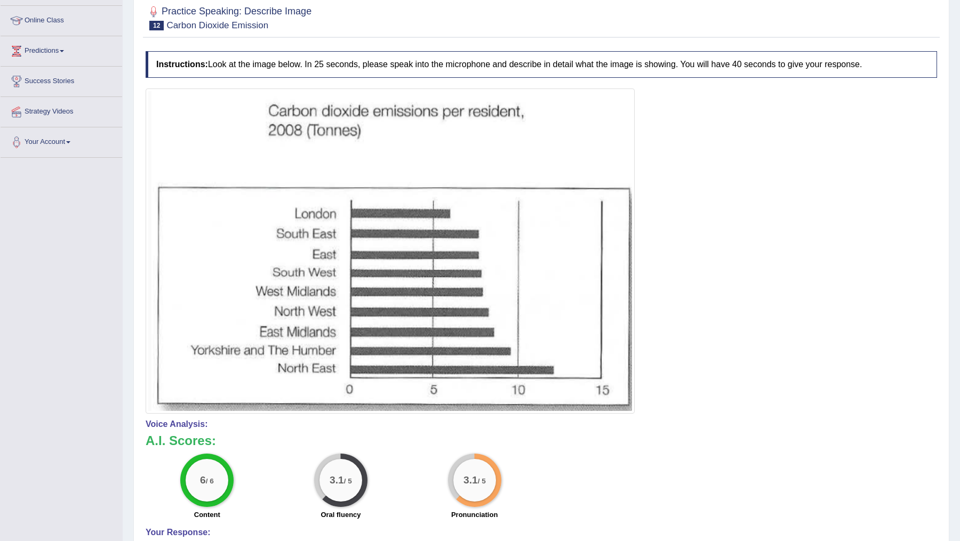
scroll to position [93, 0]
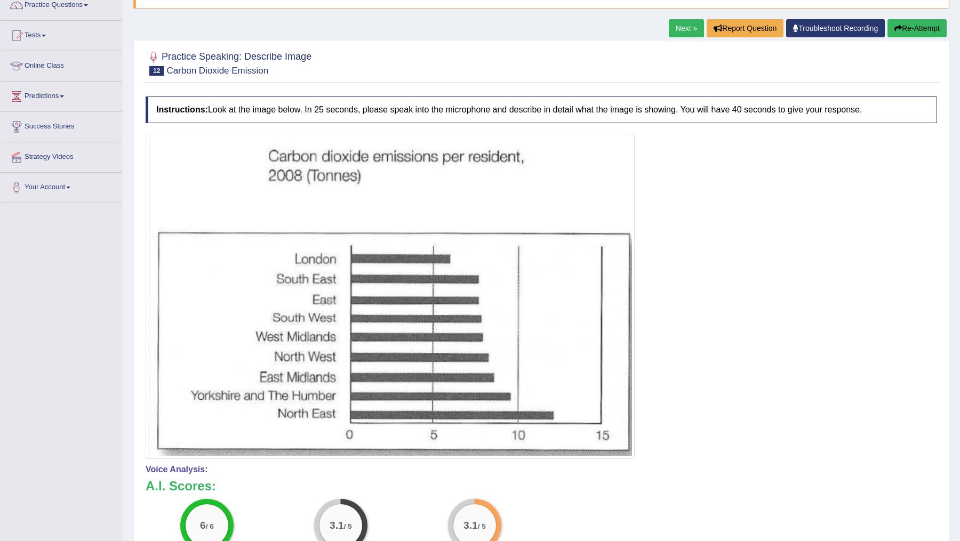
click at [916, 23] on button "Re-Attempt" at bounding box center [917, 28] width 59 height 18
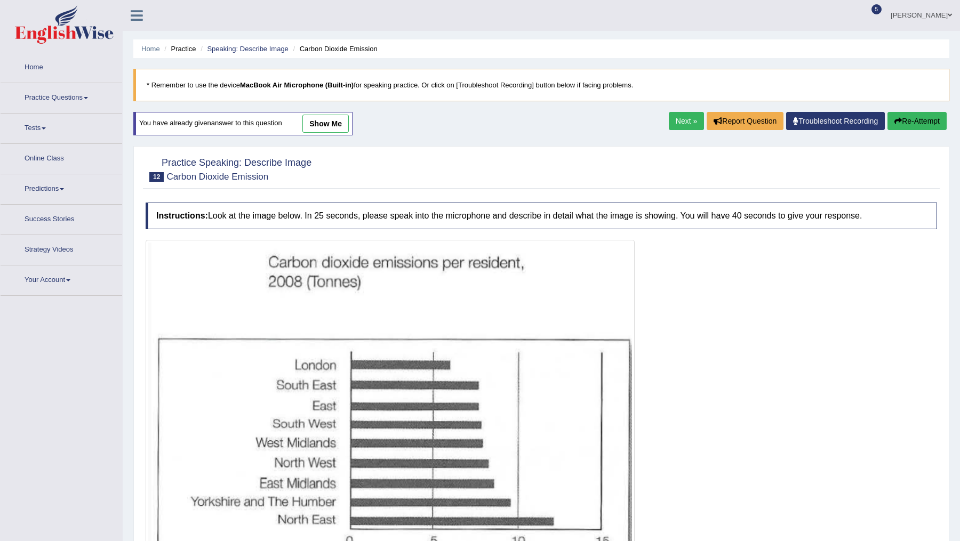
scroll to position [93, 0]
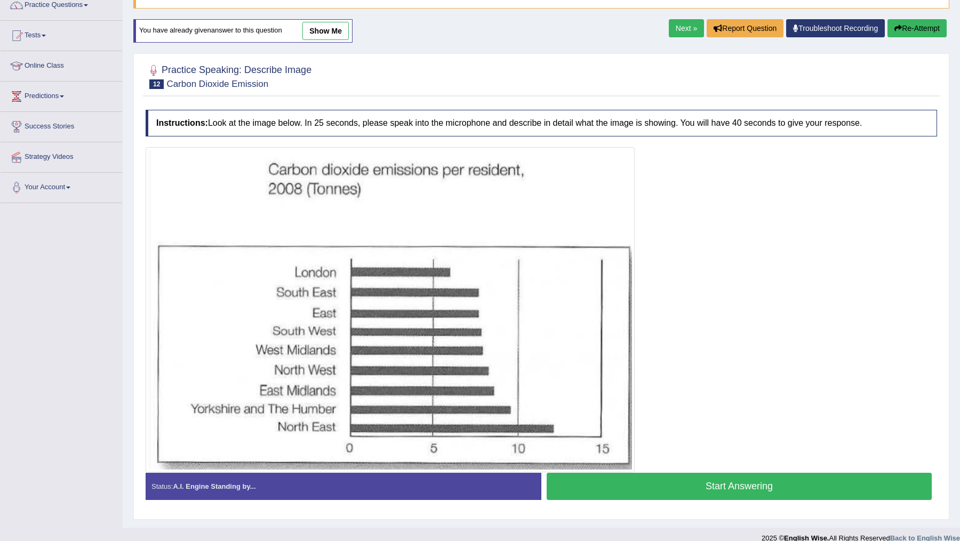
click at [707, 485] on button "Start Answering" at bounding box center [739, 486] width 385 height 27
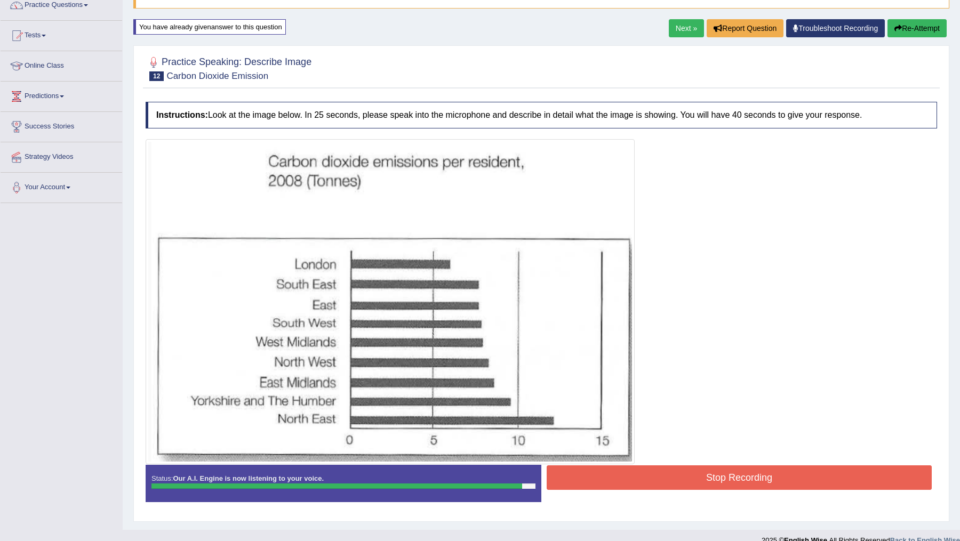
click at [708, 485] on button "Stop Recording" at bounding box center [739, 478] width 385 height 25
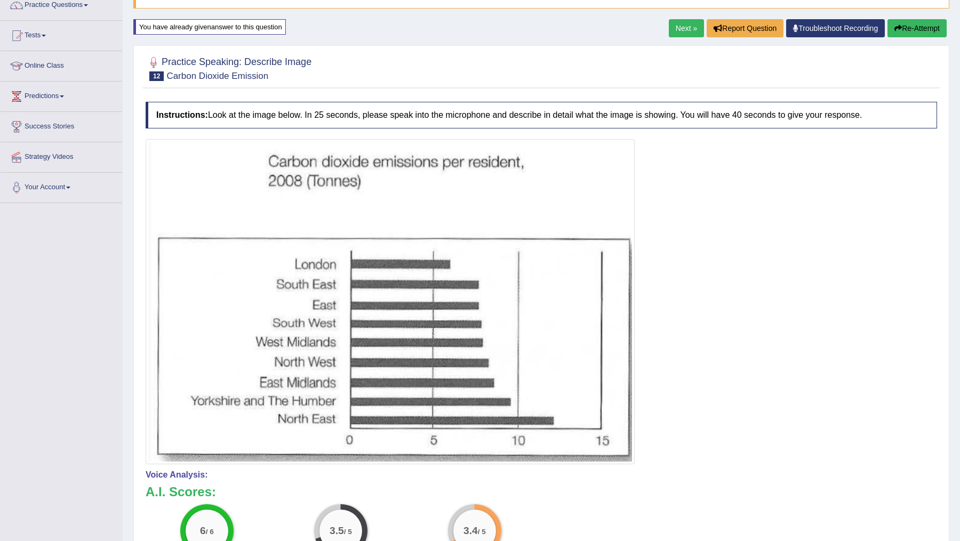
click at [913, 29] on button "Re-Attempt" at bounding box center [917, 28] width 59 height 18
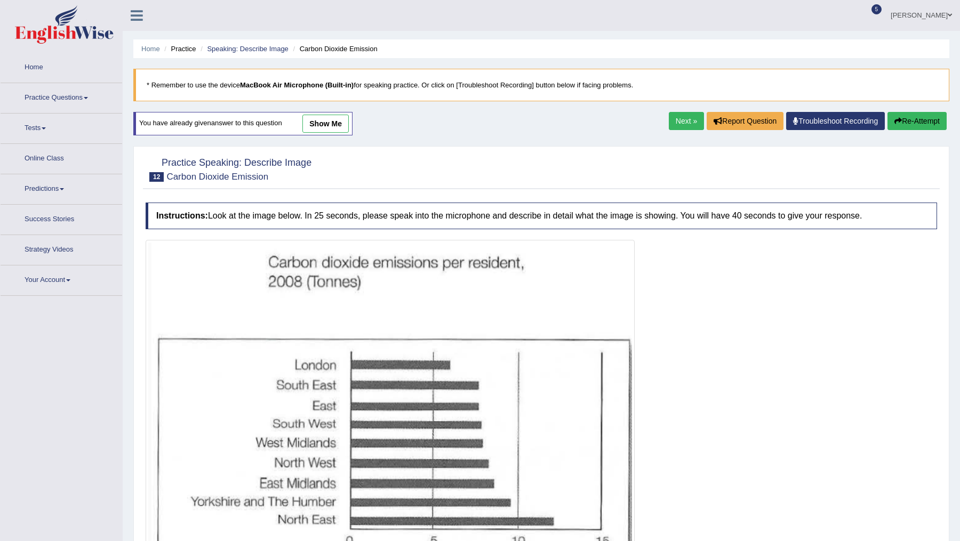
scroll to position [93, 0]
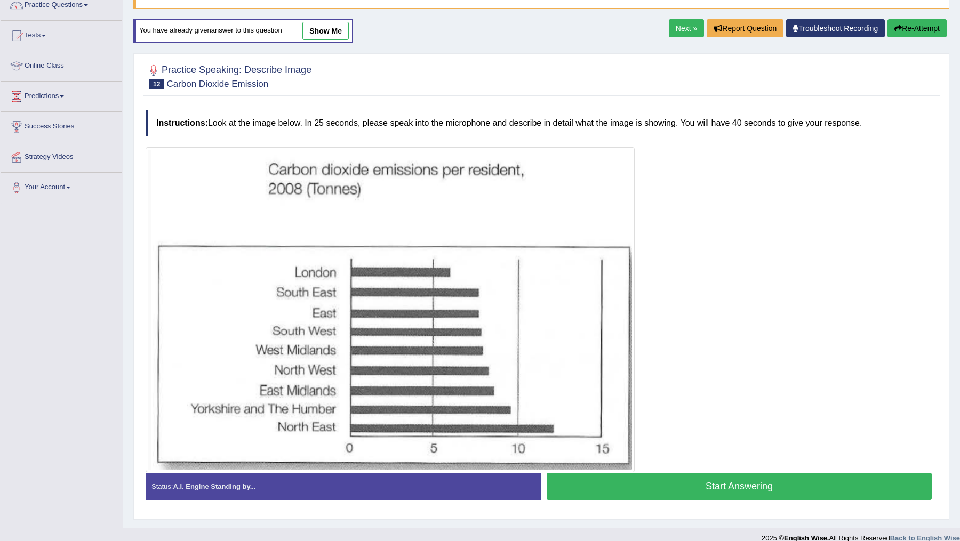
click at [738, 486] on button "Start Answering" at bounding box center [739, 486] width 385 height 27
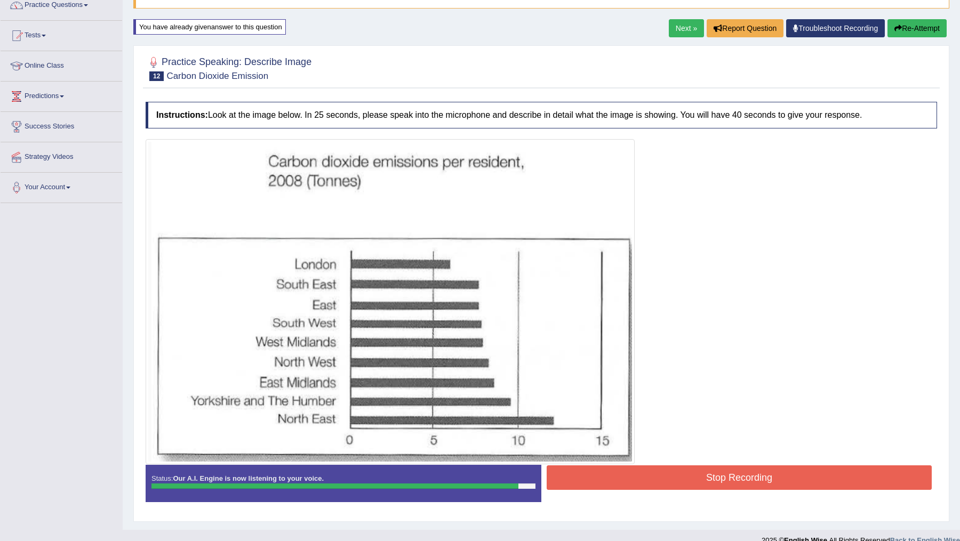
click at [724, 483] on button "Stop Recording" at bounding box center [739, 478] width 385 height 25
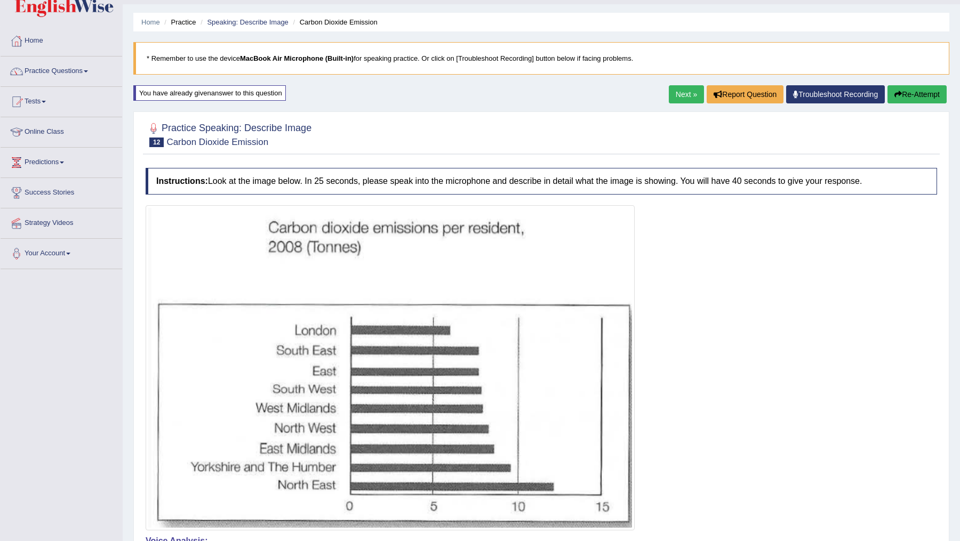
scroll to position [4, 0]
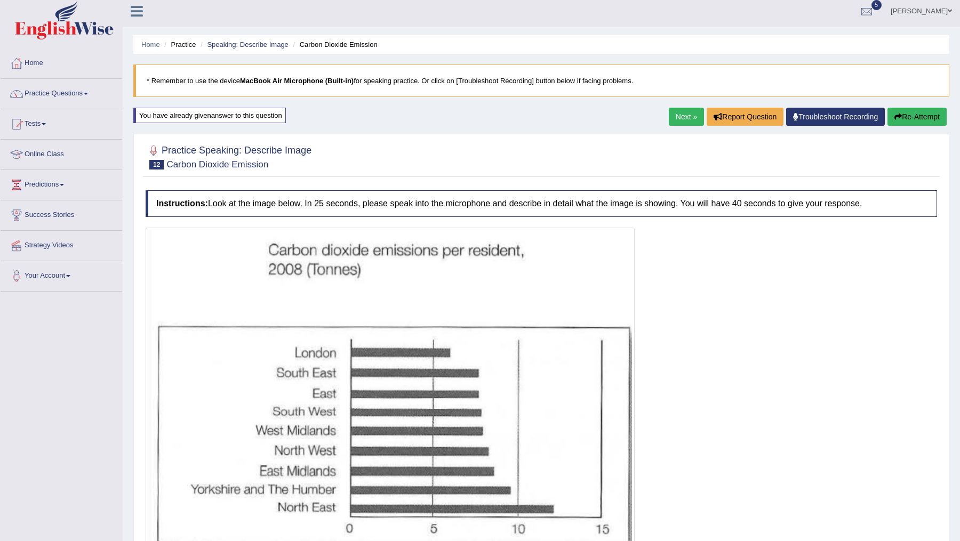
click at [904, 113] on button "Re-Attempt" at bounding box center [917, 117] width 59 height 18
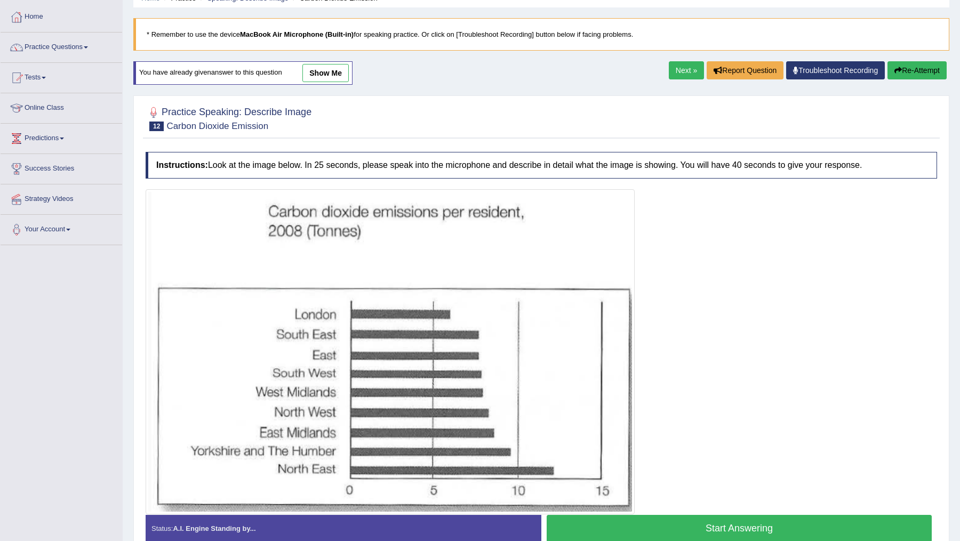
scroll to position [104, 0]
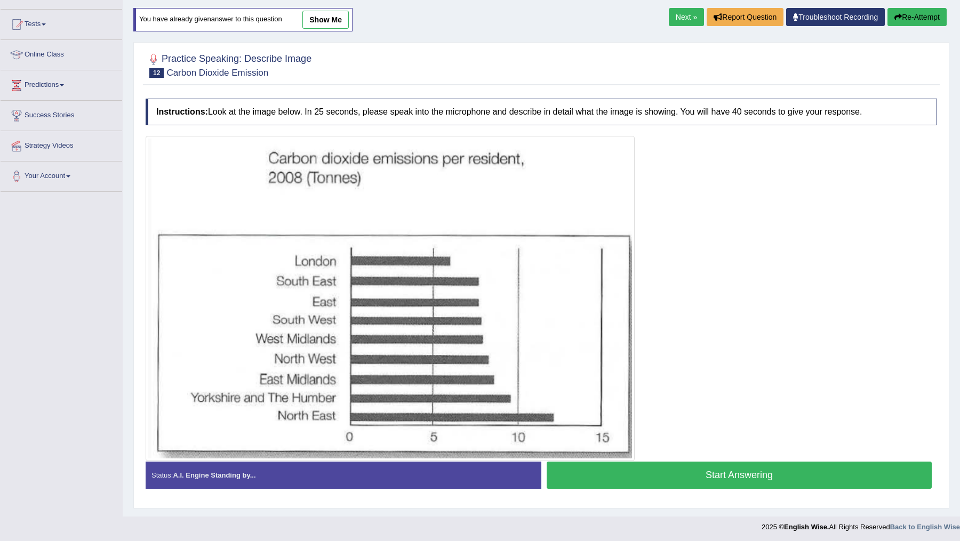
click at [729, 474] on button "Start Answering" at bounding box center [739, 475] width 385 height 27
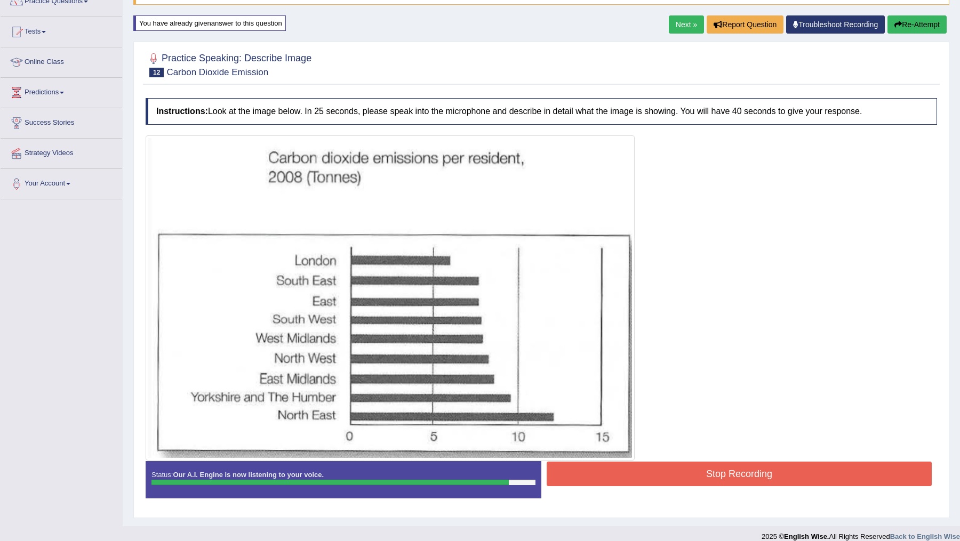
click at [769, 473] on button "Stop Recording" at bounding box center [739, 474] width 385 height 25
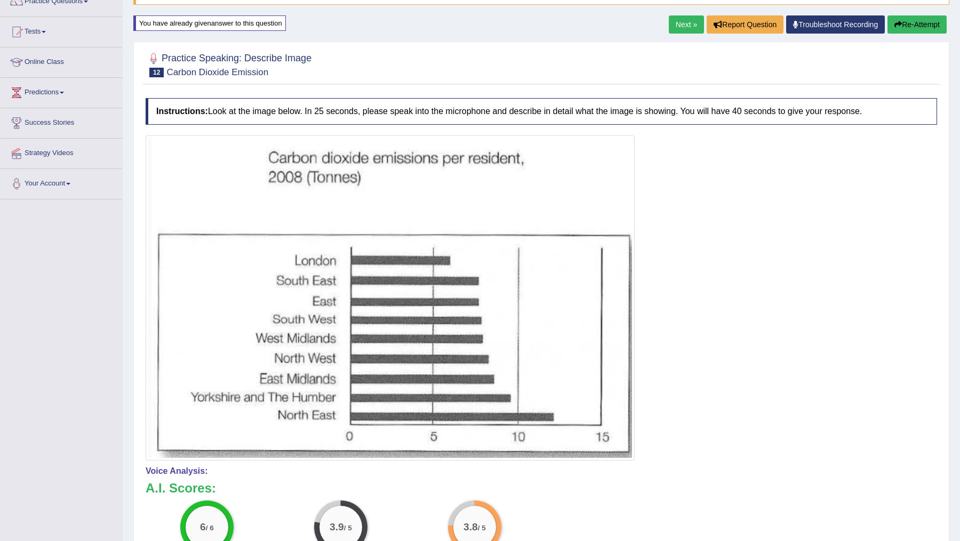
click at [923, 29] on button "Re-Attempt" at bounding box center [917, 24] width 59 height 18
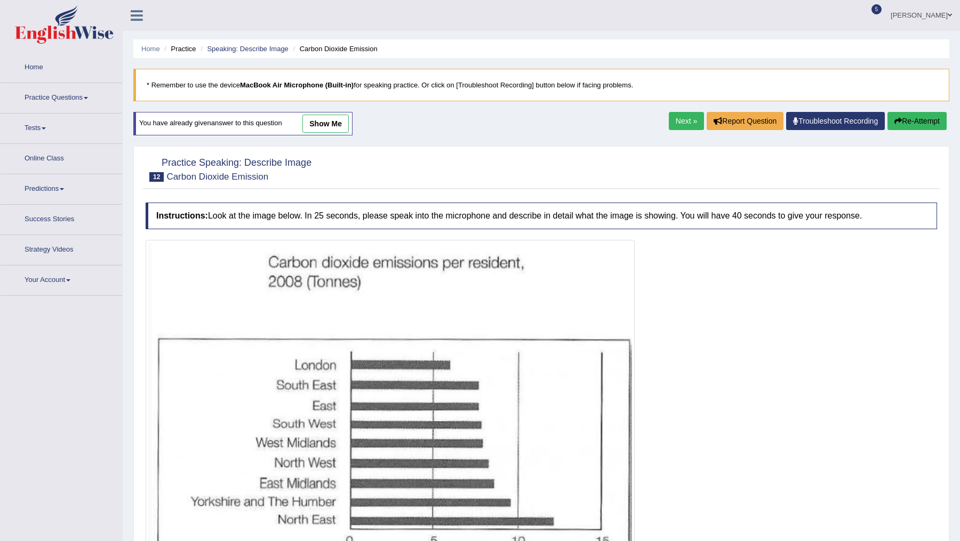
scroll to position [97, 0]
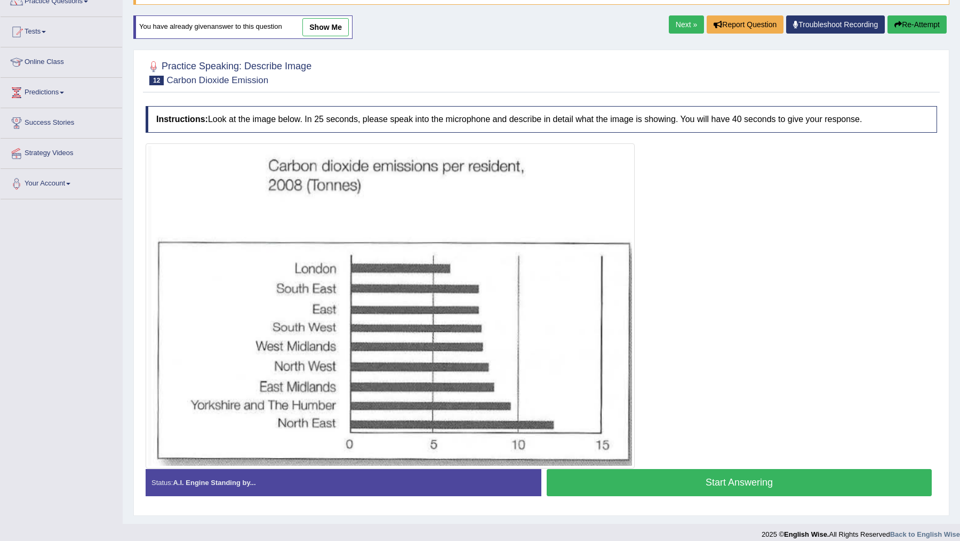
click at [724, 484] on button "Start Answering" at bounding box center [739, 482] width 385 height 27
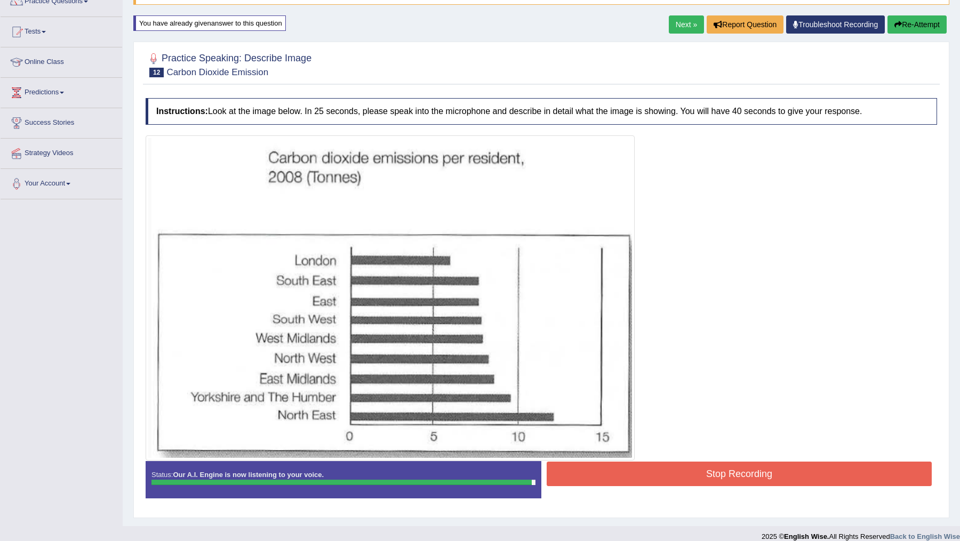
click at [765, 471] on button "Stop Recording" at bounding box center [739, 474] width 385 height 25
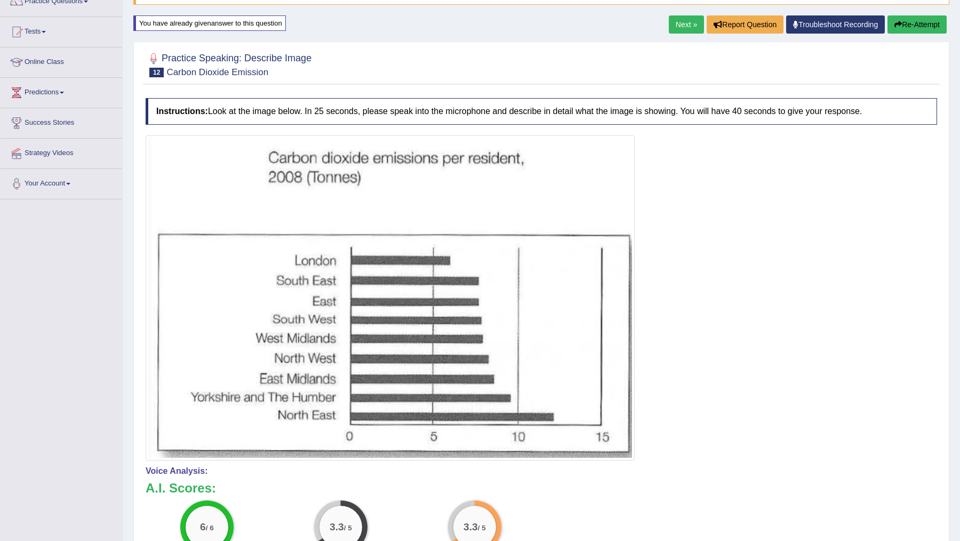
scroll to position [96, 0]
click at [910, 29] on button "Re-Attempt" at bounding box center [917, 25] width 59 height 18
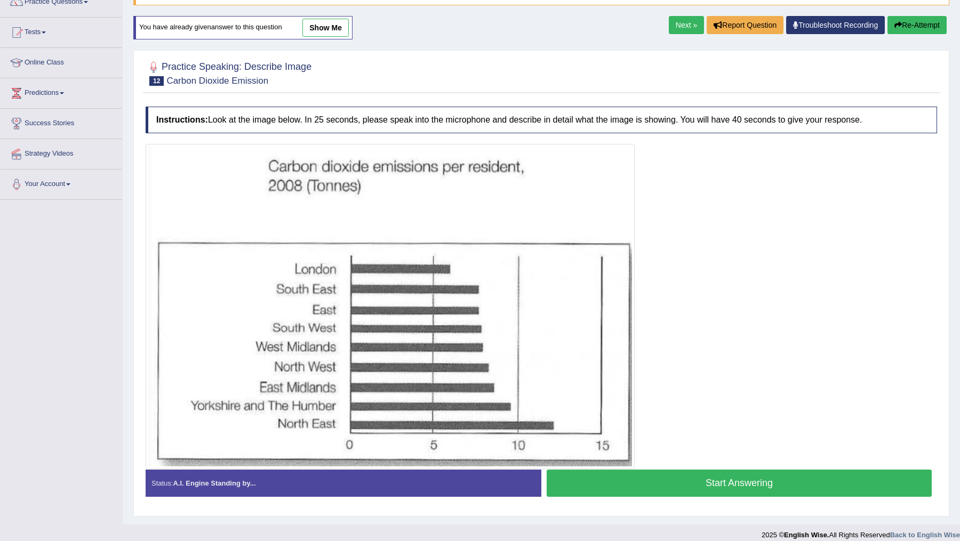
scroll to position [104, 0]
